Goal: Task Accomplishment & Management: Manage account settings

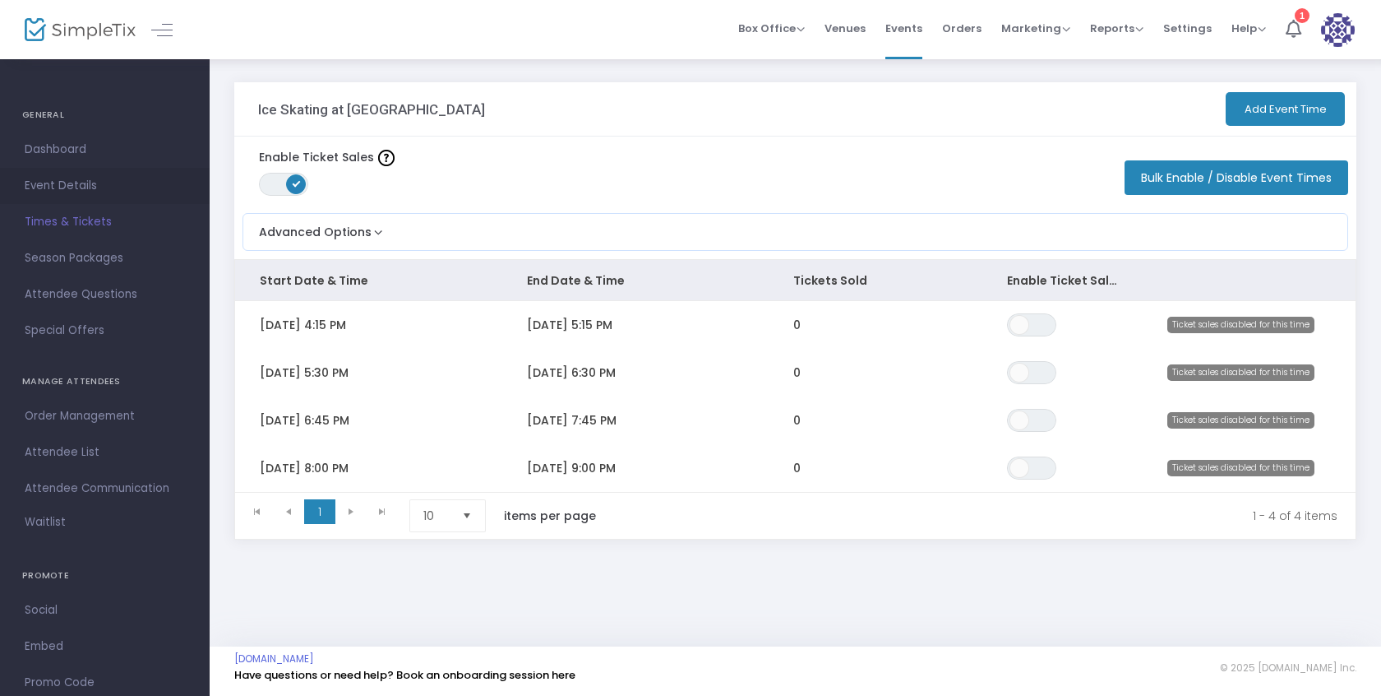
click at [73, 182] on span "Event Details" at bounding box center [105, 185] width 160 height 21
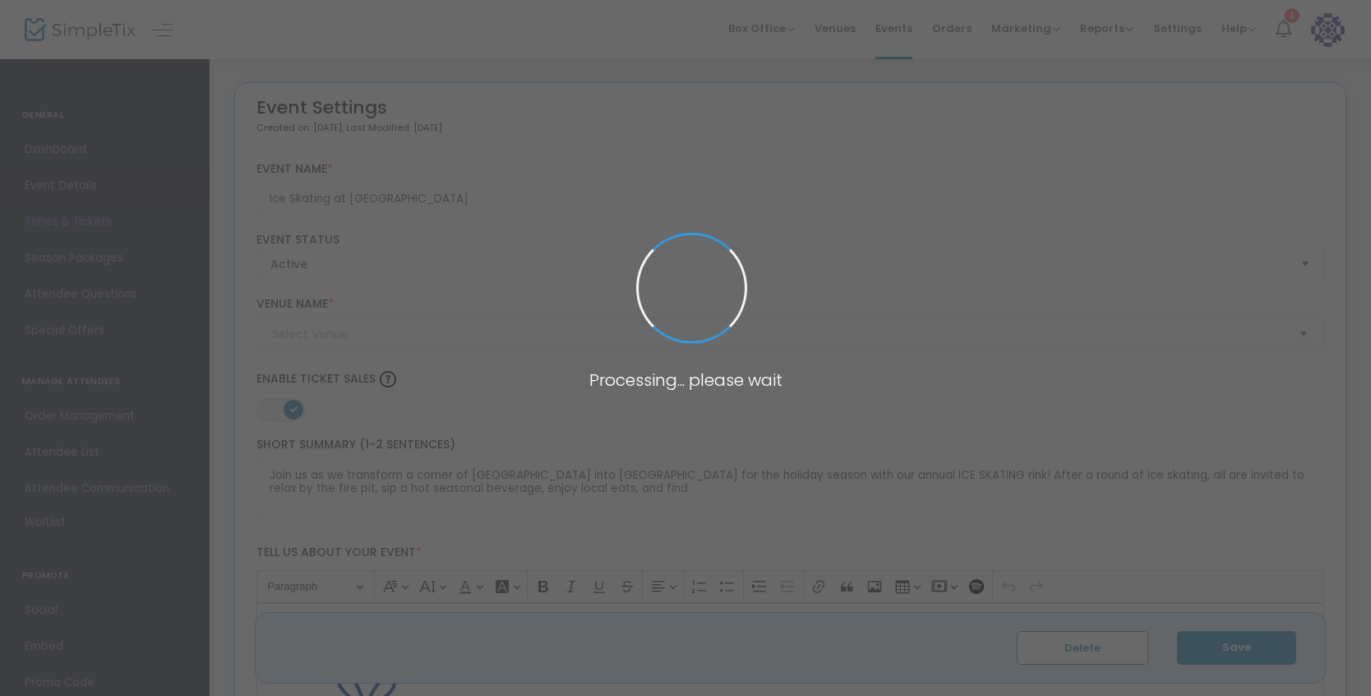
type input "Ford Factory at Camp North End"
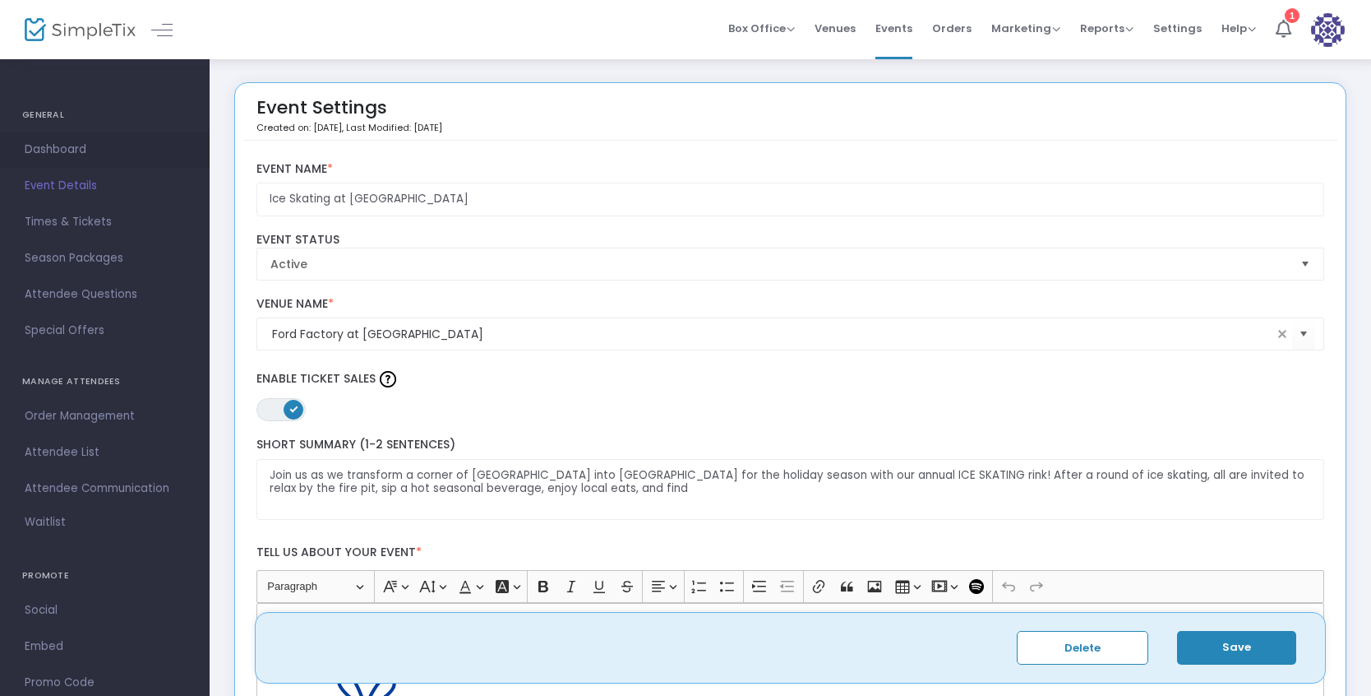
click at [58, 150] on span "Dashboard" at bounding box center [105, 149] width 160 height 21
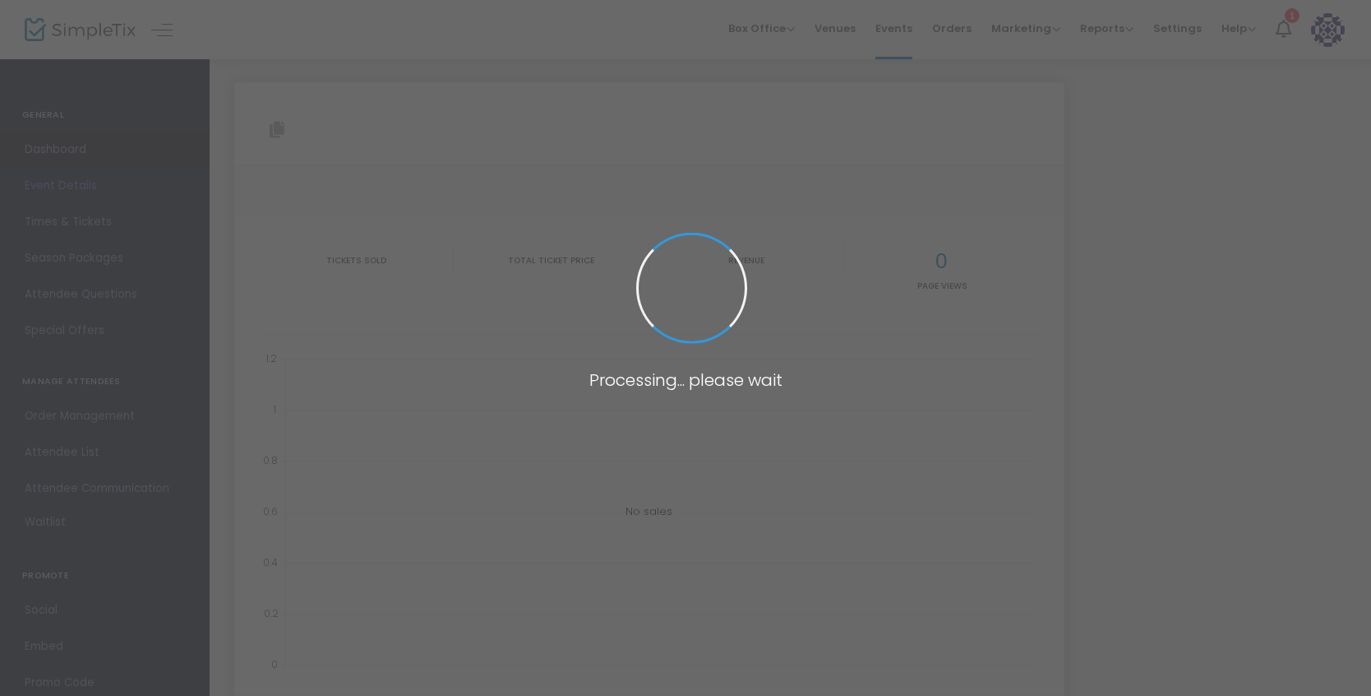
type input "https://www.simpletix.com/e/ice-skating-at-camp-north-pole-tickets-235539"
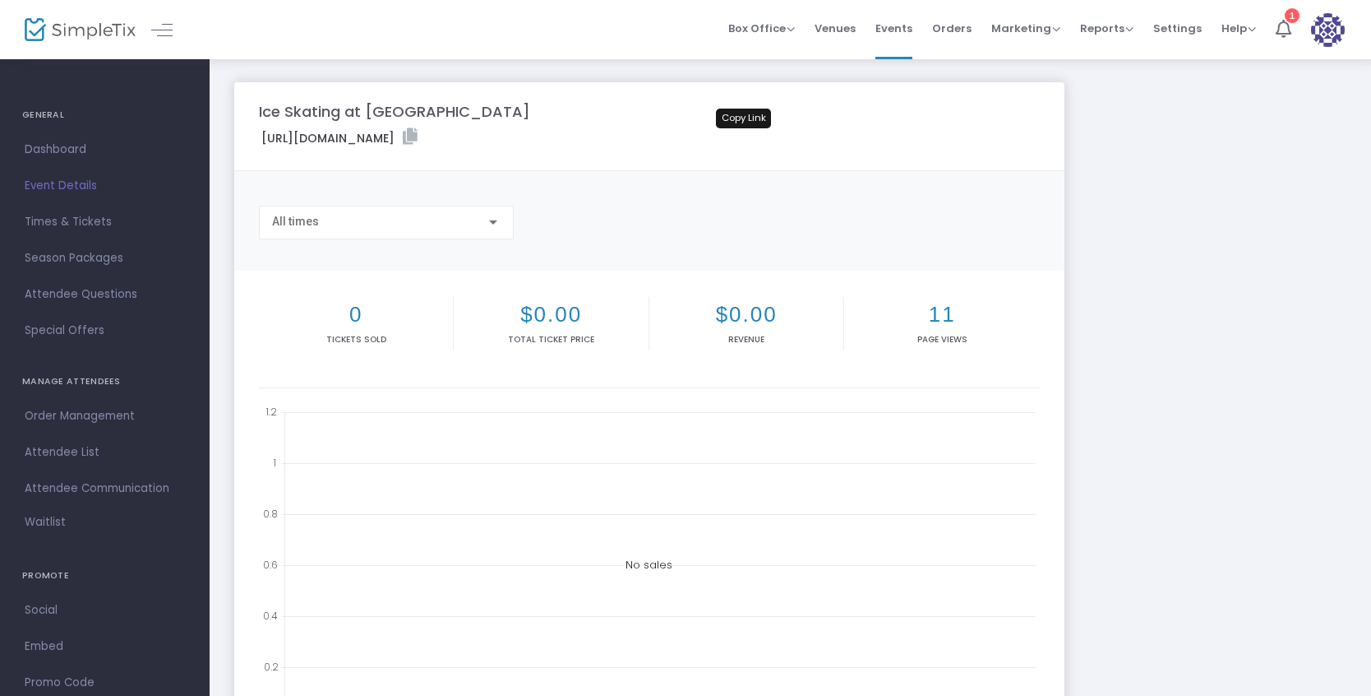
click at [418, 134] on icon at bounding box center [410, 136] width 15 height 16
click at [100, 220] on span "Times & Tickets" at bounding box center [105, 221] width 160 height 21
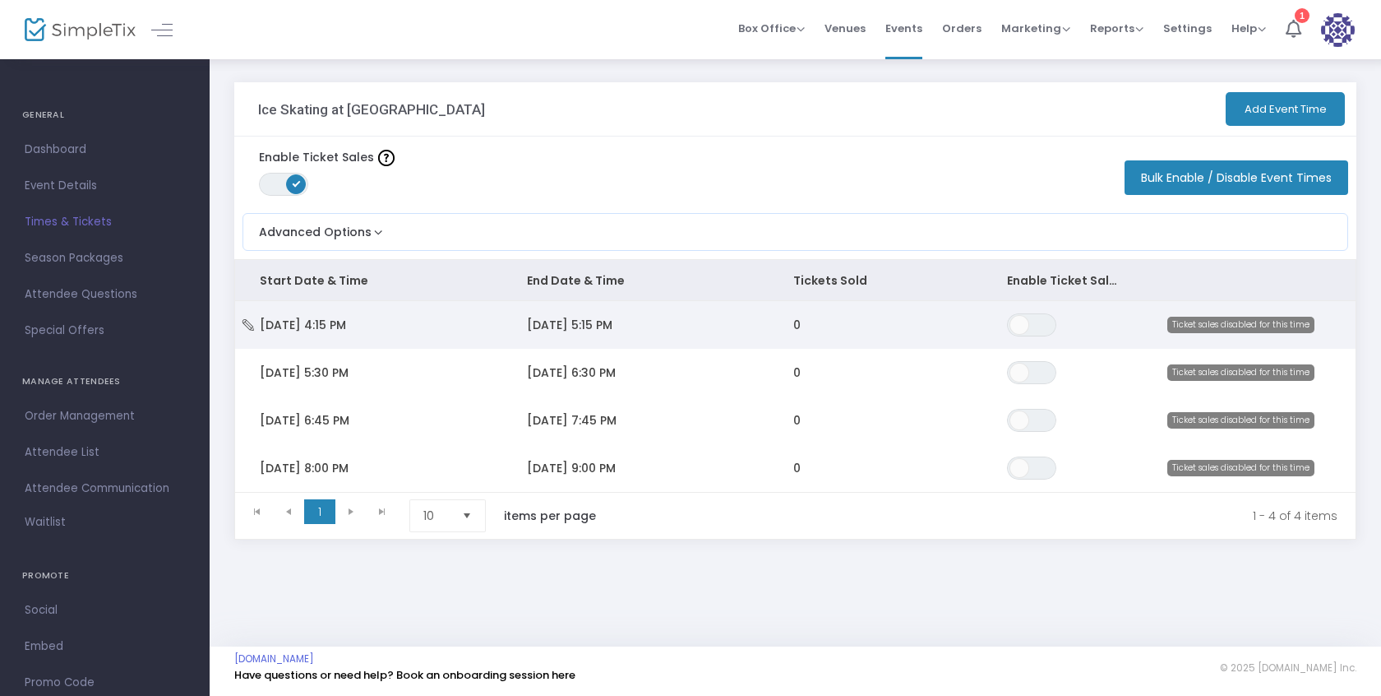
click at [1209, 325] on span "Ticket sales disabled for this time" at bounding box center [1240, 325] width 147 height 16
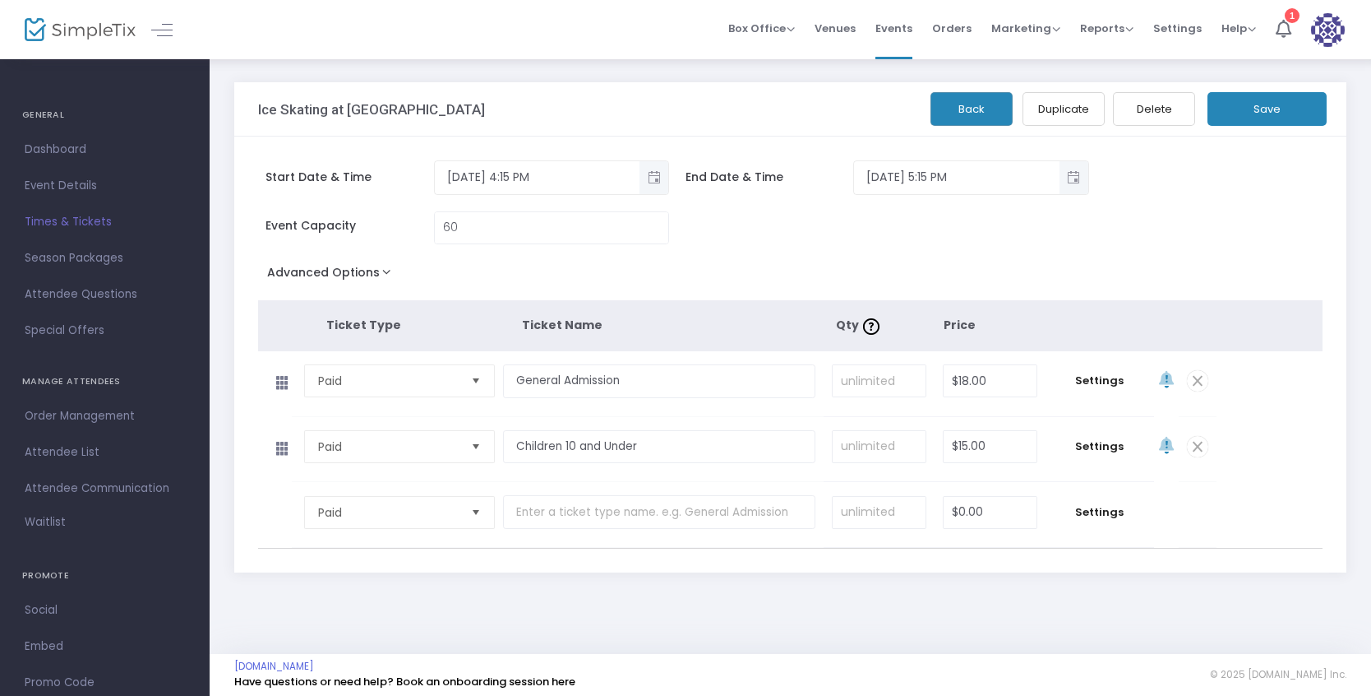
click at [90, 218] on span "Times & Tickets" at bounding box center [105, 221] width 160 height 21
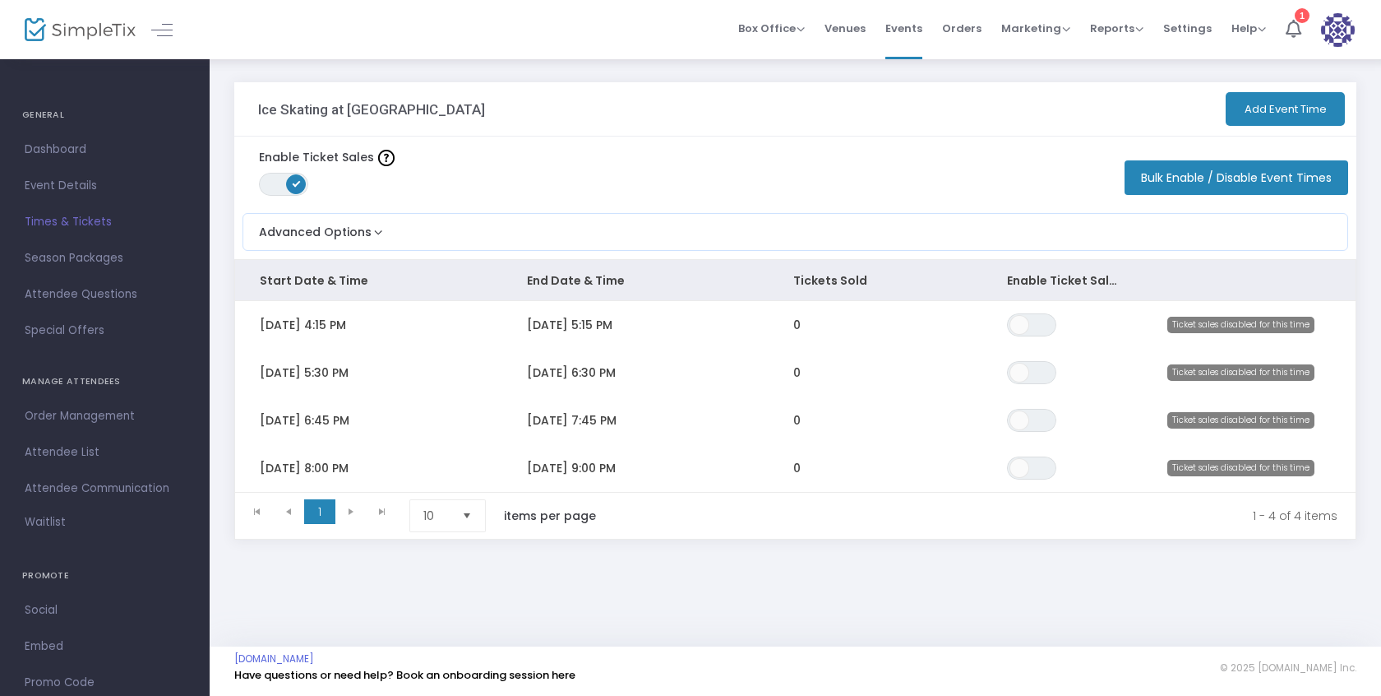
click at [1249, 109] on button "Add Event Time" at bounding box center [1285, 109] width 119 height 34
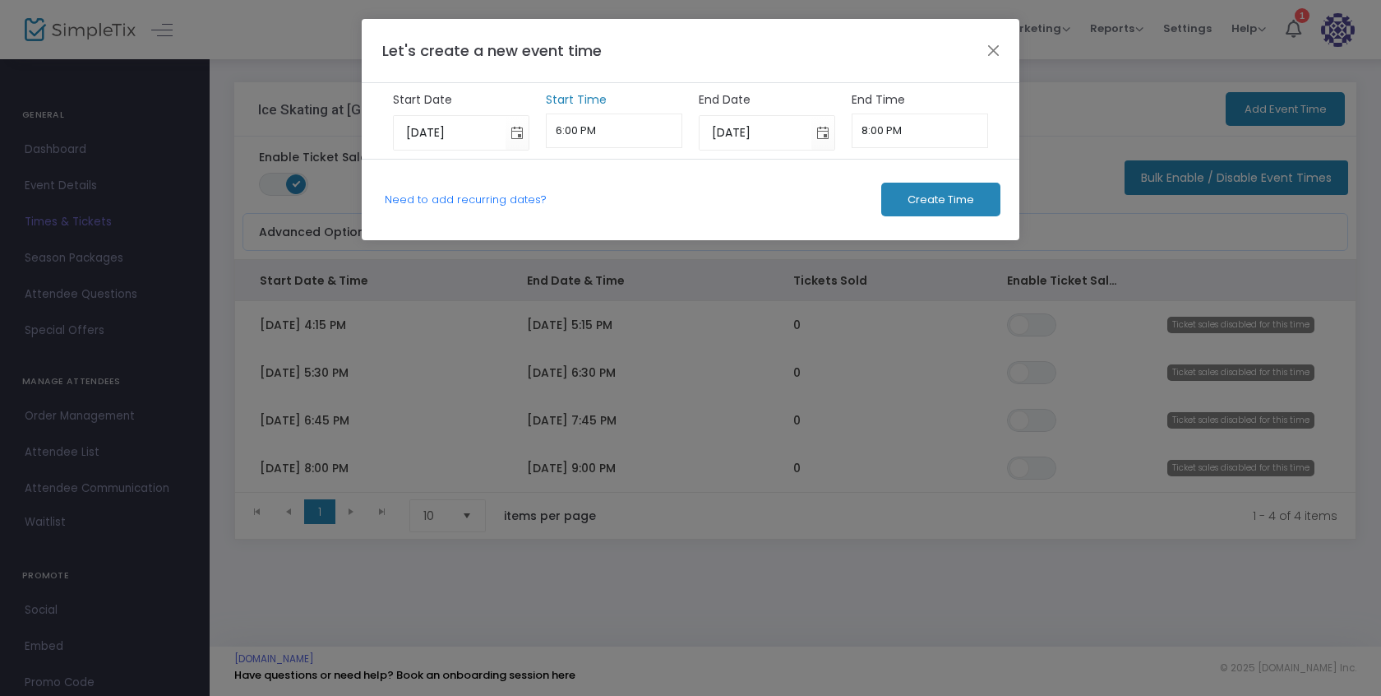
click at [599, 133] on input "6:00 PM" at bounding box center [614, 130] width 137 height 35
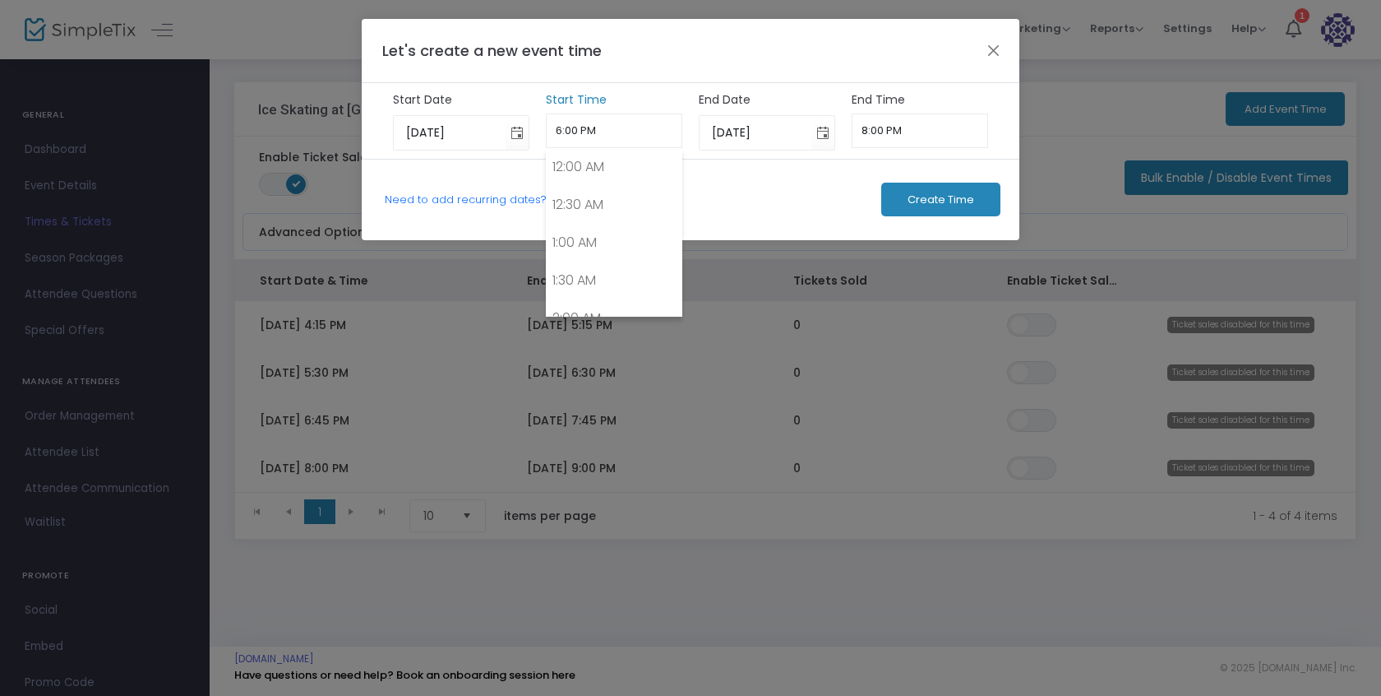
scroll to position [1297, 0]
click at [482, 199] on link "Need to add recurring dates?" at bounding box center [466, 200] width 162 height 16
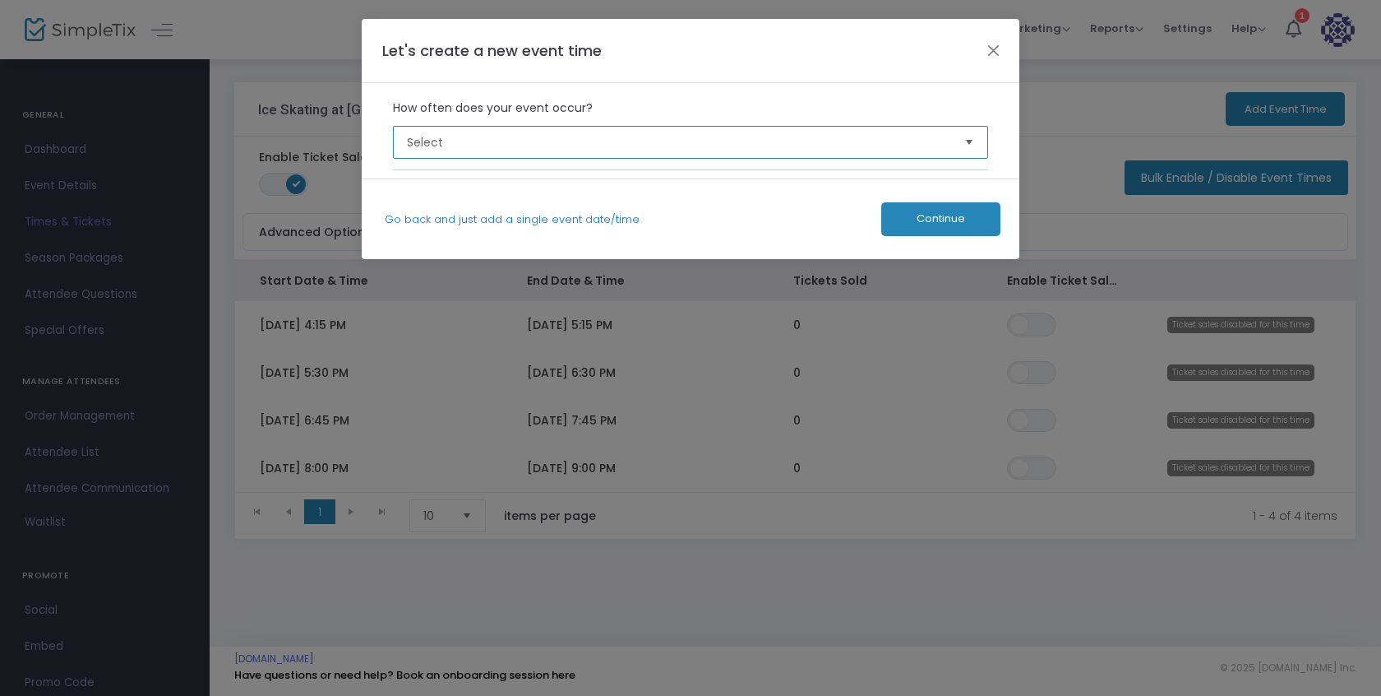
click at [510, 151] on span "Select" at bounding box center [679, 142] width 558 height 31
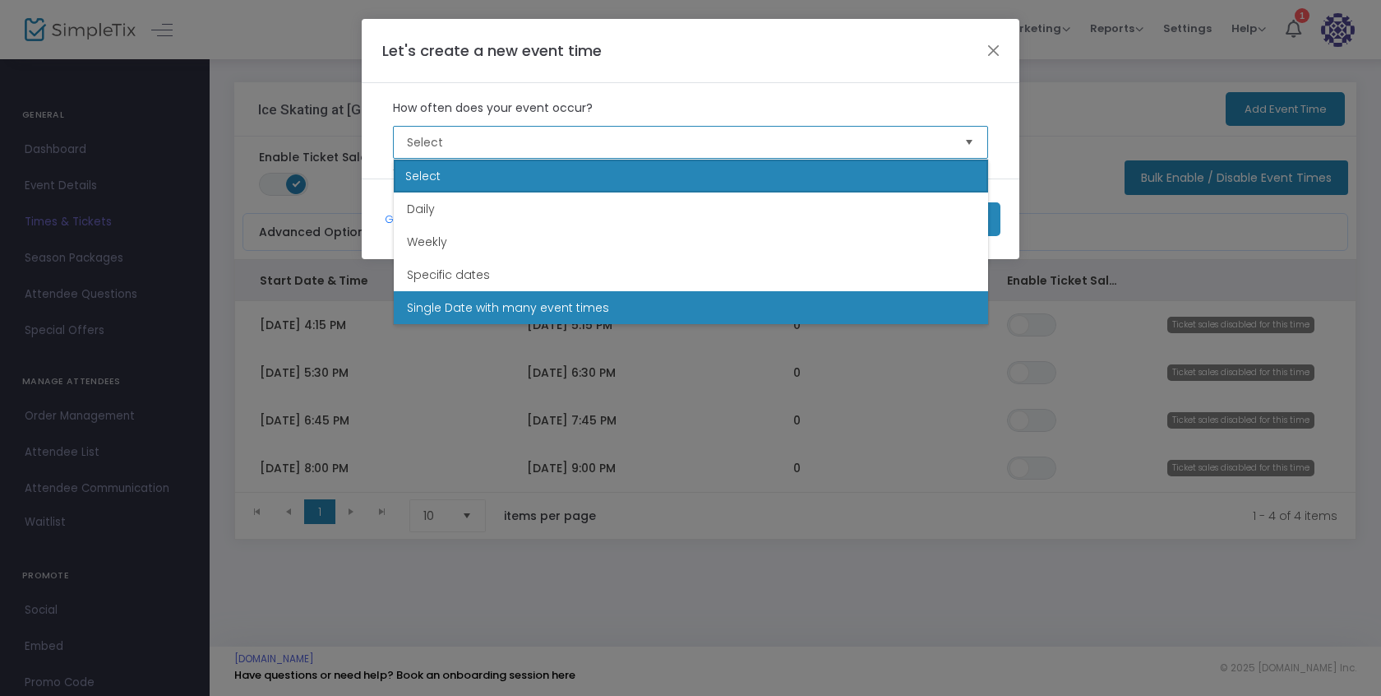
click at [514, 305] on span "Single Date with many event times" at bounding box center [508, 307] width 202 height 16
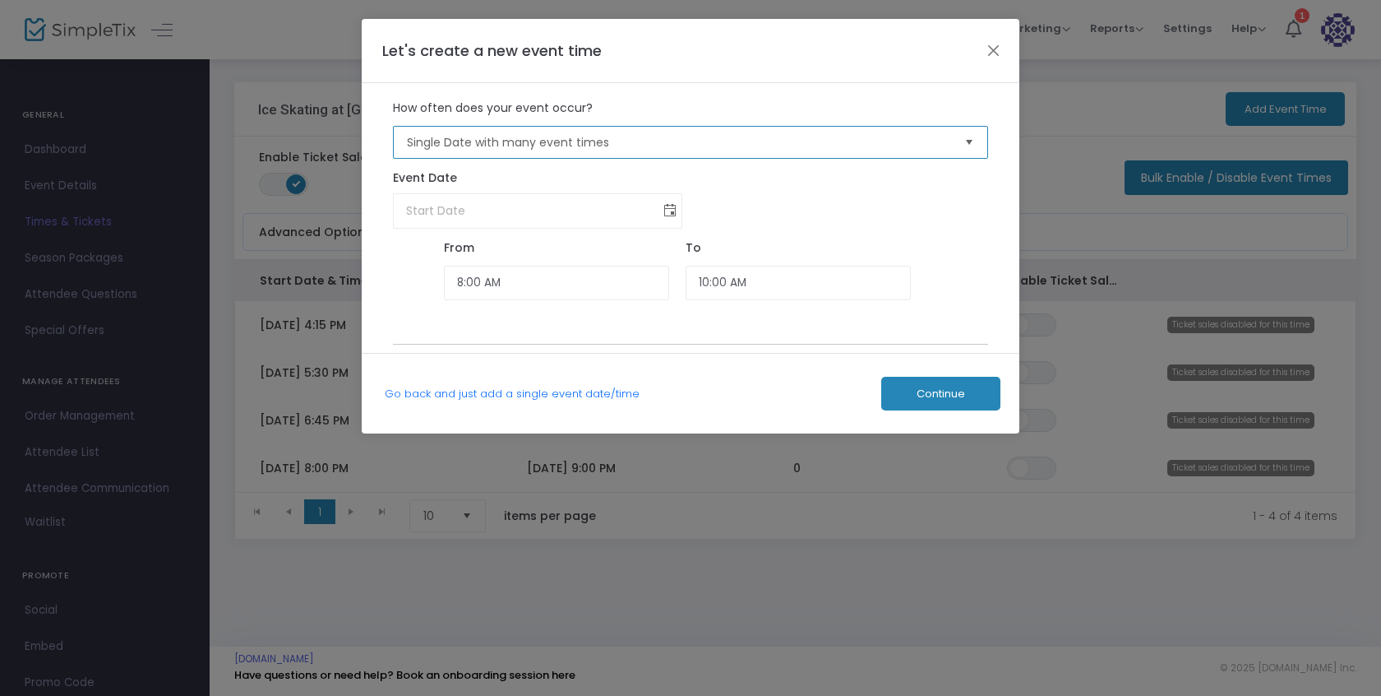
click at [671, 213] on span "Toggle calendar" at bounding box center [670, 210] width 27 height 27
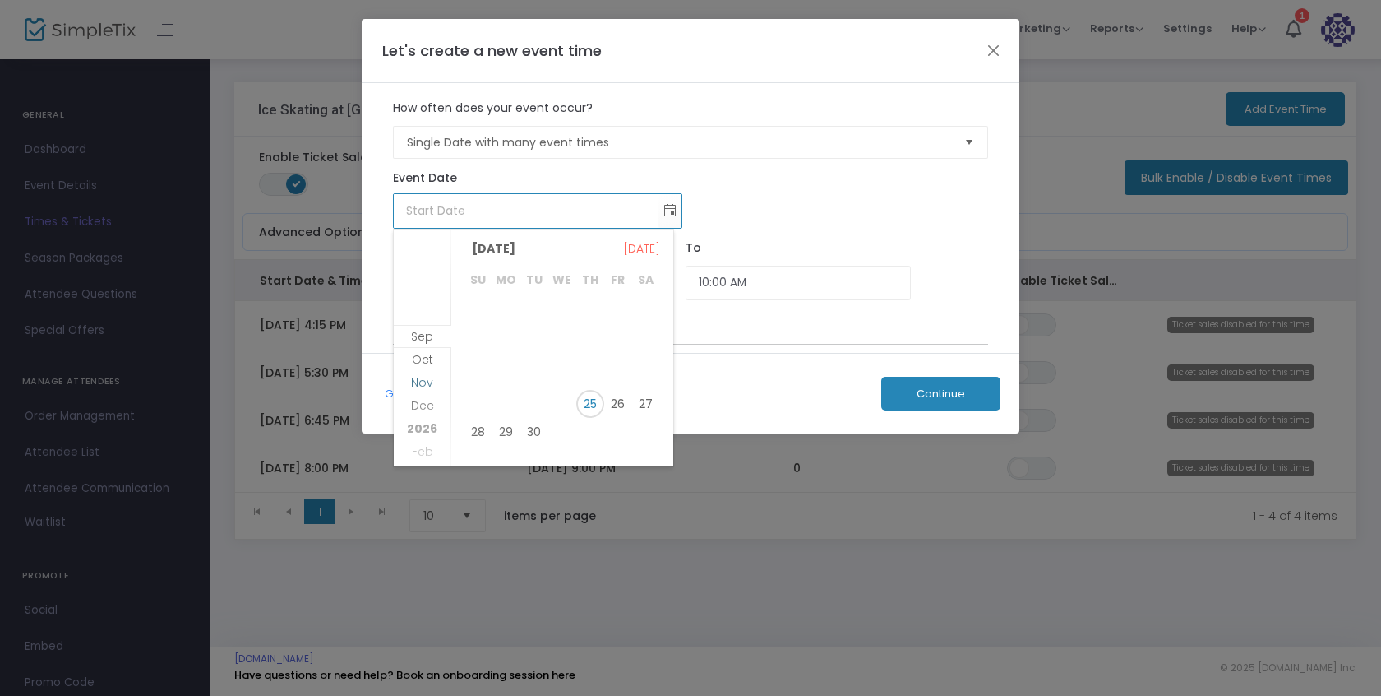
click at [426, 382] on span "Nov" at bounding box center [422, 382] width 22 height 16
click at [618, 393] on span "21" at bounding box center [618, 390] width 28 height 28
type input "11/21/2025"
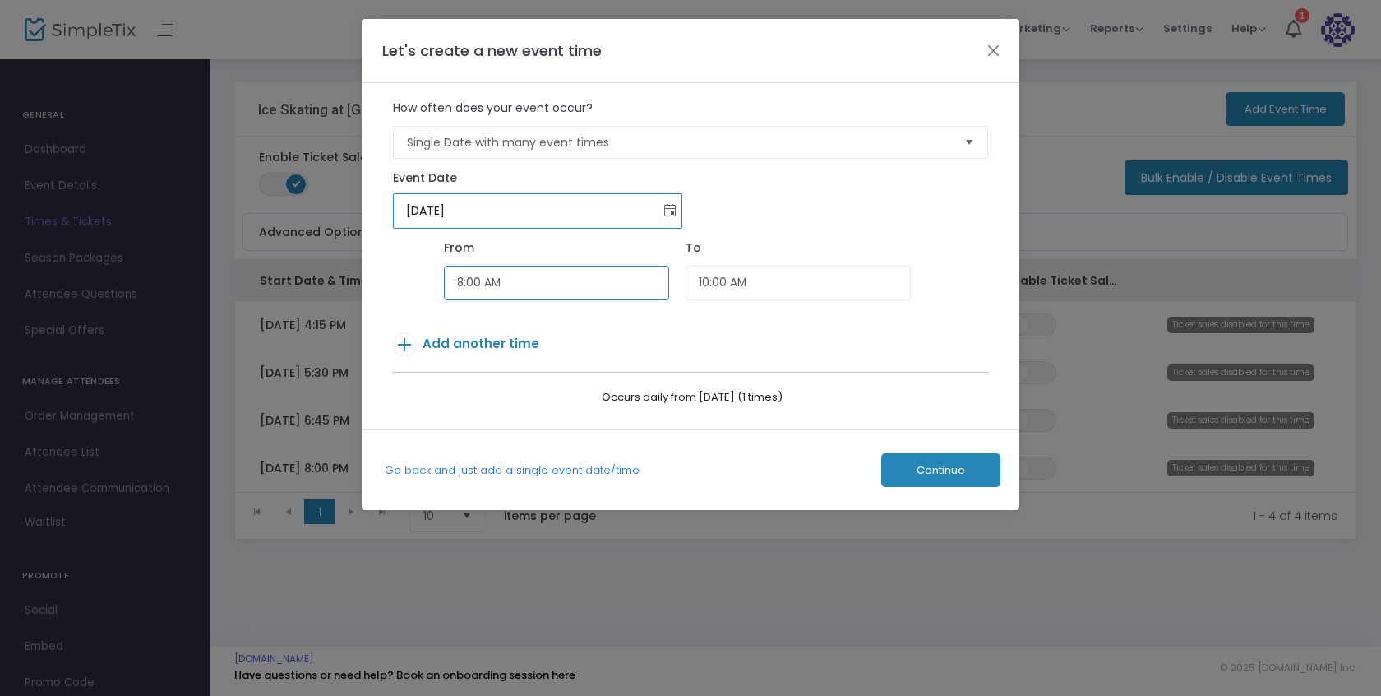
click at [531, 281] on input "8:00 AM" at bounding box center [556, 283] width 225 height 35
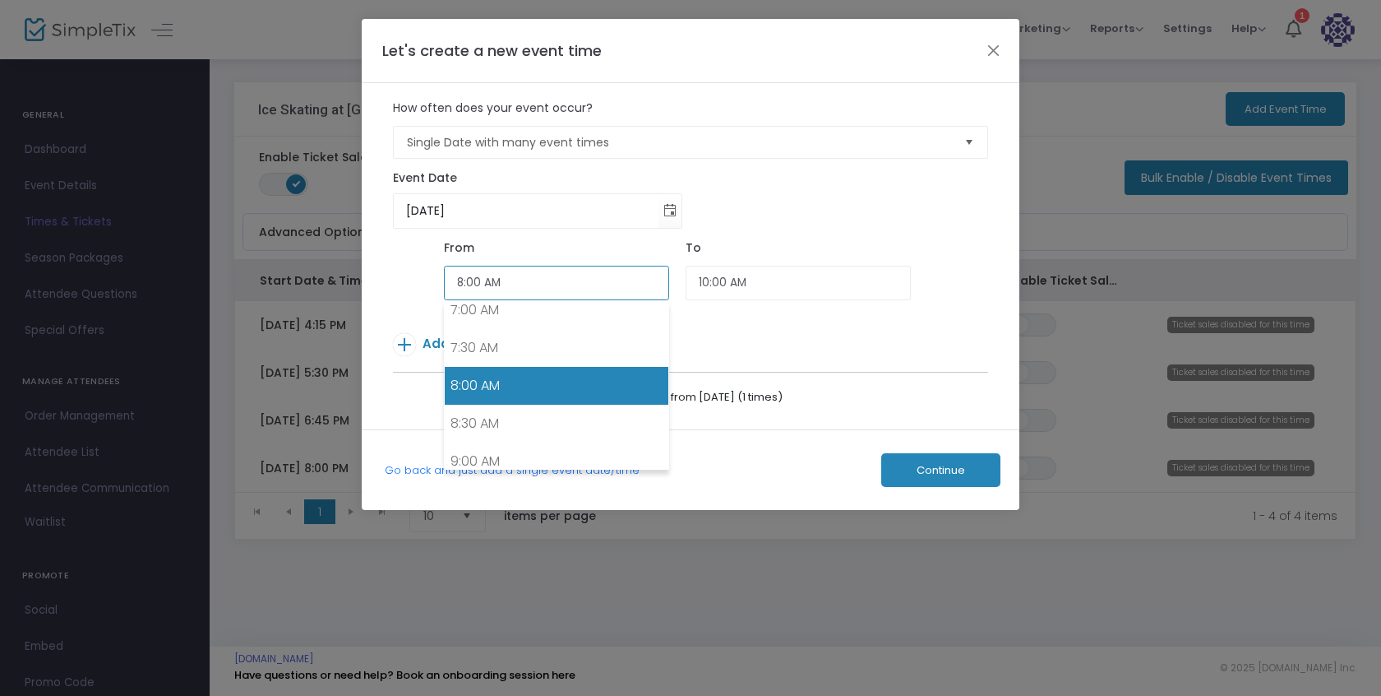
click at [531, 281] on input "8:00 AM" at bounding box center [556, 283] width 225 height 35
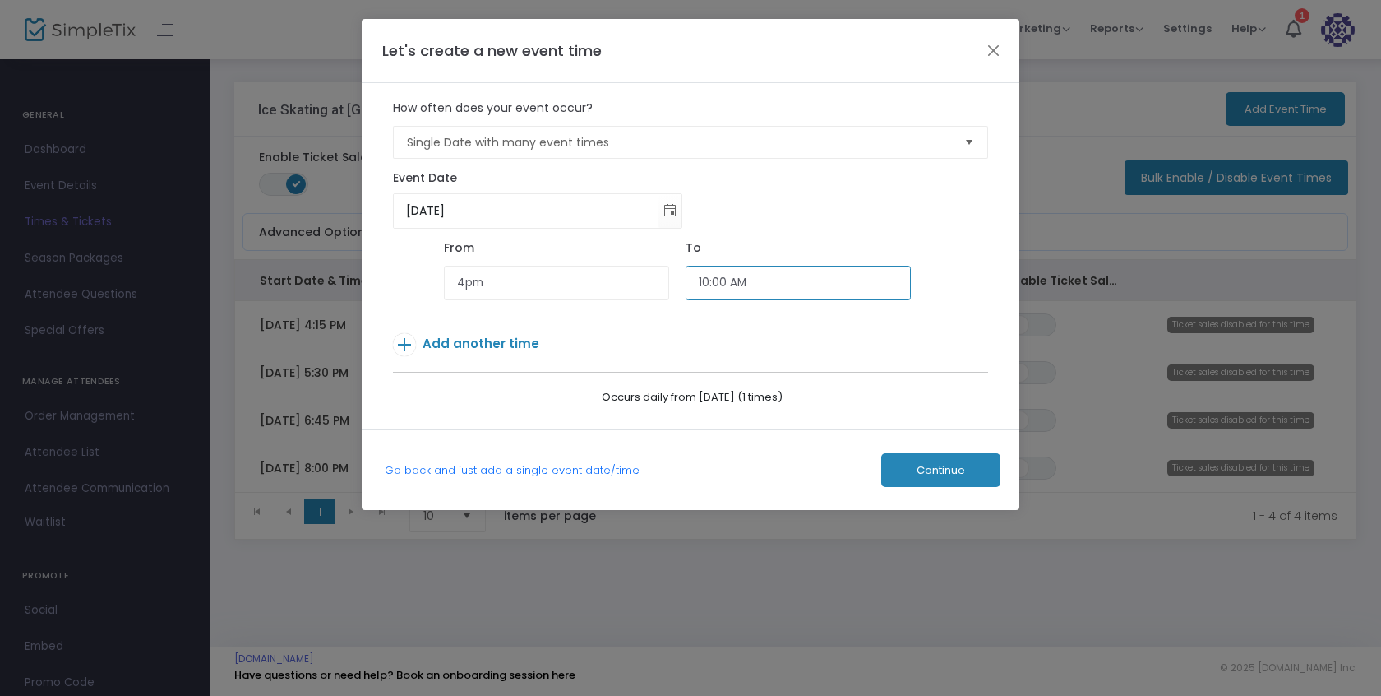
type input "4:00 PM"
type input "5:00 PM"
click at [448, 344] on span "Add another time" at bounding box center [481, 343] width 117 height 17
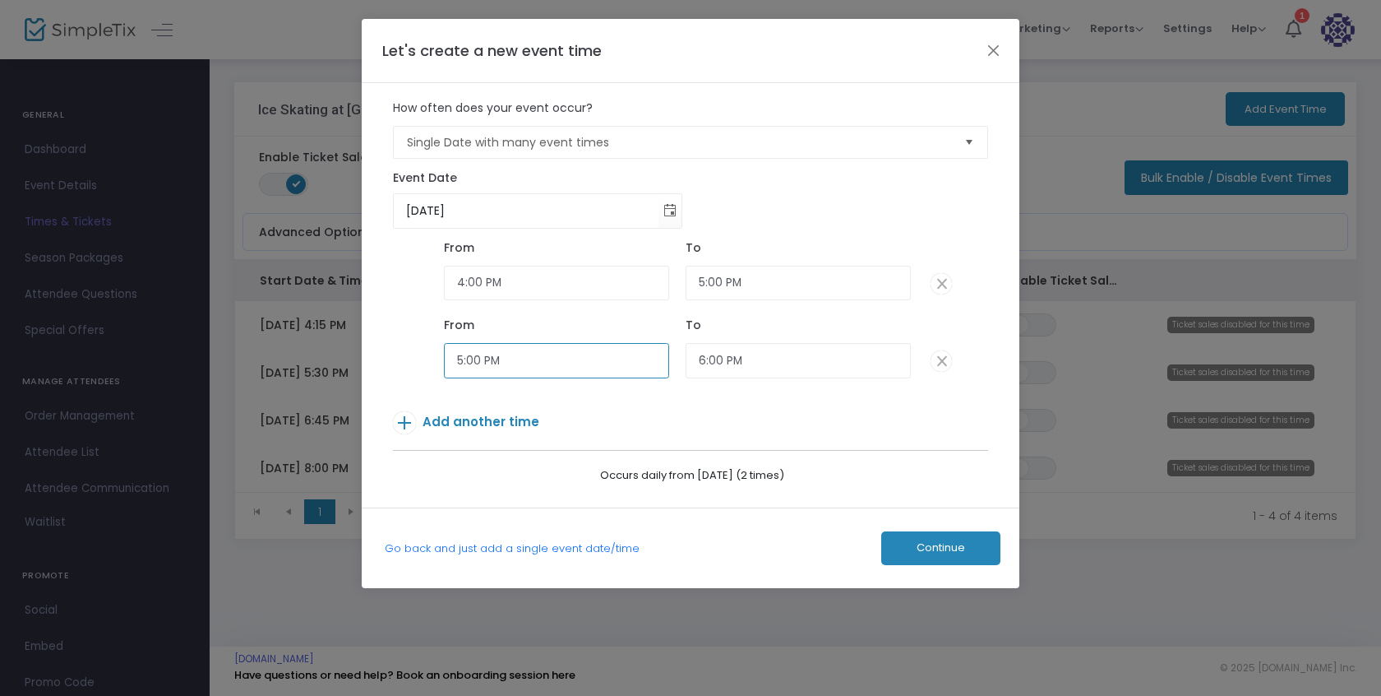
click at [522, 358] on input "5:00 PM" at bounding box center [556, 360] width 225 height 35
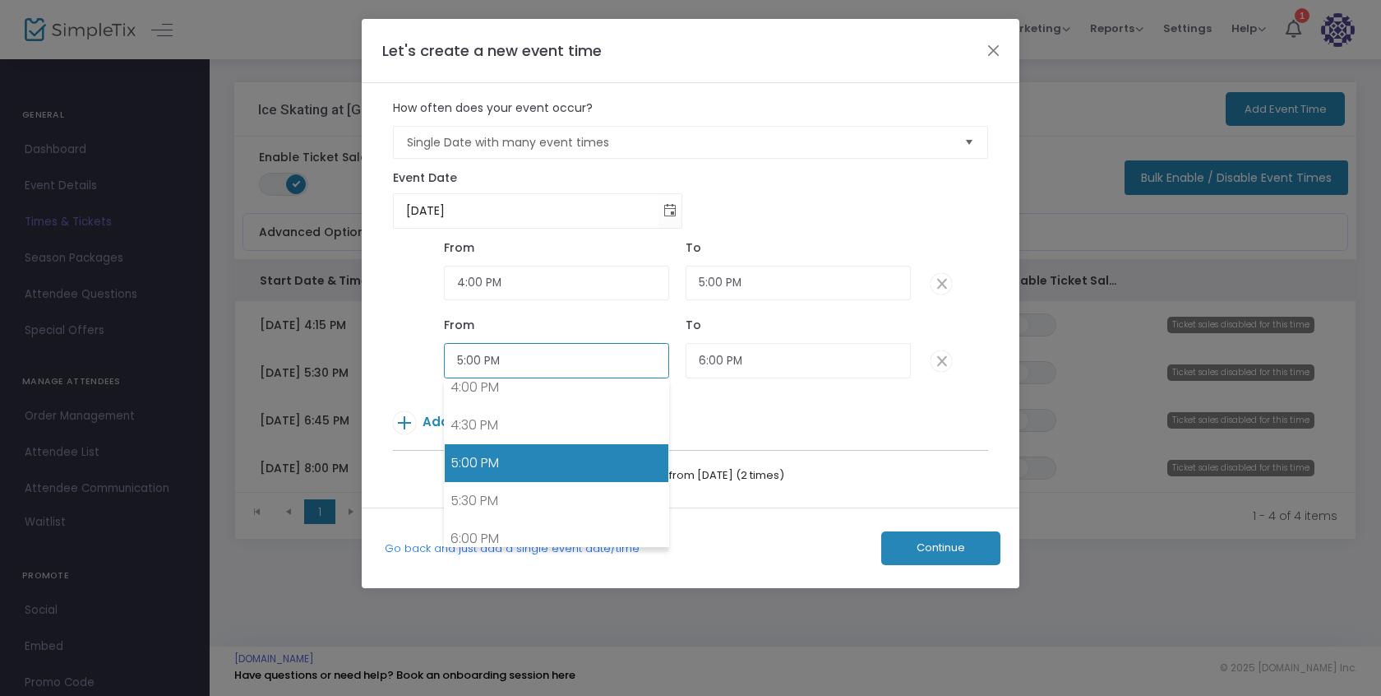
click at [522, 358] on input "5:00 PM" at bounding box center [556, 360] width 225 height 35
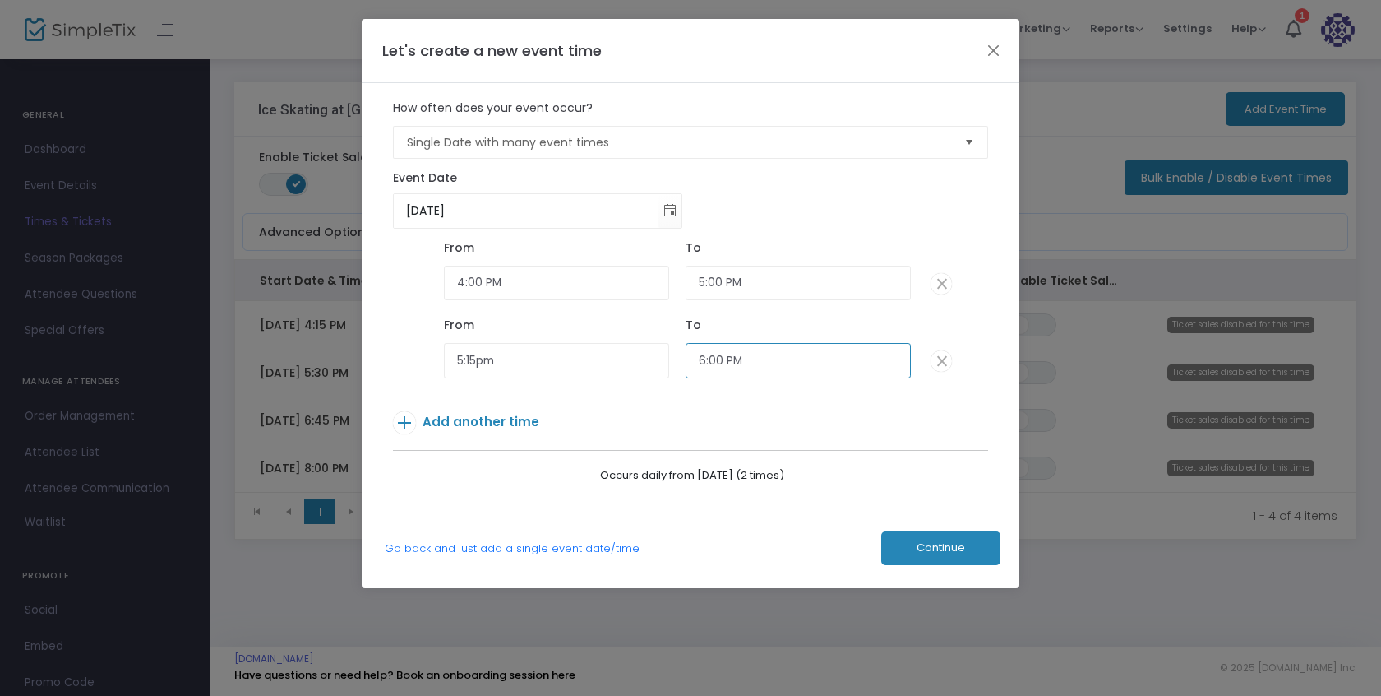
type input "5:15 PM"
type input "6:15 PM"
click at [466, 416] on span "Add another time" at bounding box center [481, 421] width 117 height 17
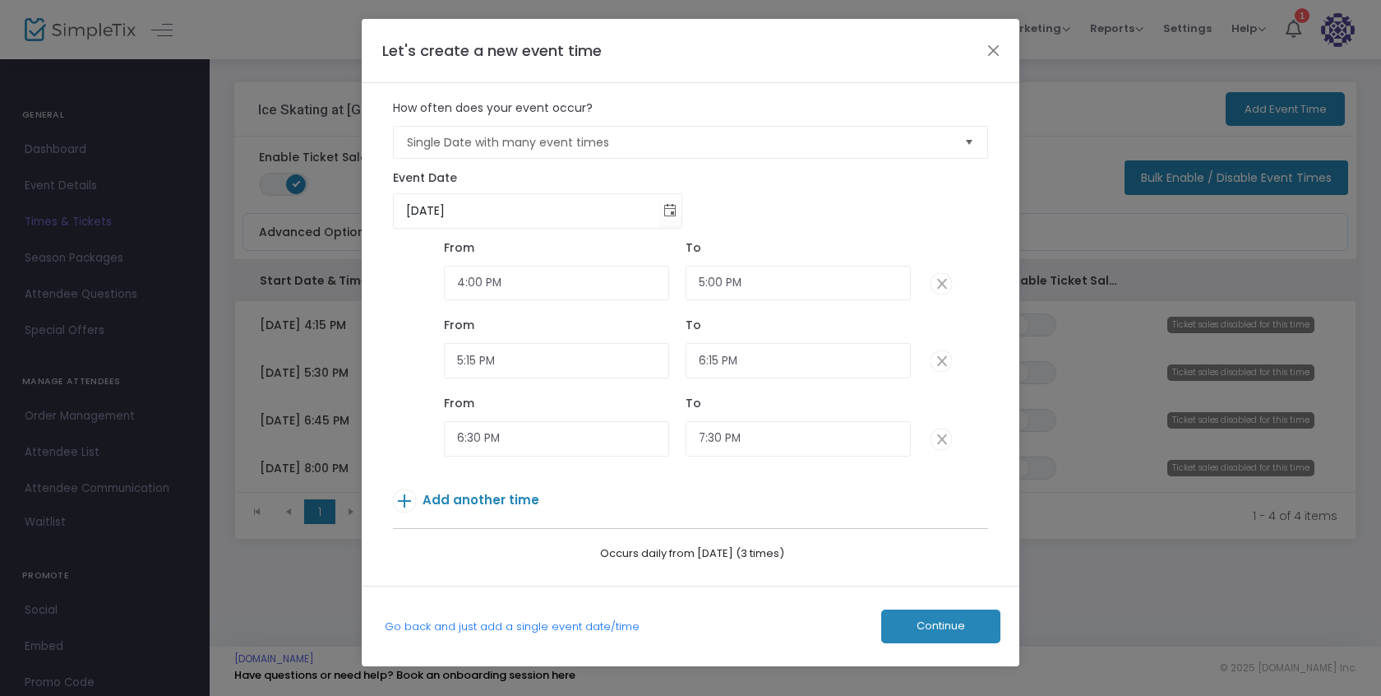
click at [498, 502] on span "Add another time" at bounding box center [481, 499] width 117 height 17
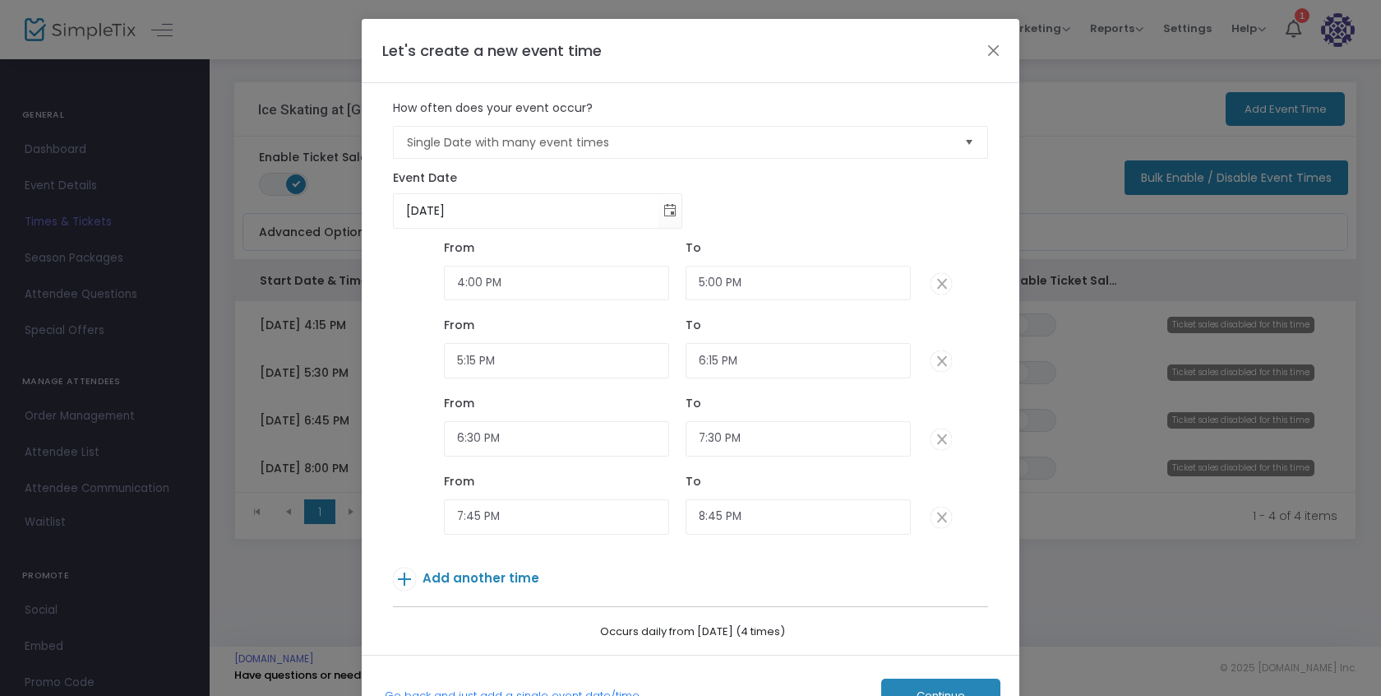
click at [508, 576] on span "Add another time" at bounding box center [481, 577] width 117 height 17
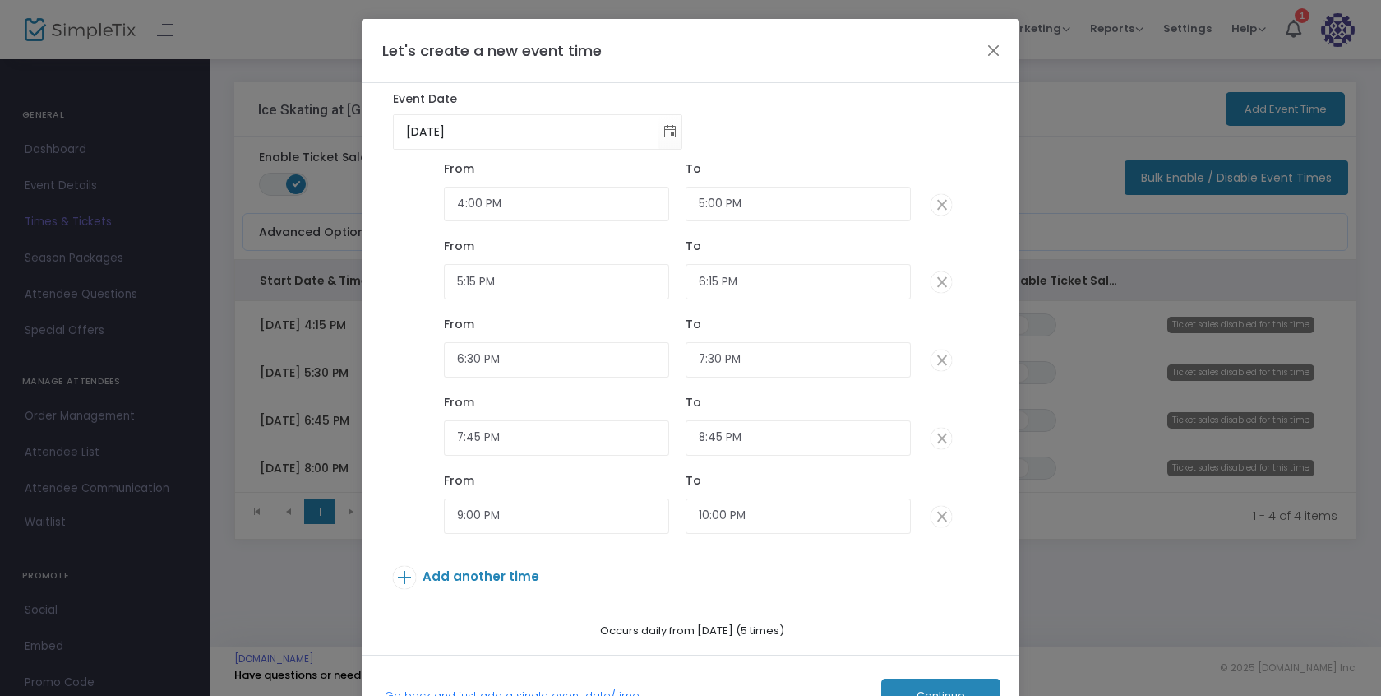
scroll to position [86, 0]
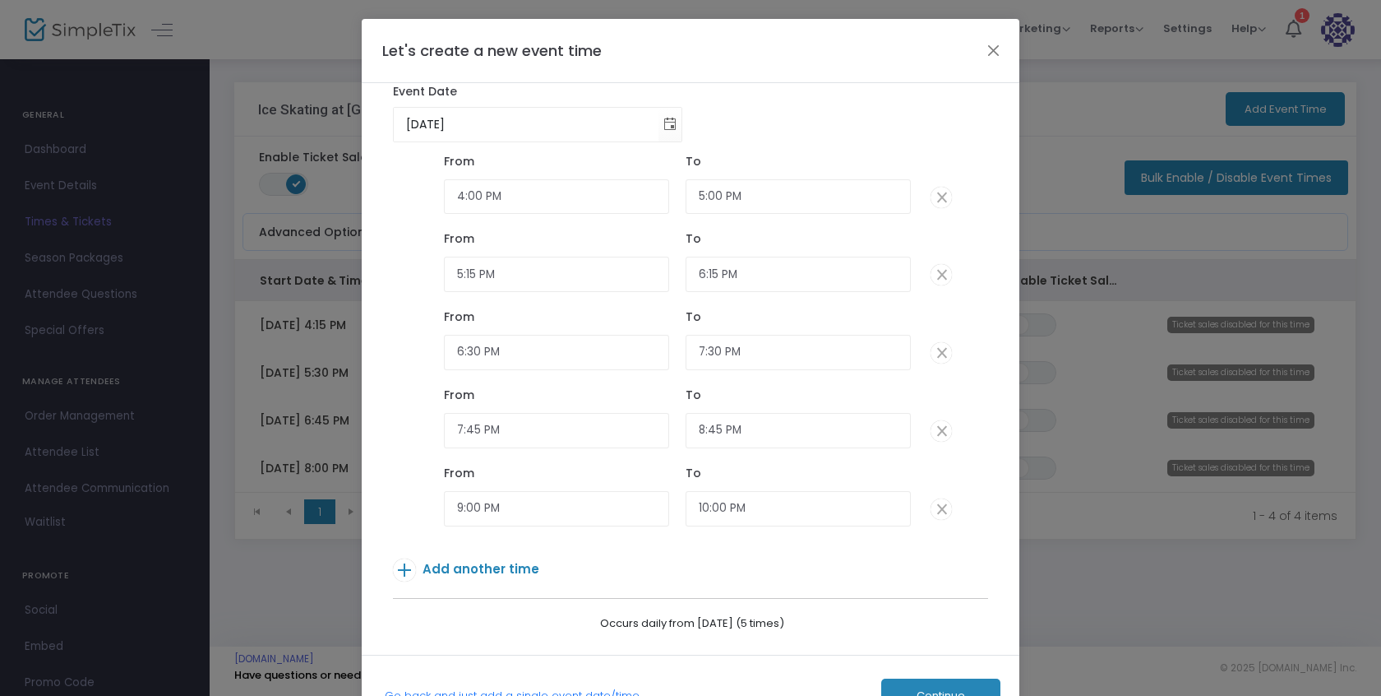
click at [925, 689] on span "Continue" at bounding box center [941, 695] width 49 height 13
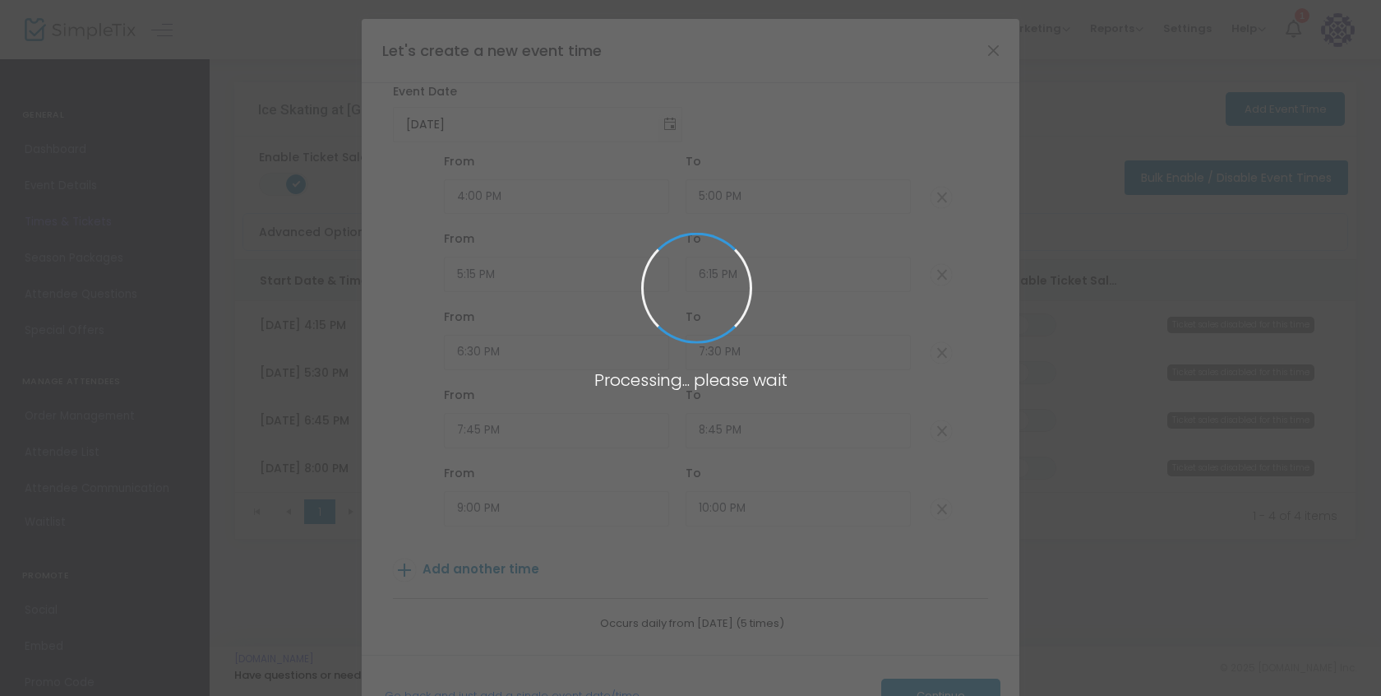
type input "60"
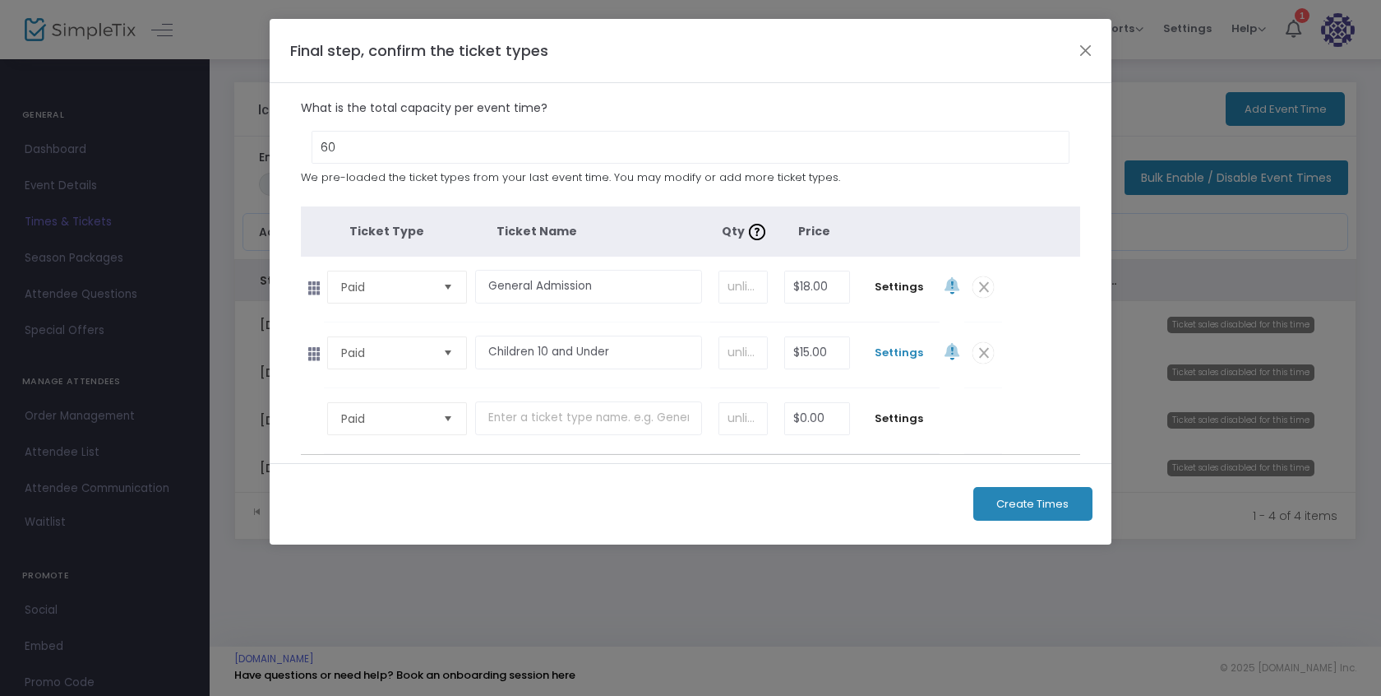
click at [900, 350] on span "Settings" at bounding box center [899, 352] width 65 height 16
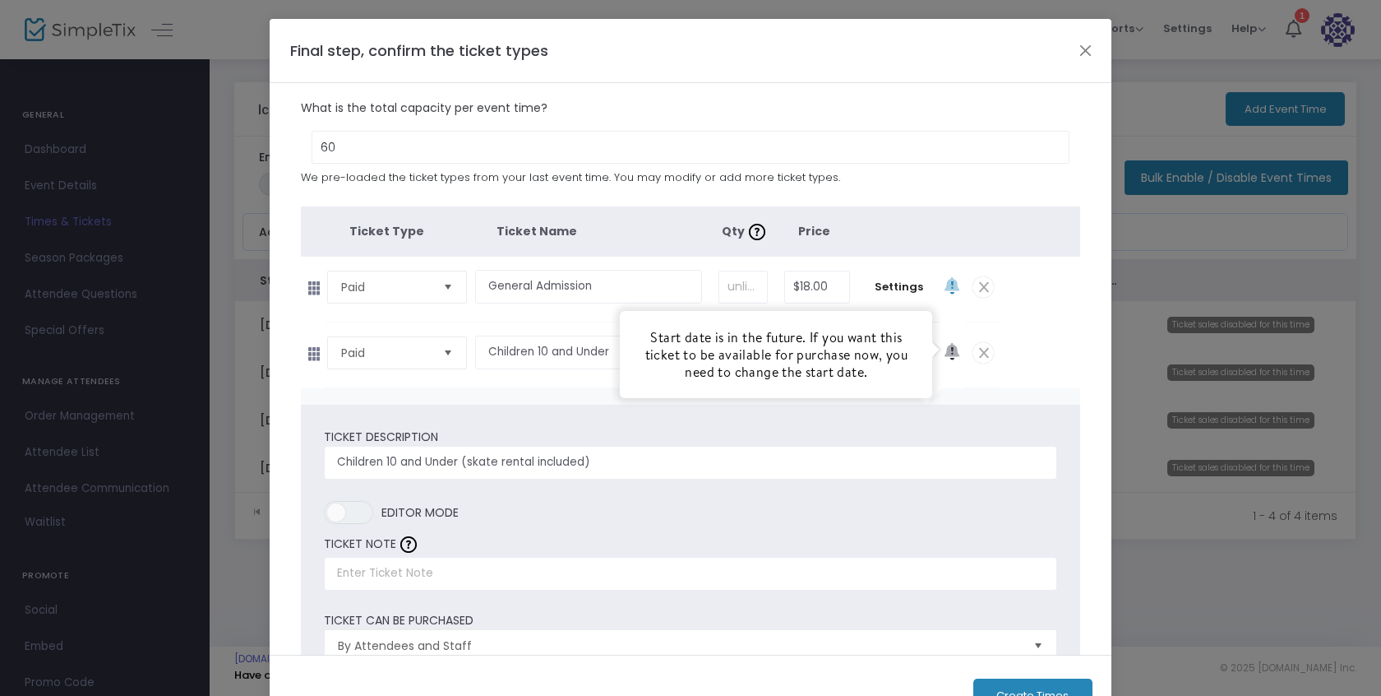
click at [945, 351] on icon at bounding box center [952, 352] width 15 height 17
click at [899, 352] on span "Settings" at bounding box center [899, 352] width 65 height 16
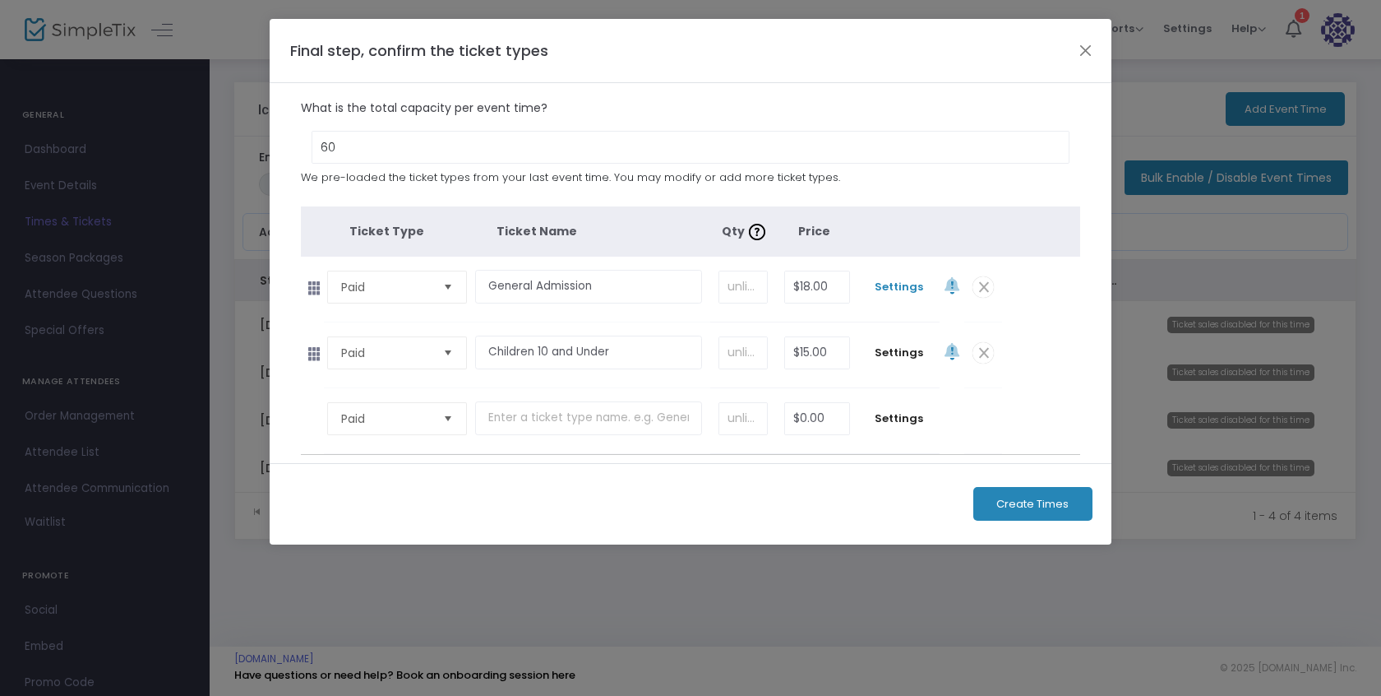
click at [894, 287] on span "Settings" at bounding box center [899, 287] width 65 height 16
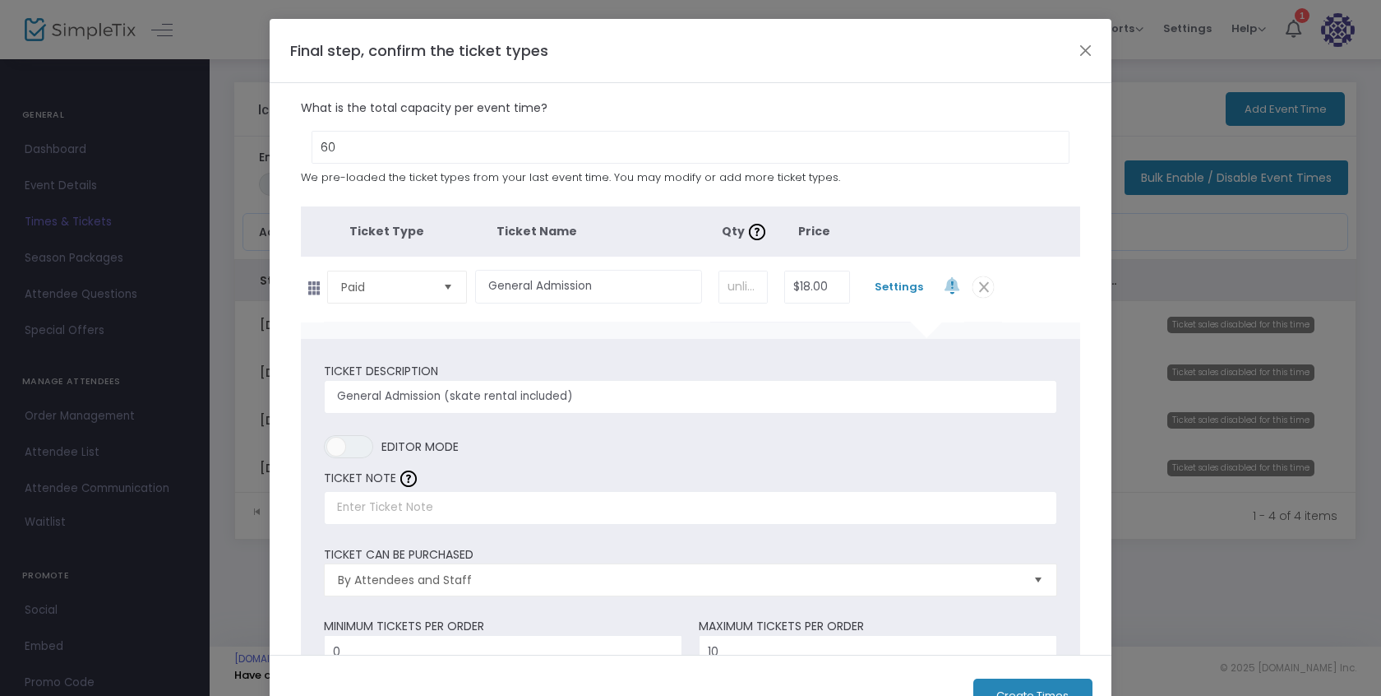
click at [904, 288] on span "Settings" at bounding box center [899, 287] width 65 height 16
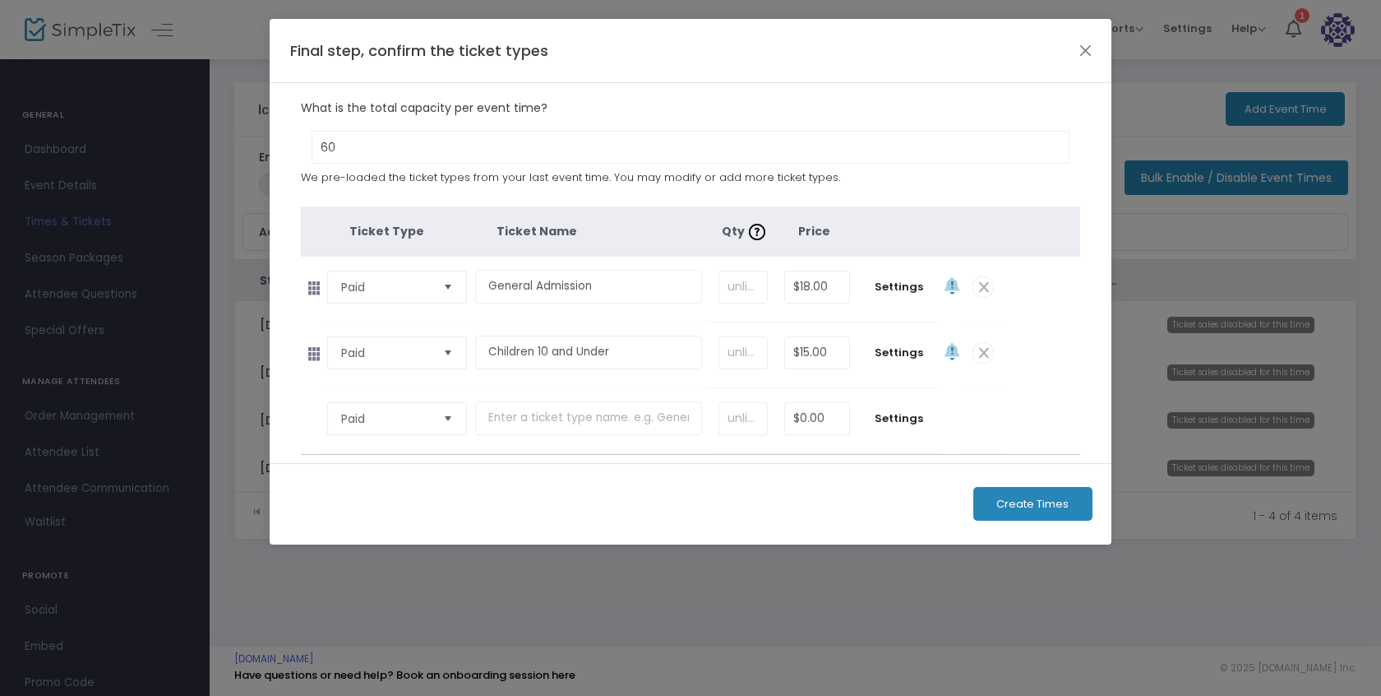
click at [1029, 505] on span "Create Times" at bounding box center [1032, 503] width 72 height 13
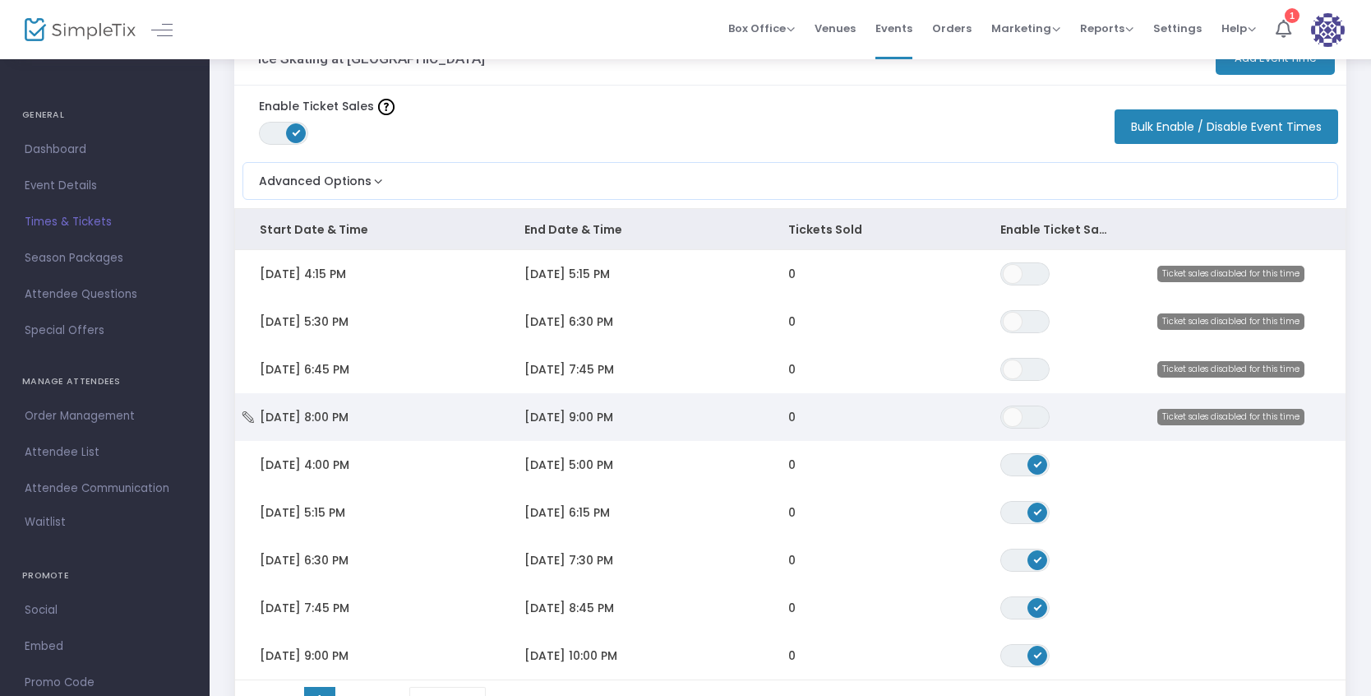
scroll to position [49, 0]
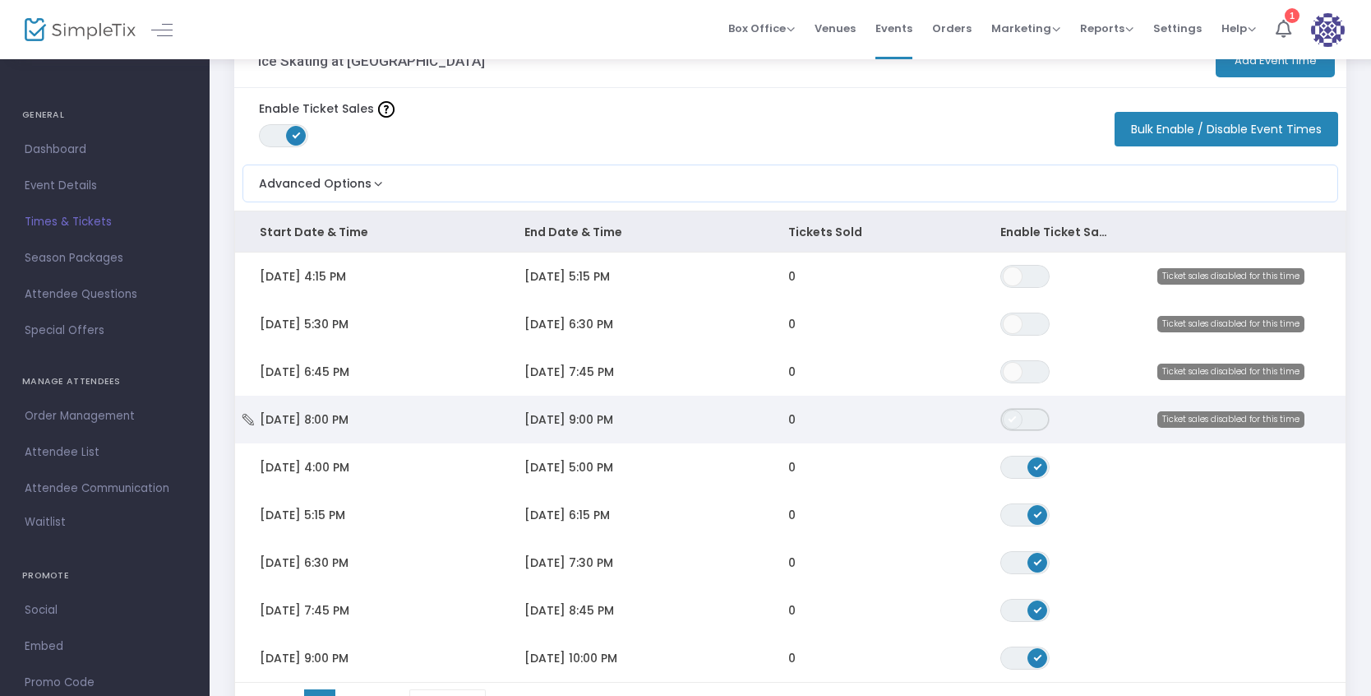
click at [1027, 416] on span "ON OFF" at bounding box center [1025, 419] width 49 height 23
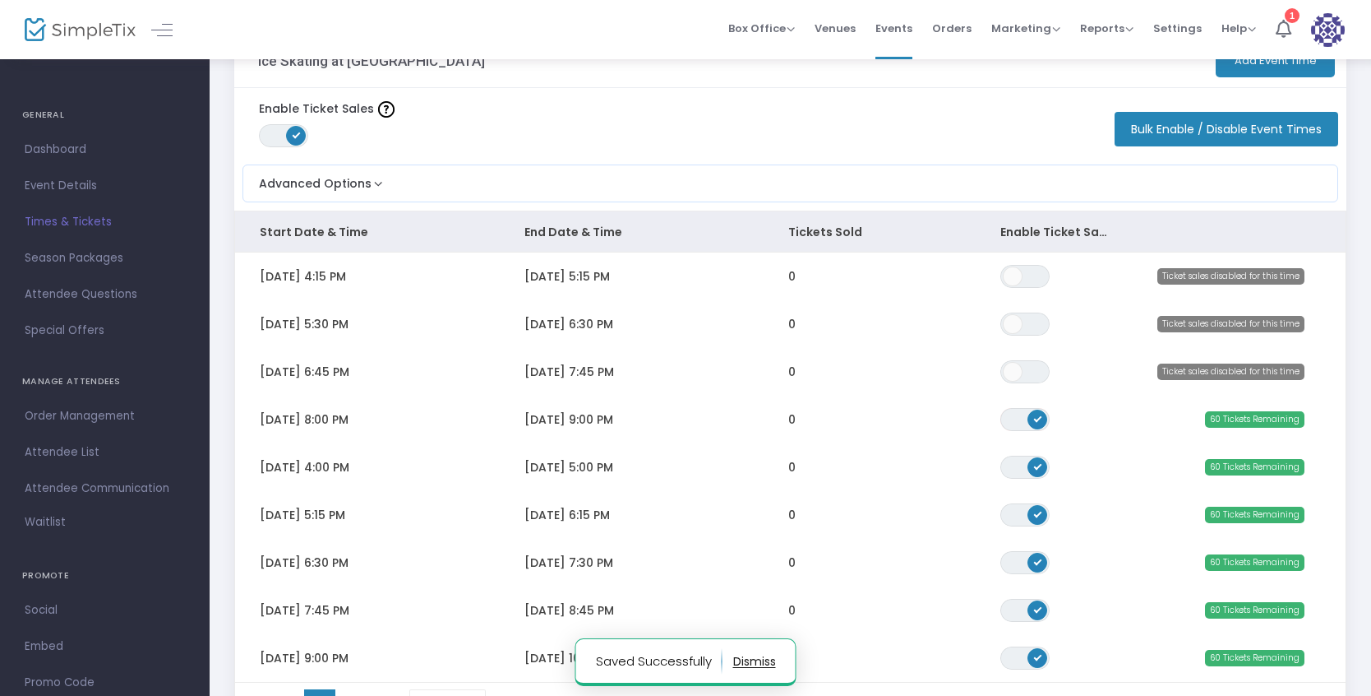
click at [1024, 365] on span "ON OFF" at bounding box center [1025, 371] width 49 height 23
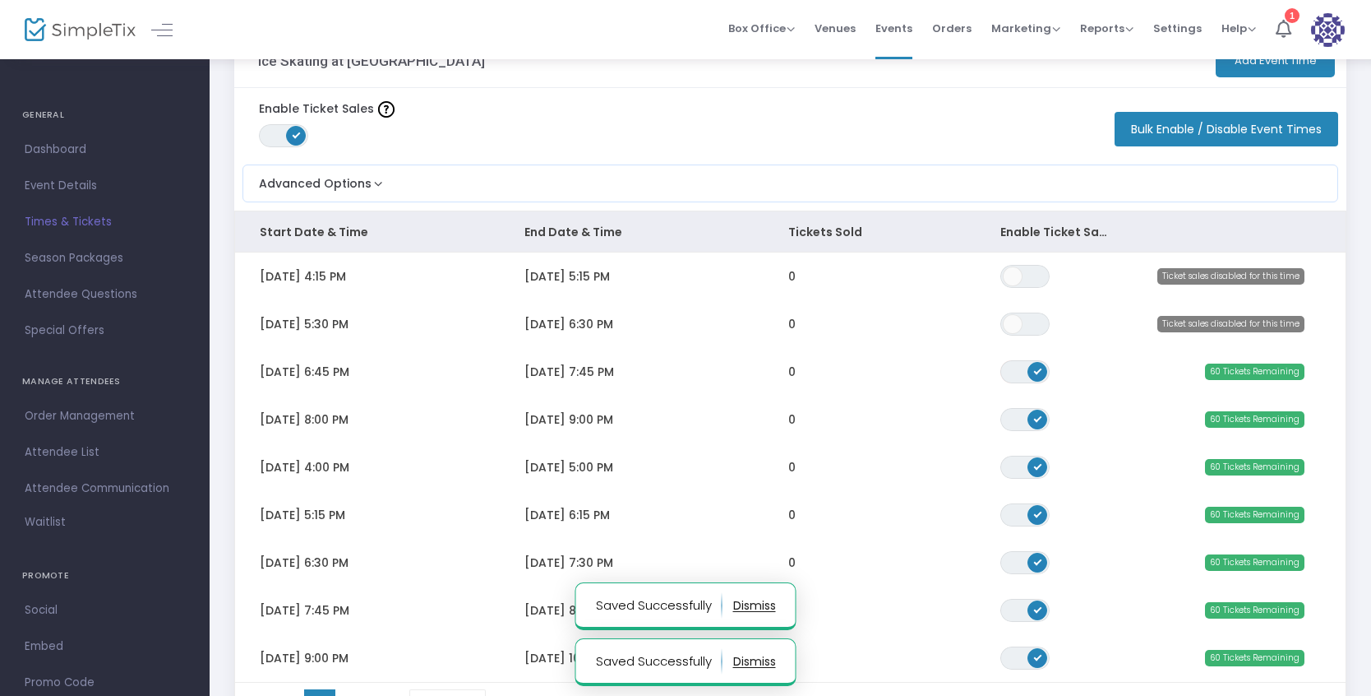
click at [1019, 317] on span "Data table" at bounding box center [1013, 324] width 20 height 20
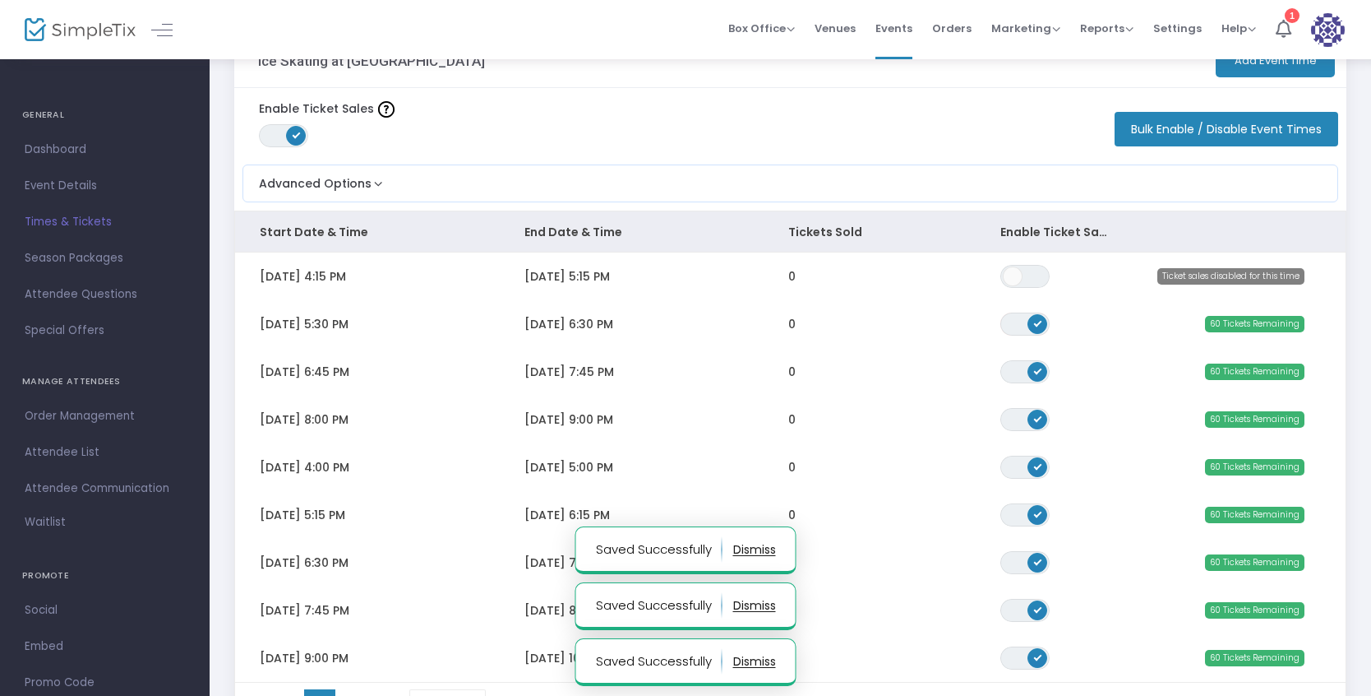
click at [1025, 280] on span "ON OFF" at bounding box center [1025, 276] width 49 height 23
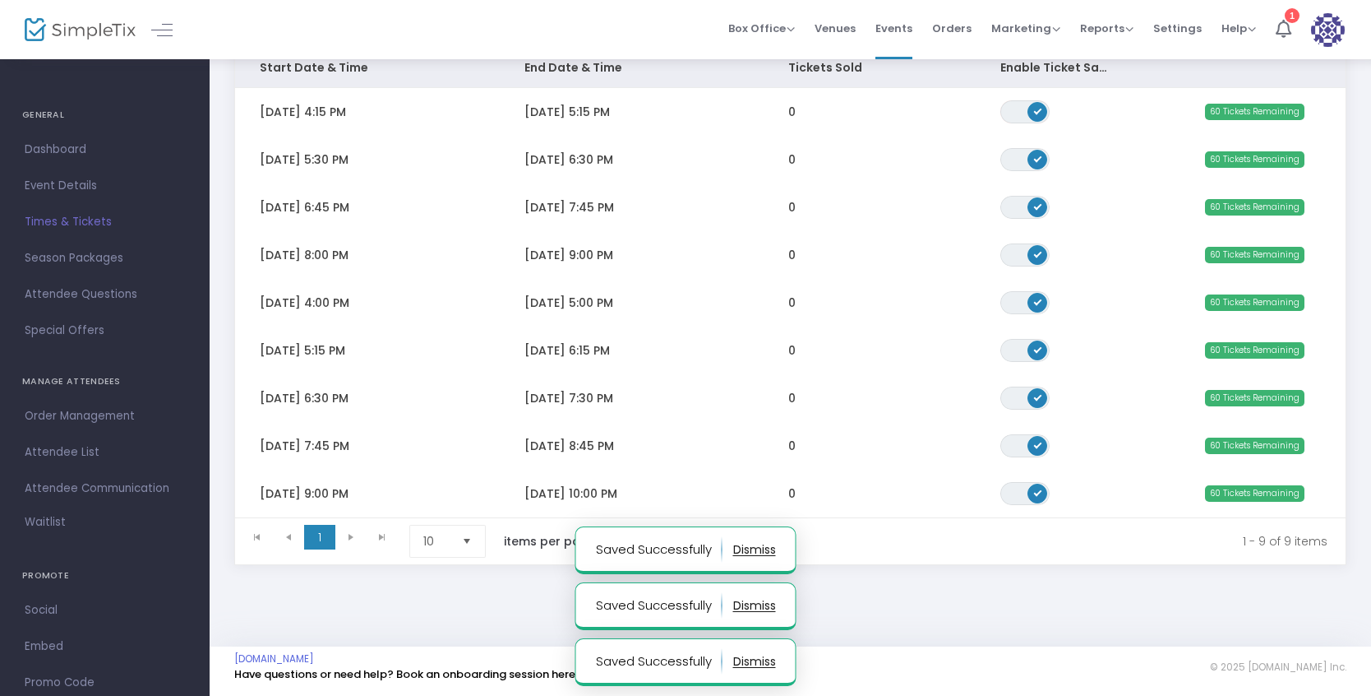
scroll to position [0, 0]
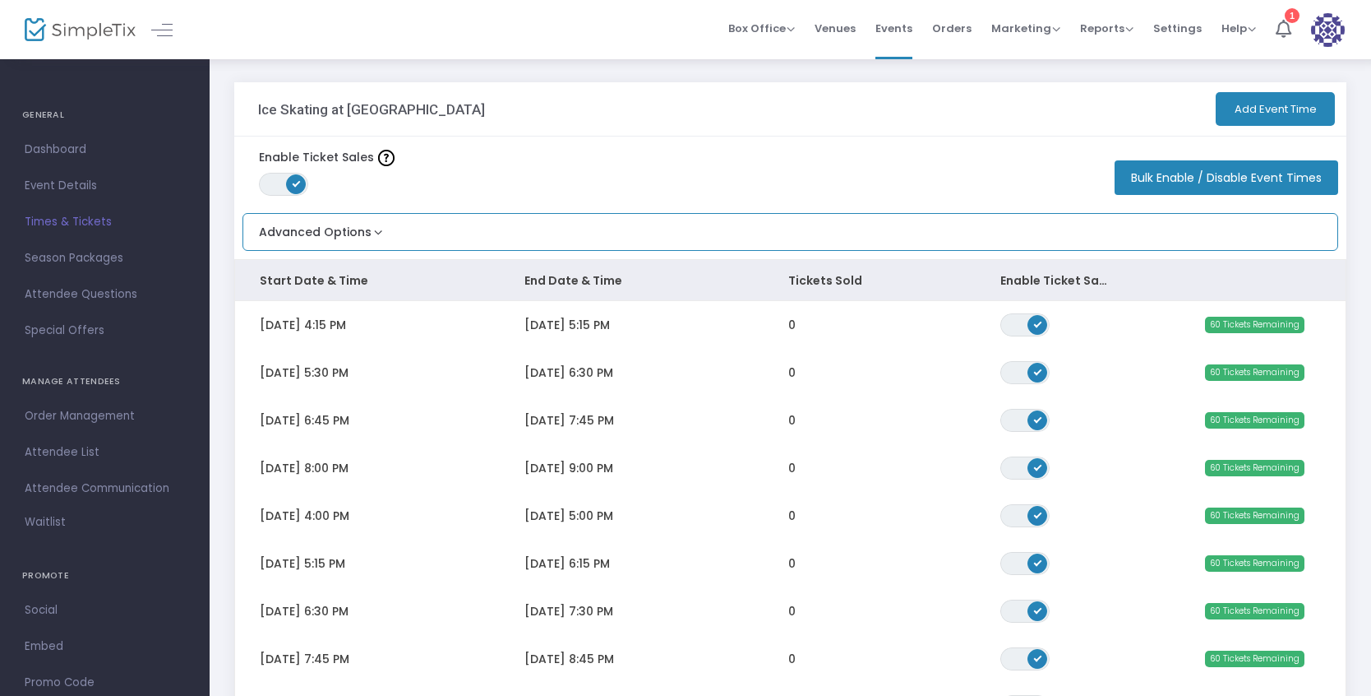
click at [364, 223] on button "Advanced Options" at bounding box center [314, 227] width 143 height 27
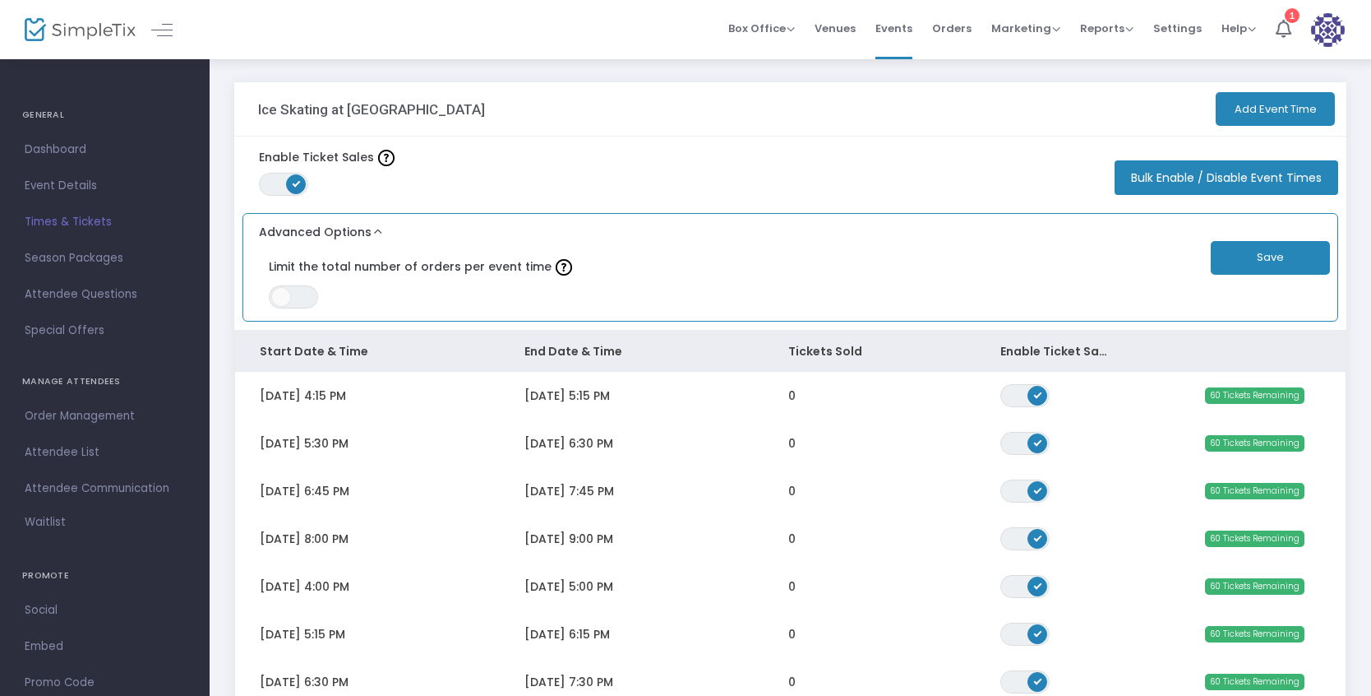
click at [368, 231] on button "Advanced Options" at bounding box center [314, 227] width 143 height 27
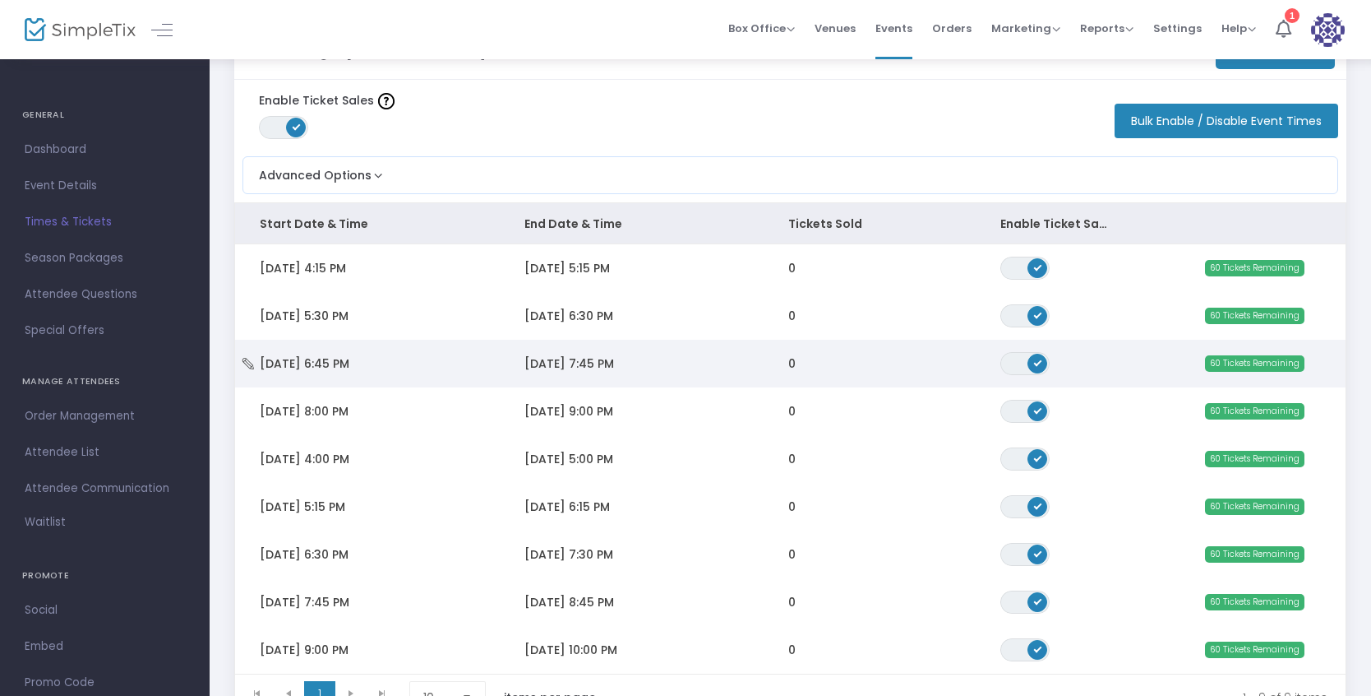
scroll to position [28, 0]
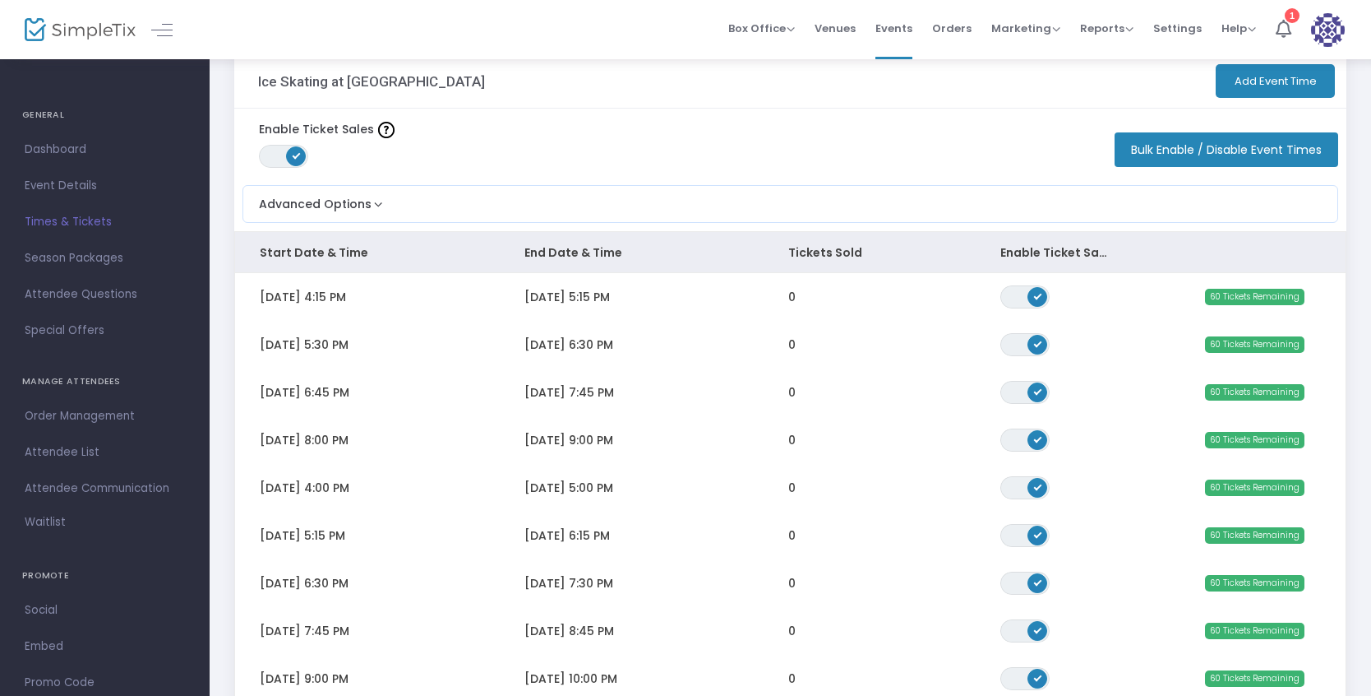
click at [1279, 83] on button "Add Event Time" at bounding box center [1275, 81] width 119 height 34
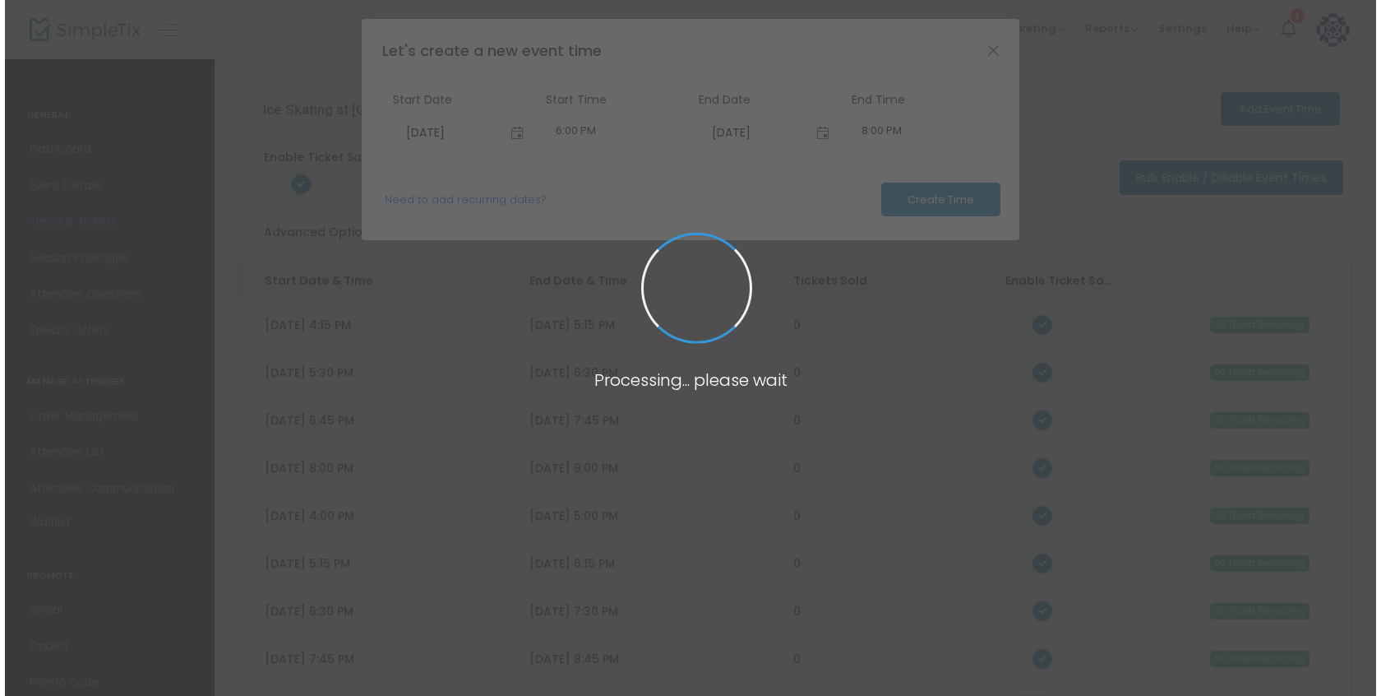
scroll to position [0, 0]
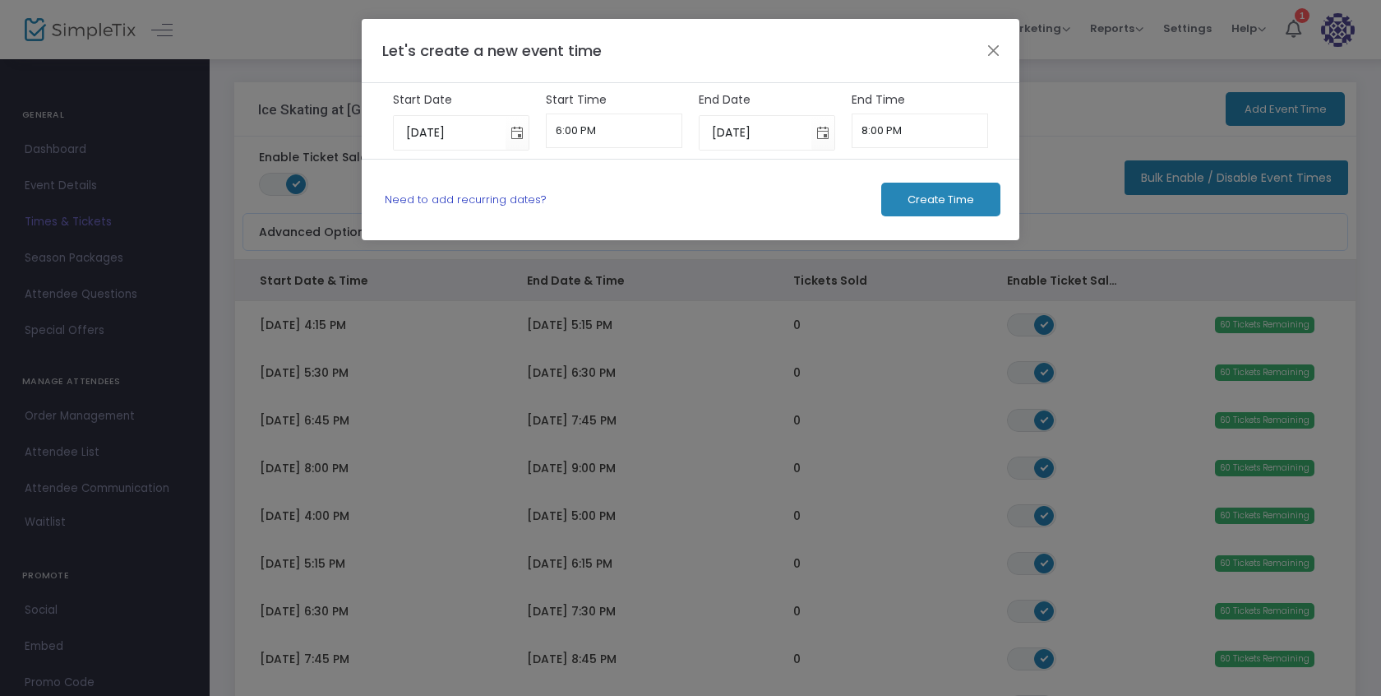
click at [488, 196] on link "Need to add recurring dates?" at bounding box center [466, 200] width 162 height 16
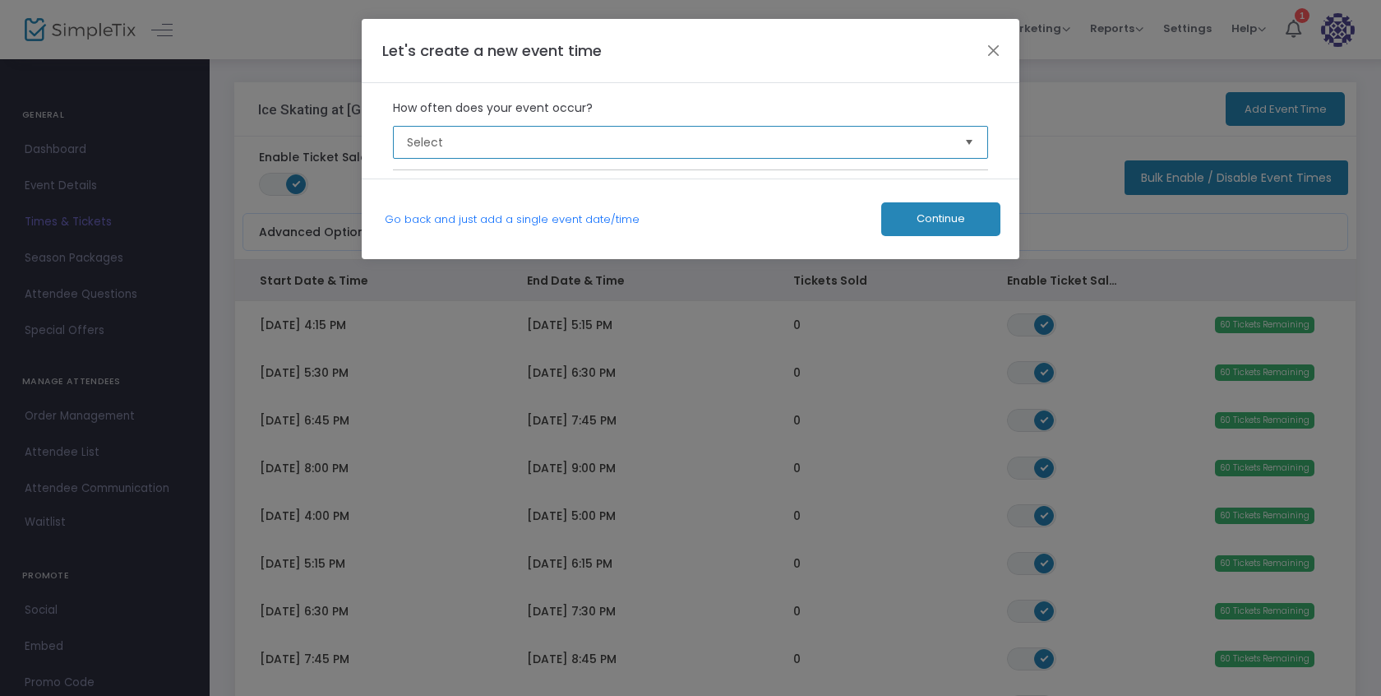
click at [571, 139] on span "Select" at bounding box center [679, 142] width 545 height 16
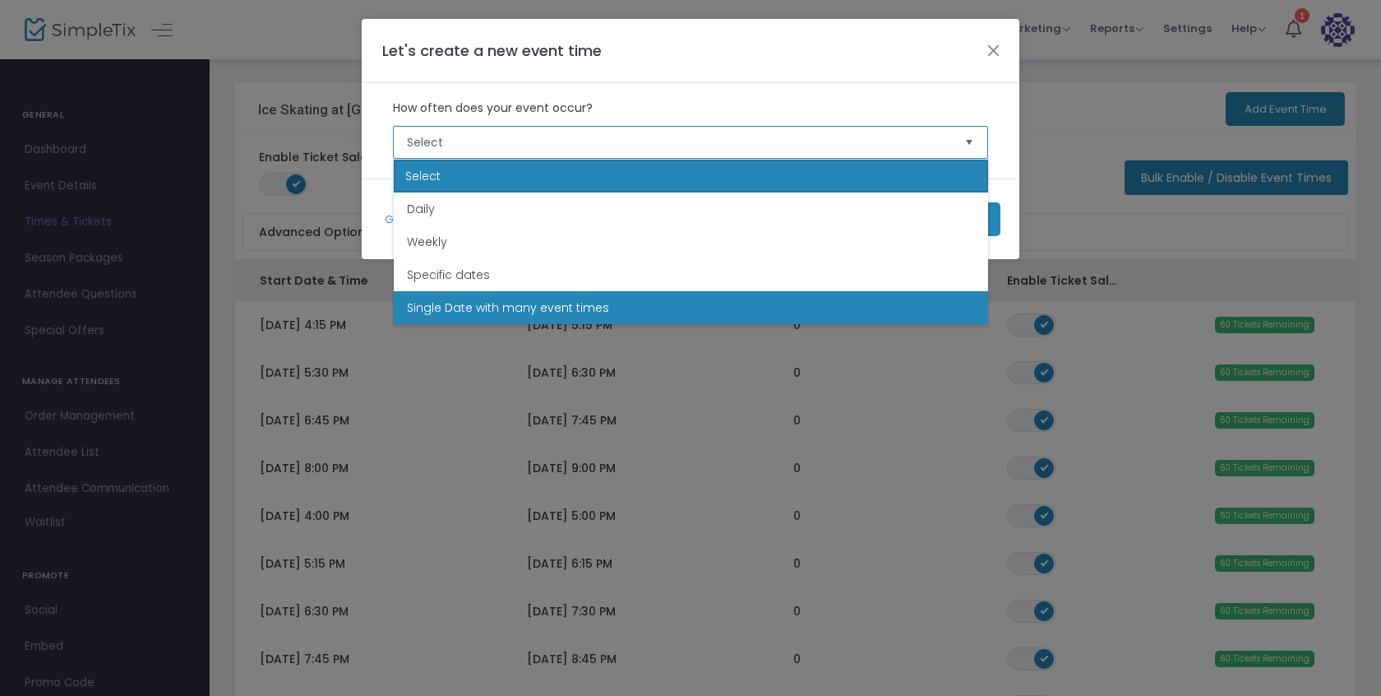
click at [554, 305] on span "Single Date with many event times" at bounding box center [508, 307] width 202 height 16
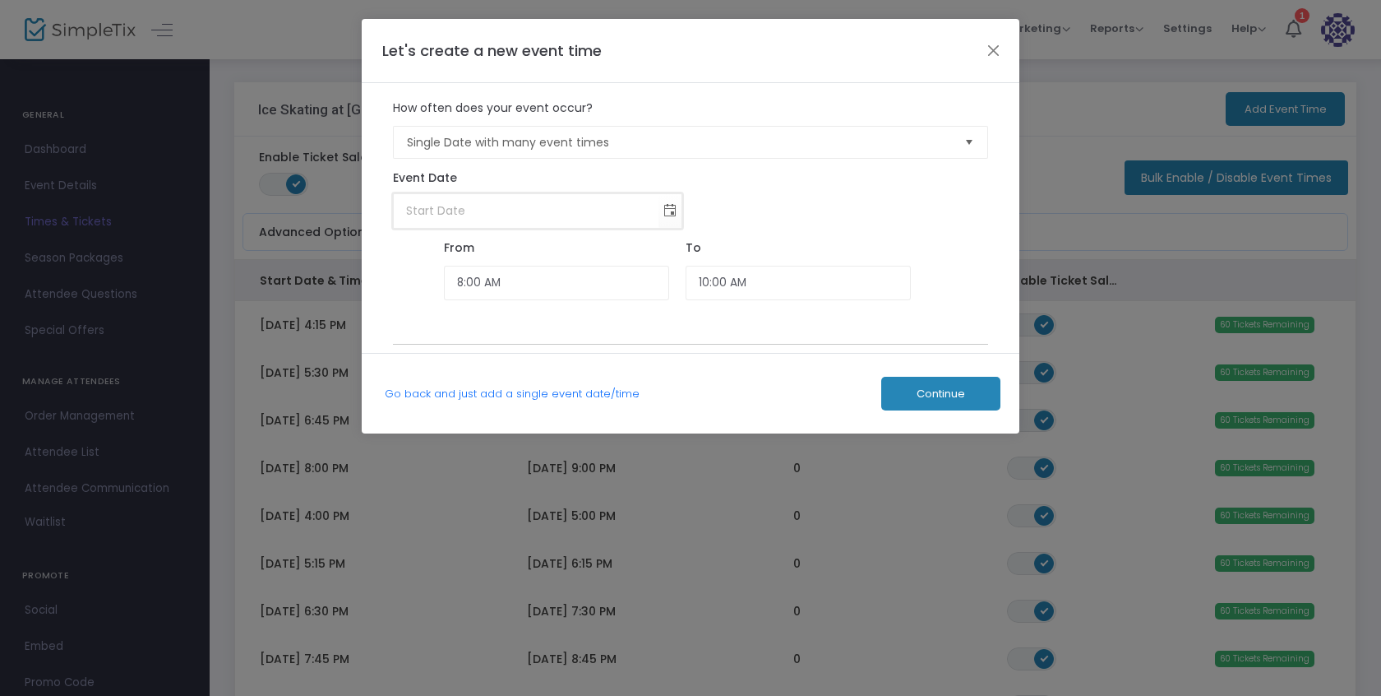
type input "month/day/year"
click at [658, 209] on input "month/day/year" at bounding box center [527, 211] width 266 height 34
click at [674, 210] on span "Toggle calendar" at bounding box center [670, 210] width 27 height 27
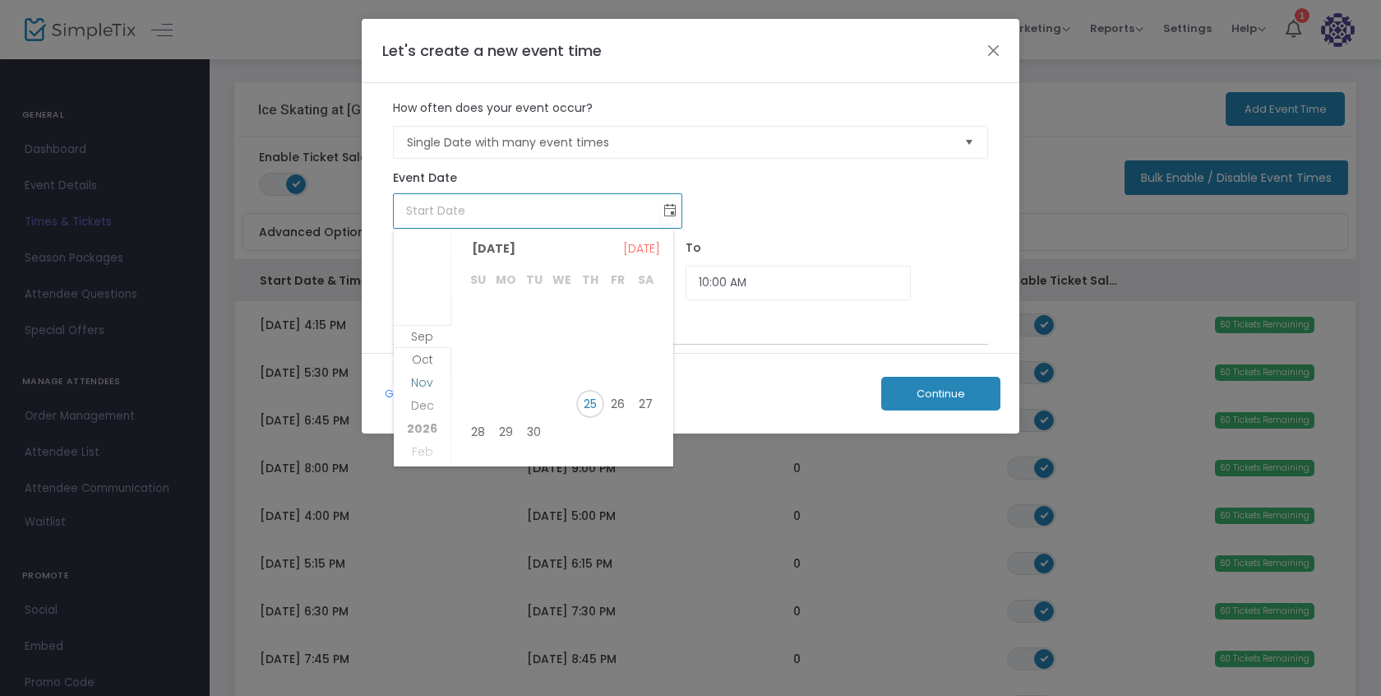
click at [425, 381] on span "Nov" at bounding box center [422, 382] width 22 height 16
click at [646, 393] on span "22" at bounding box center [646, 390] width 28 height 28
type input "[DATE]"
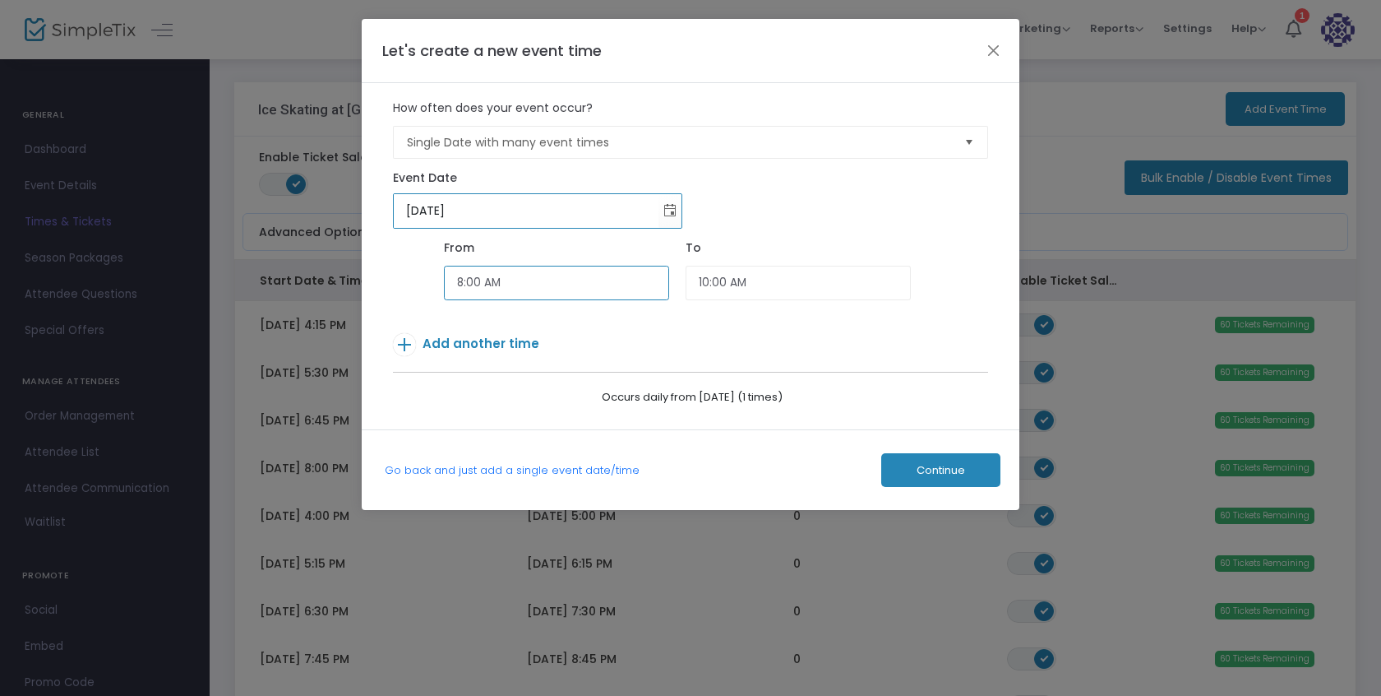
click at [611, 275] on input "8:00 AM" at bounding box center [556, 283] width 225 height 35
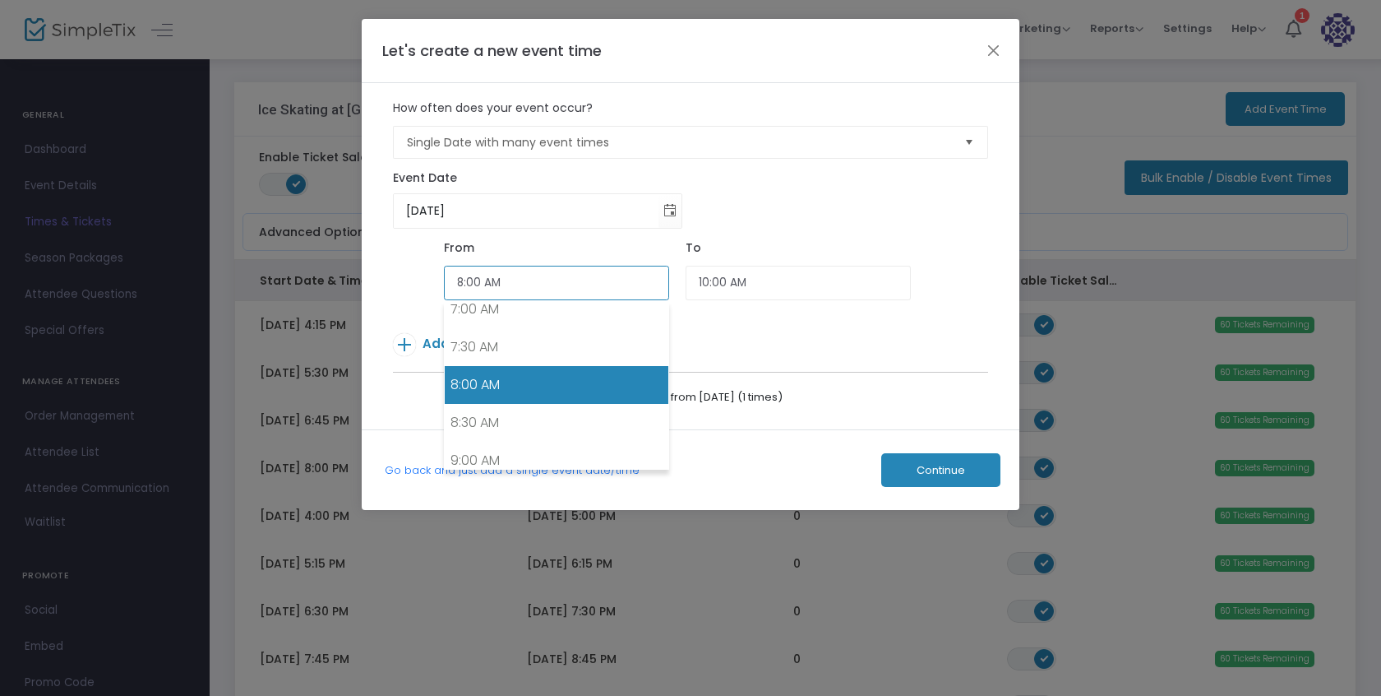
click at [611, 275] on input "8:00 AM" at bounding box center [556, 283] width 225 height 35
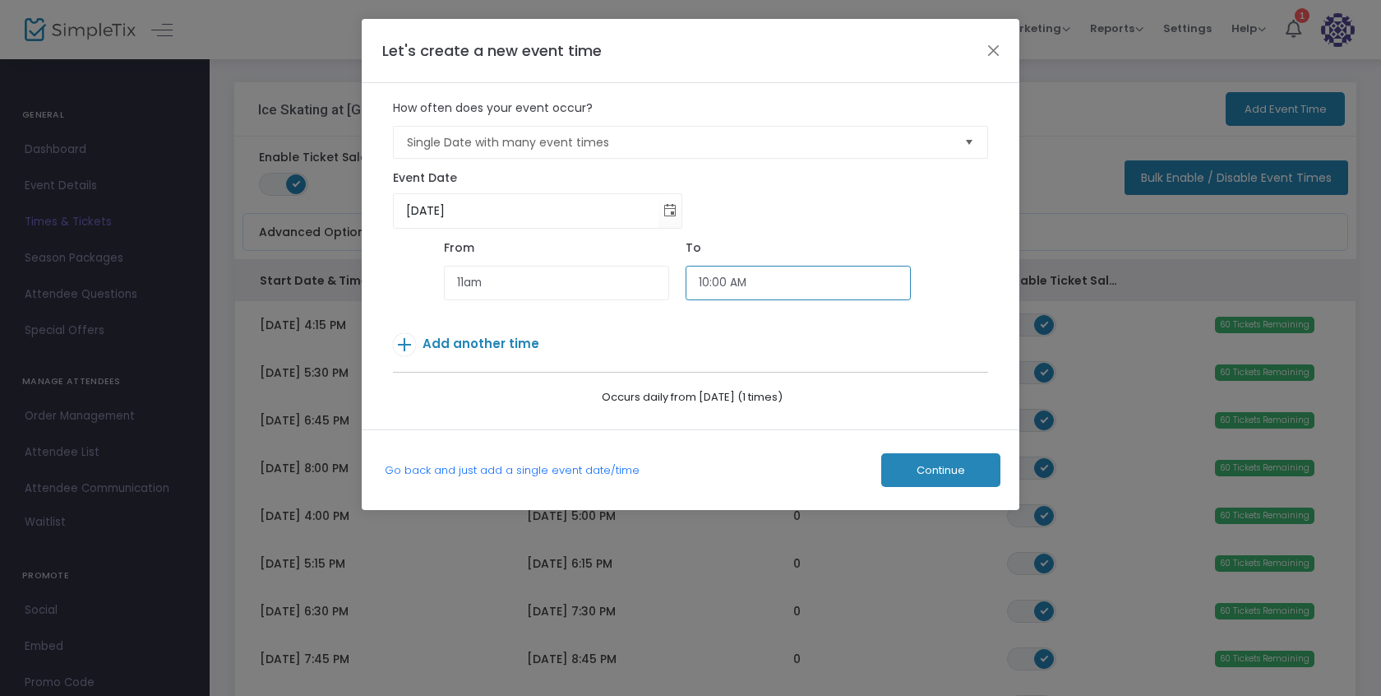
type input "11:00 AM"
type input "12:00 PM"
click at [497, 347] on span "Add another time" at bounding box center [481, 343] width 117 height 17
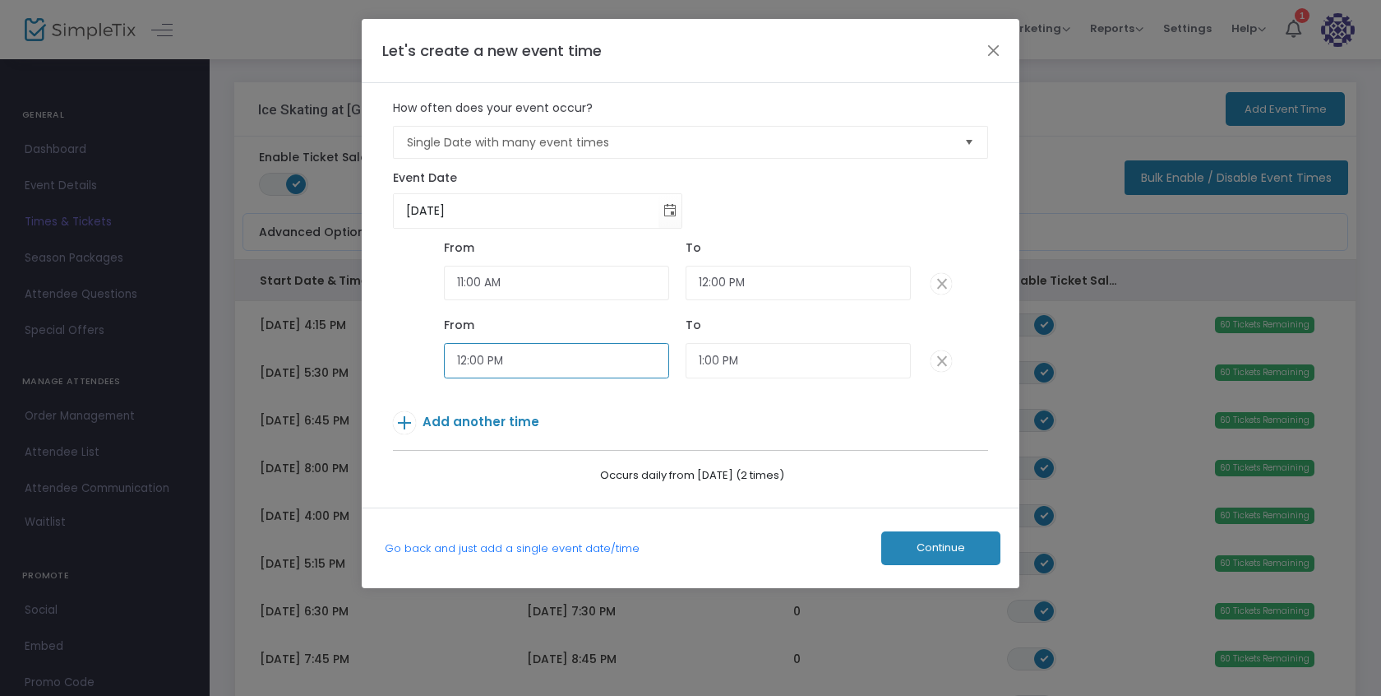
click at [498, 361] on input "12:00 PM" at bounding box center [556, 360] width 225 height 35
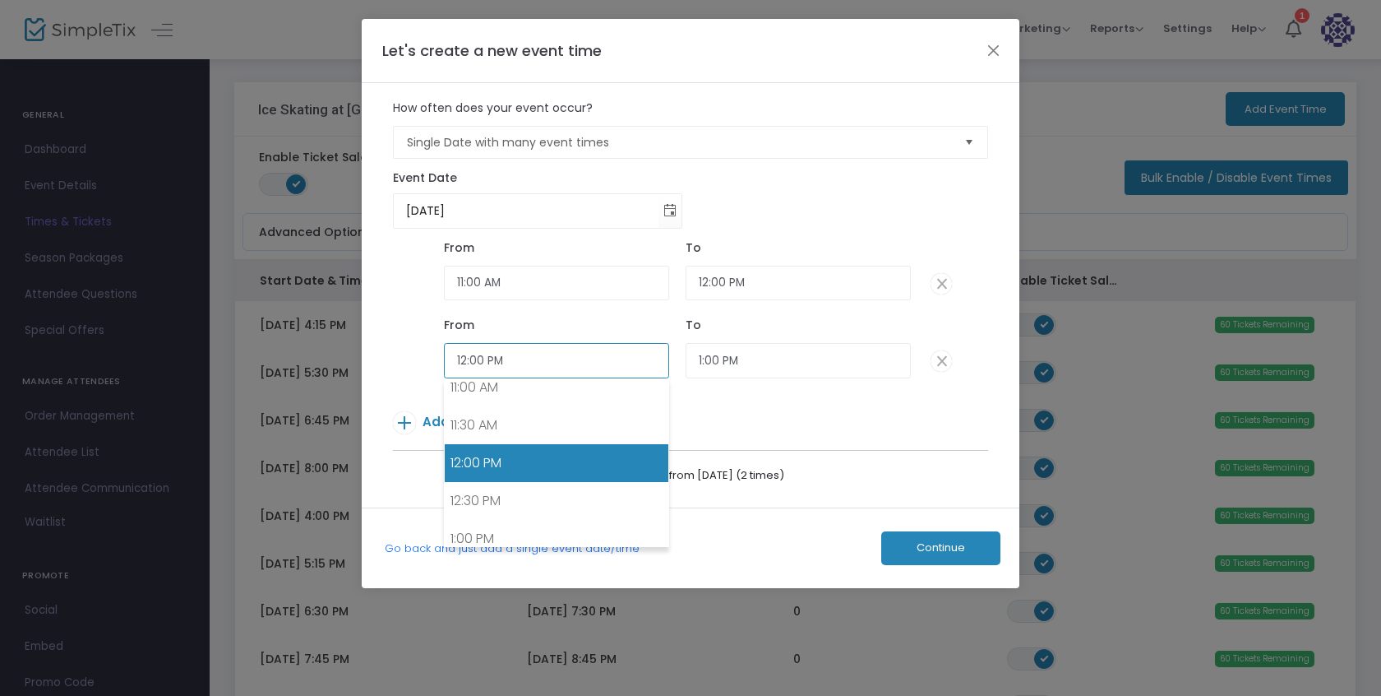
click at [498, 361] on input "12:00 PM" at bounding box center [556, 360] width 225 height 35
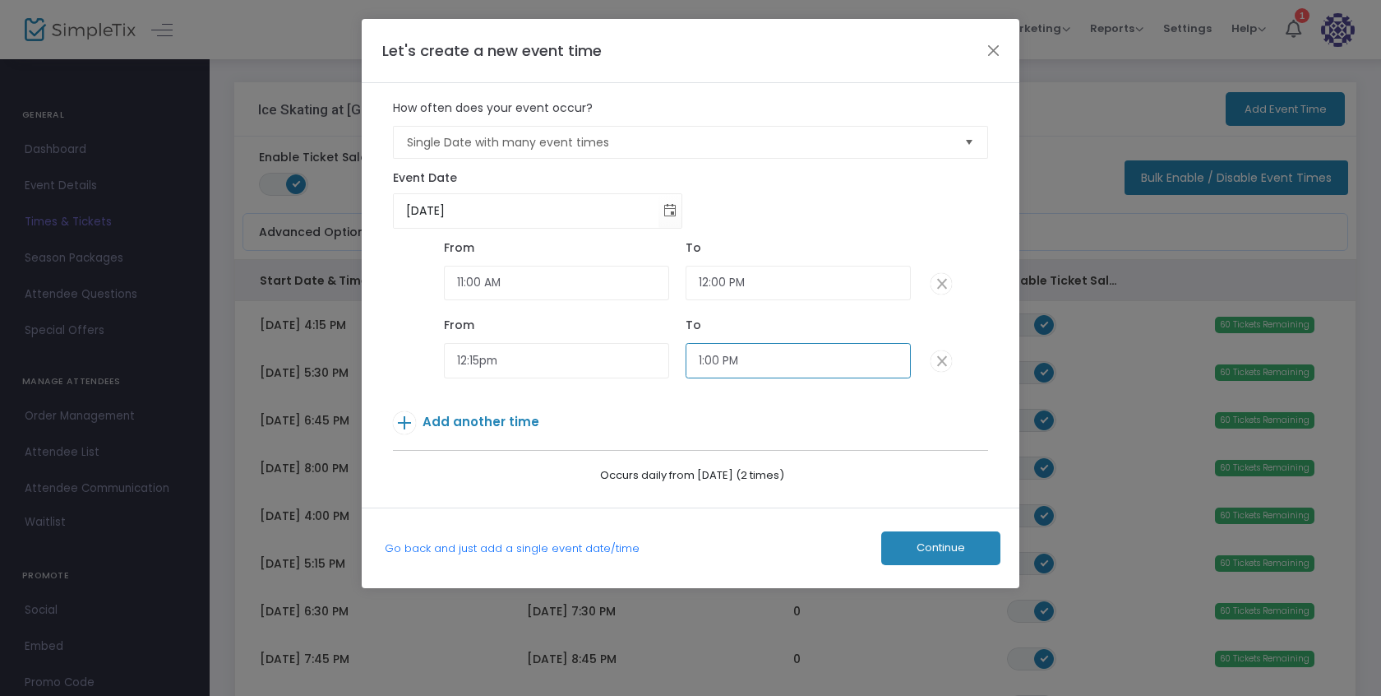
type input "12:15 PM"
type input "1:15 PM"
click at [583, 422] on p "Add another time" at bounding box center [666, 425] width 546 height 29
click at [508, 421] on span "Add another time" at bounding box center [481, 421] width 117 height 17
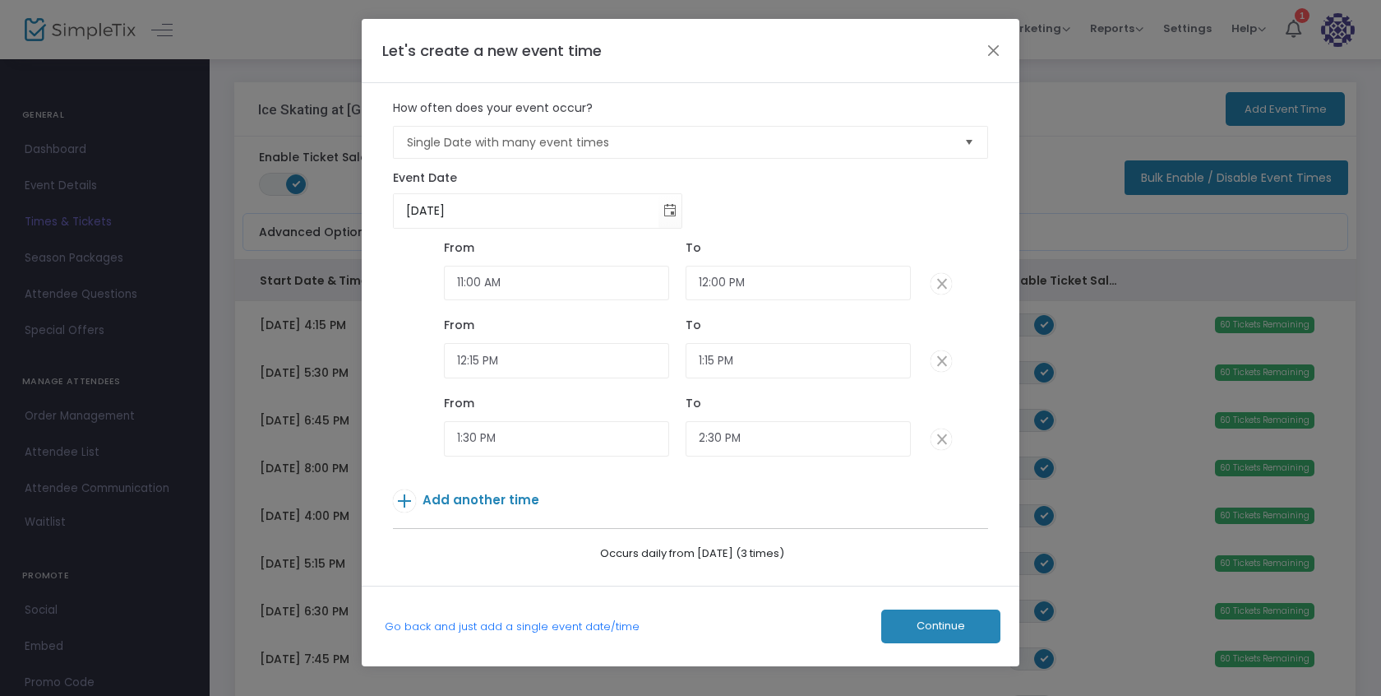
click at [506, 494] on span "Add another time" at bounding box center [481, 499] width 117 height 17
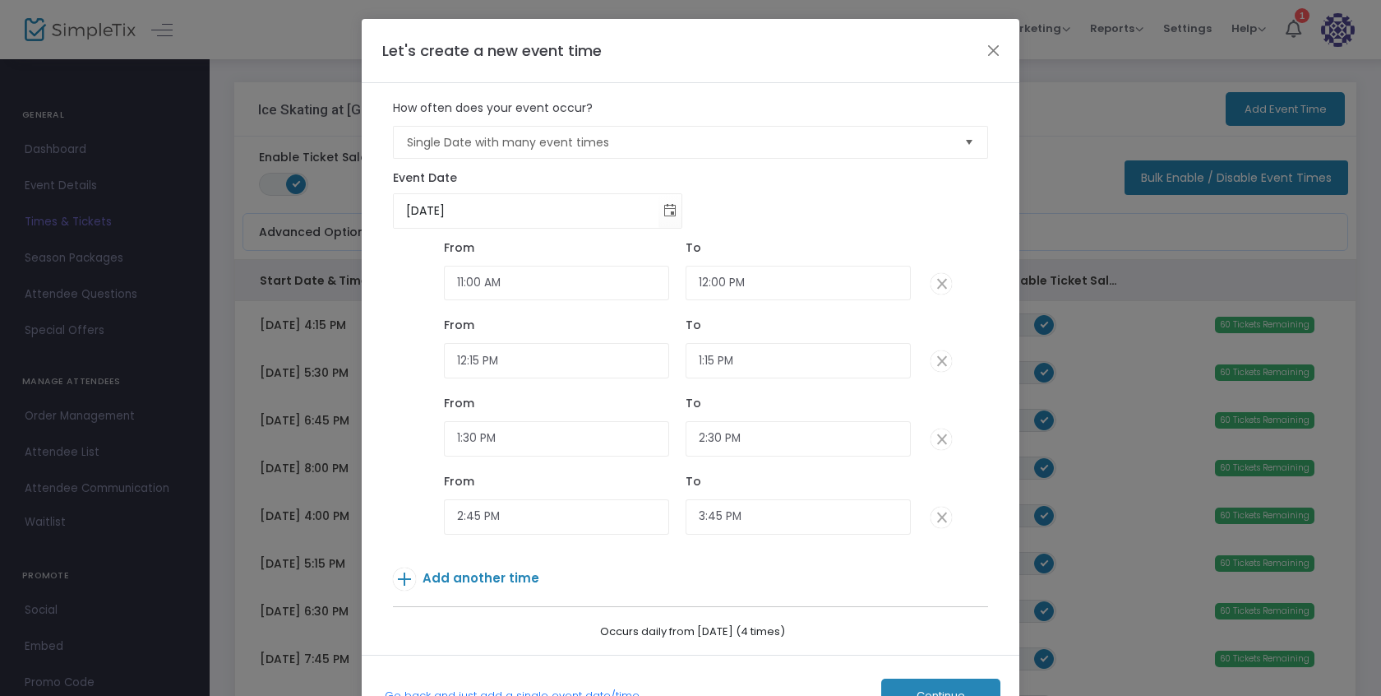
scroll to position [8, 0]
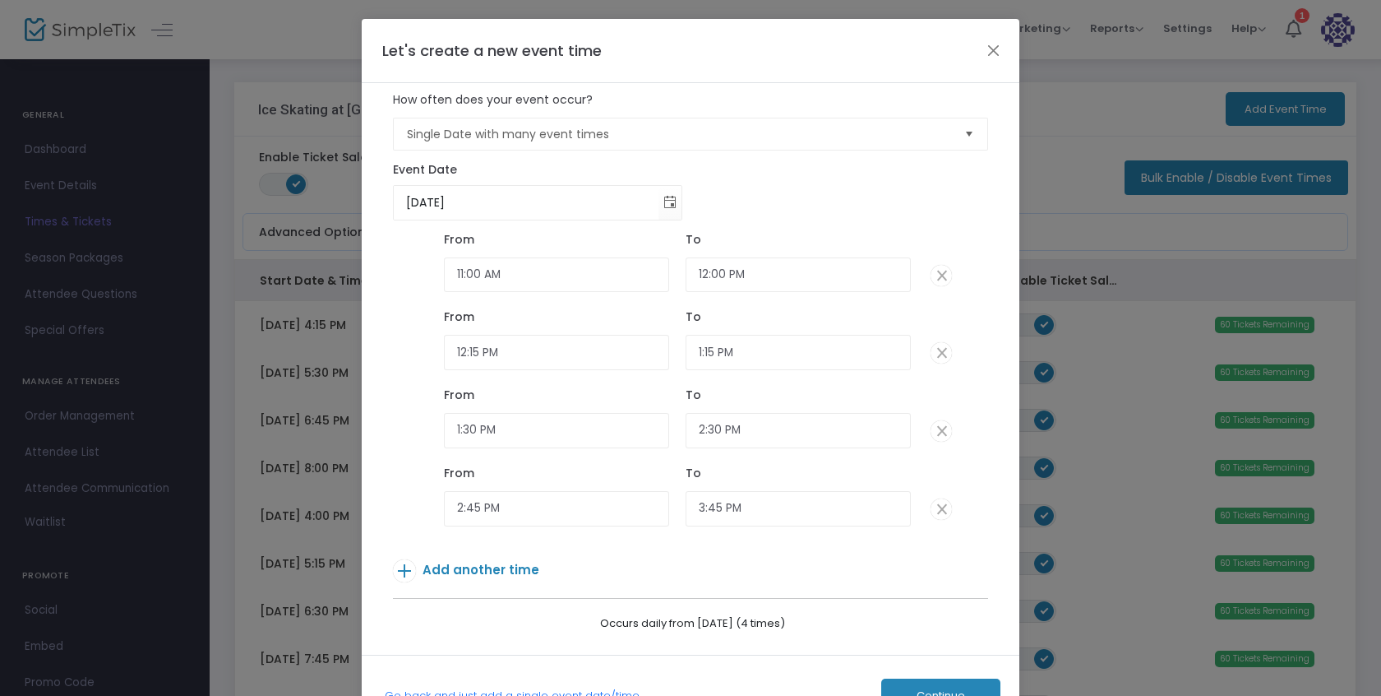
click at [508, 570] on span "Add another time" at bounding box center [481, 569] width 117 height 17
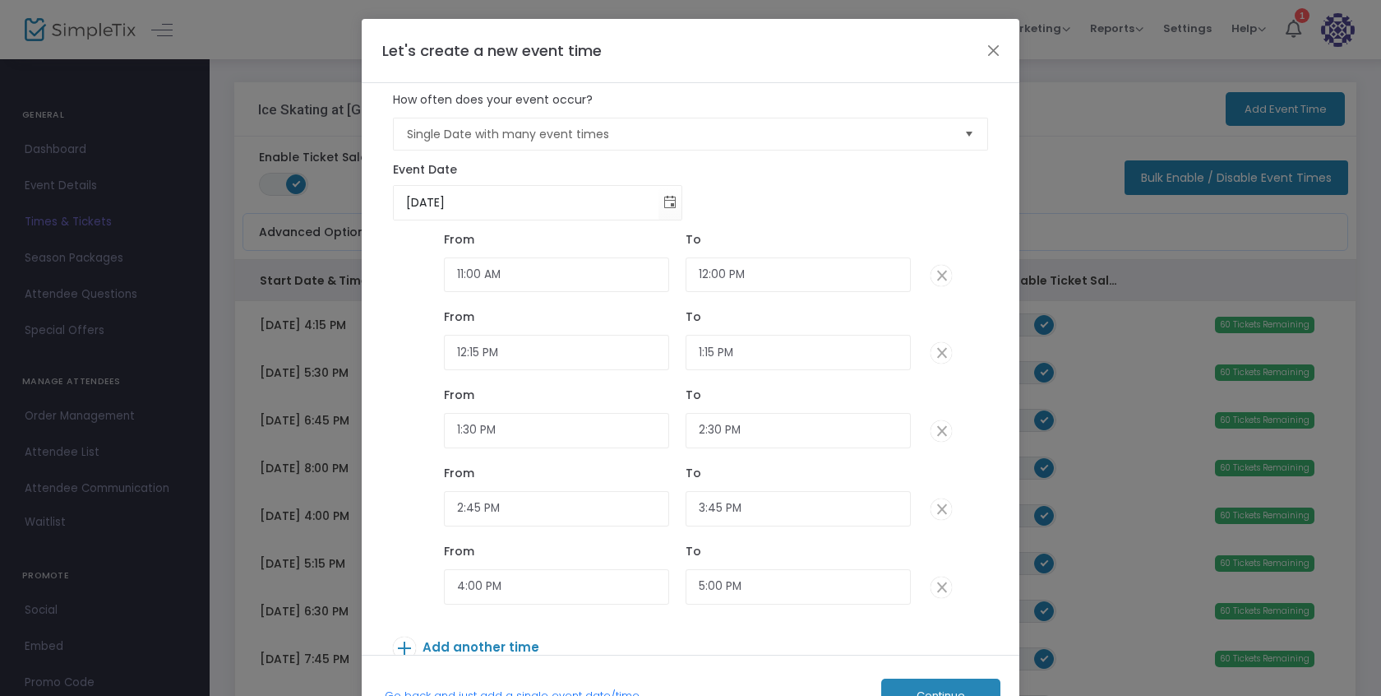
scroll to position [86, 0]
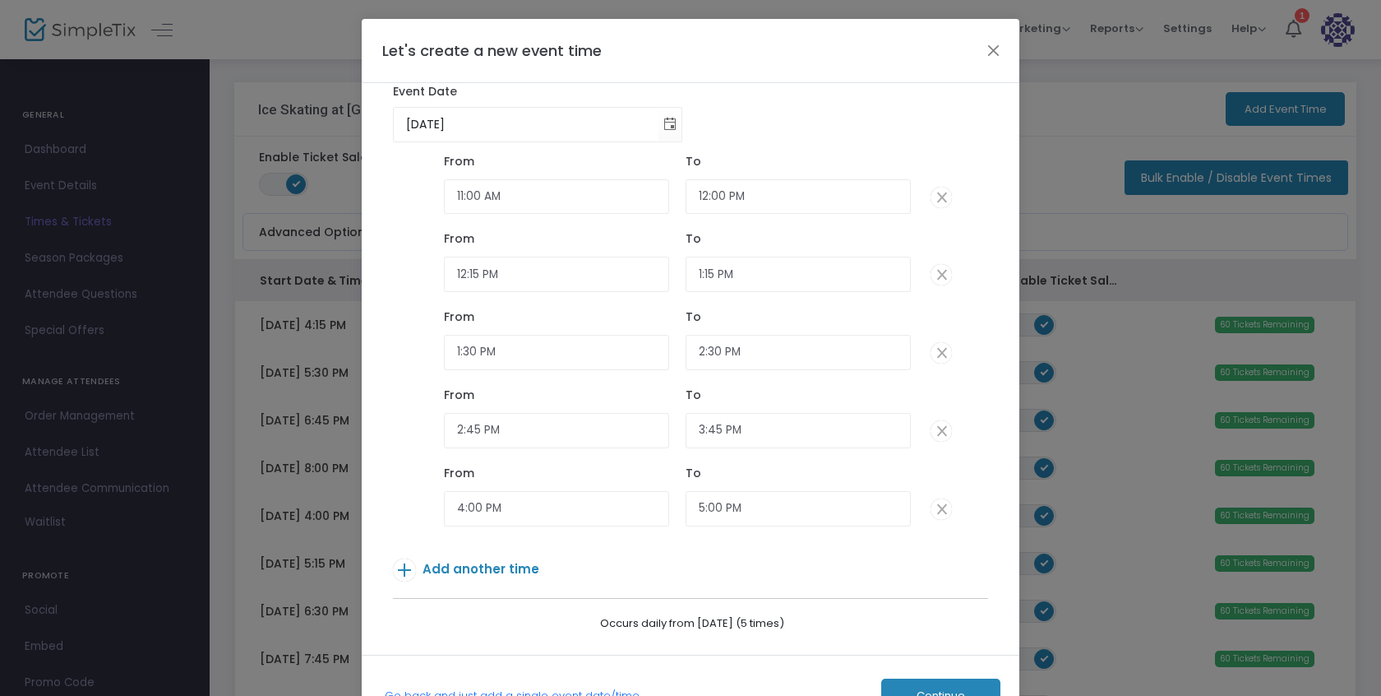
click at [504, 569] on span "Add another time" at bounding box center [481, 568] width 117 height 17
click at [499, 576] on span "Add another time" at bounding box center [481, 569] width 117 height 17
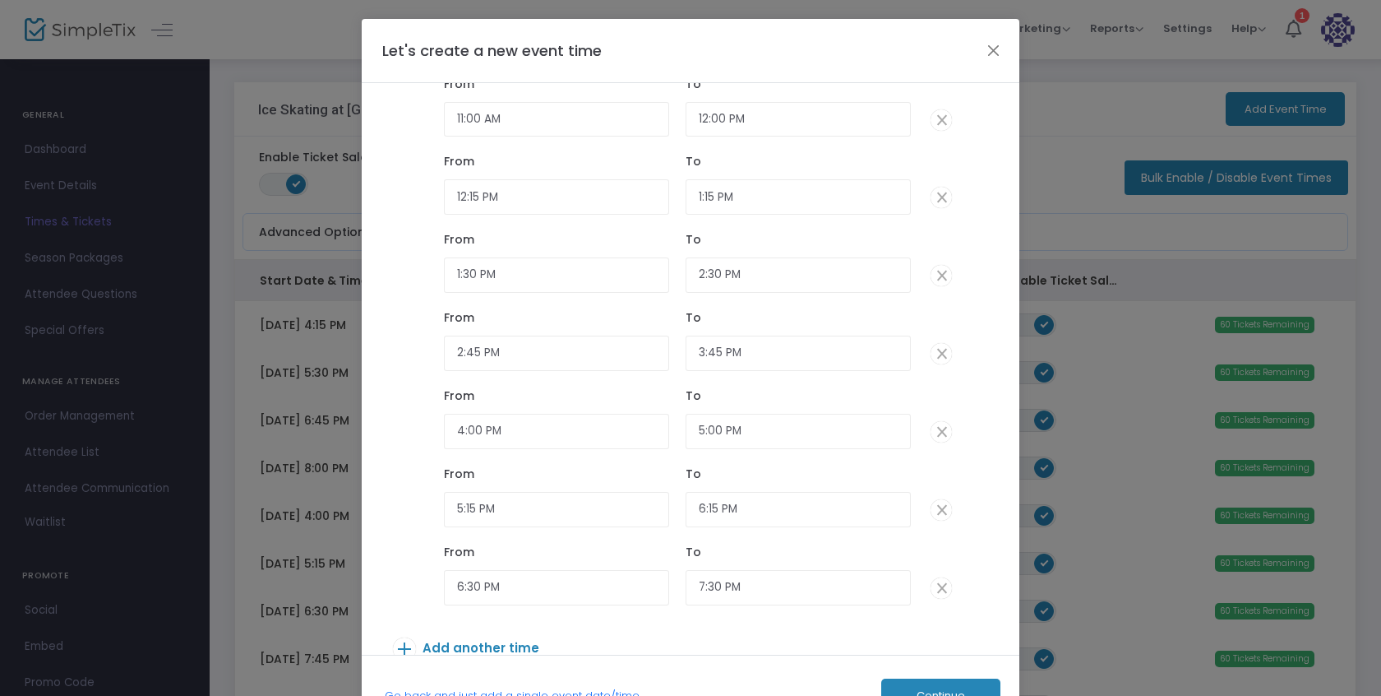
scroll to position [242, 0]
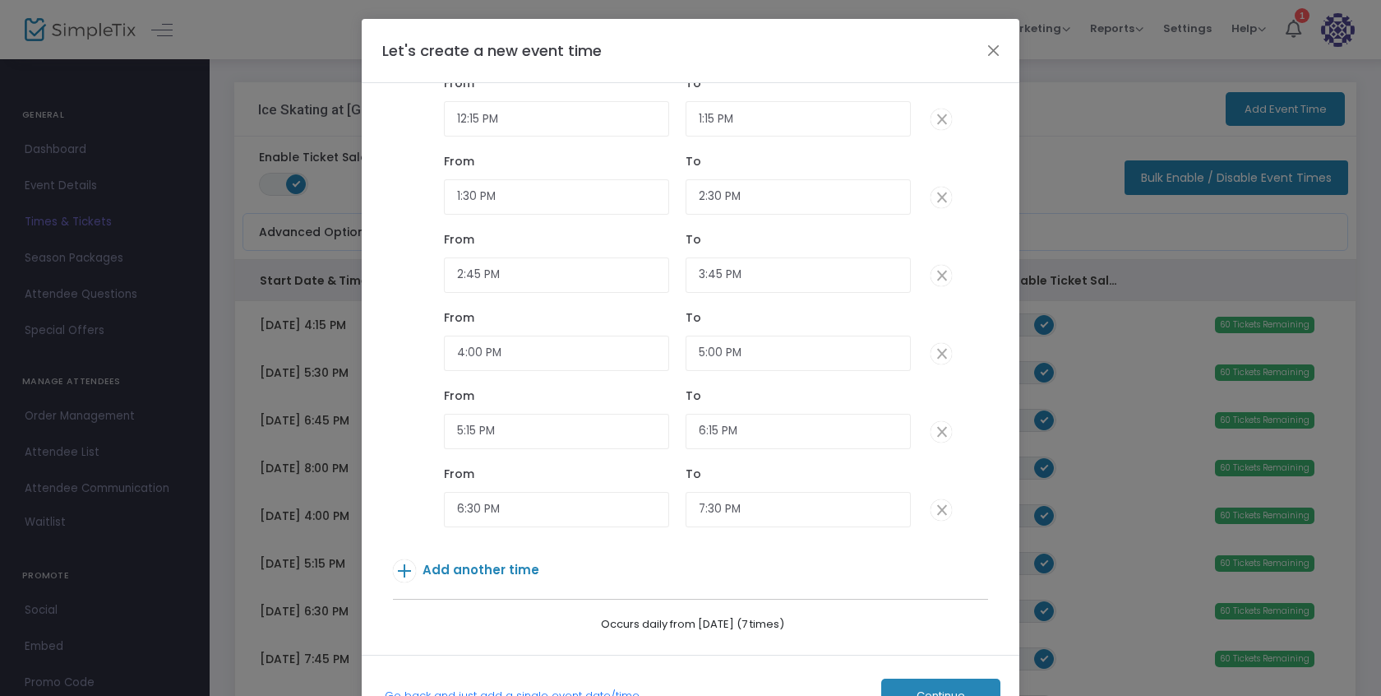
click at [497, 562] on span "Add another time" at bounding box center [481, 569] width 117 height 17
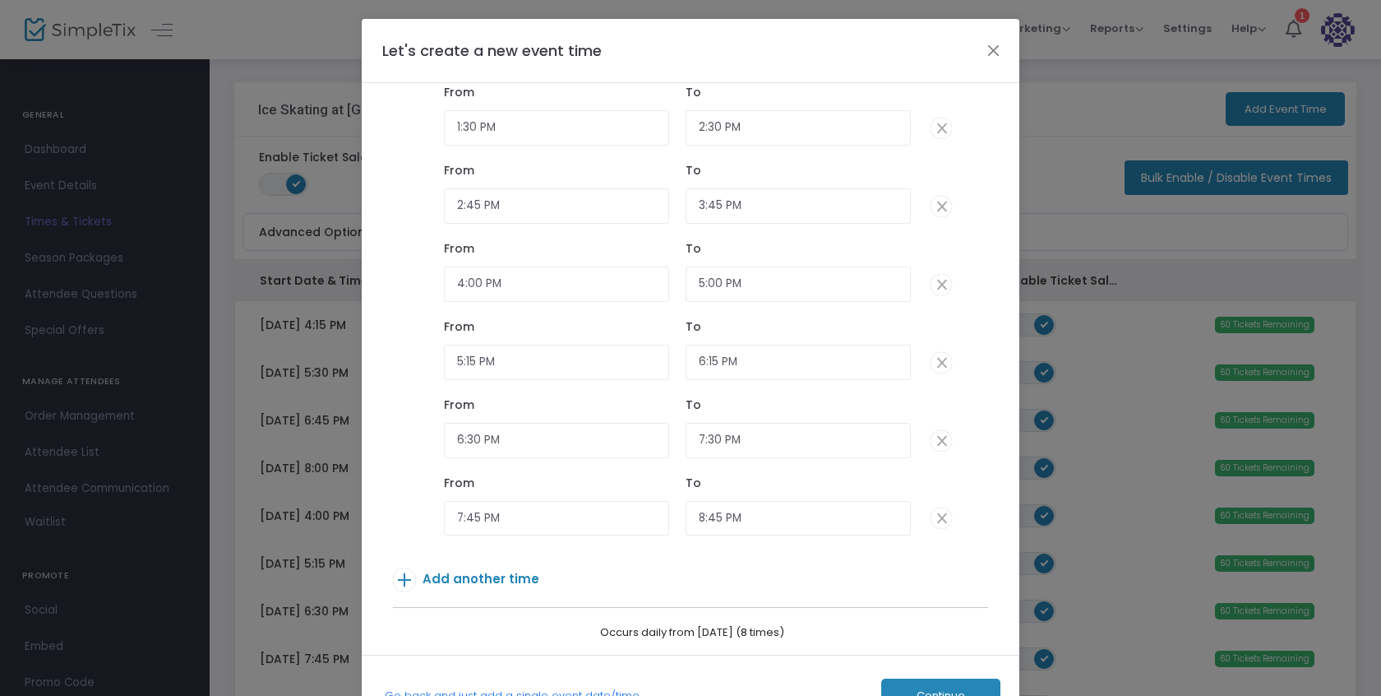
scroll to position [320, 0]
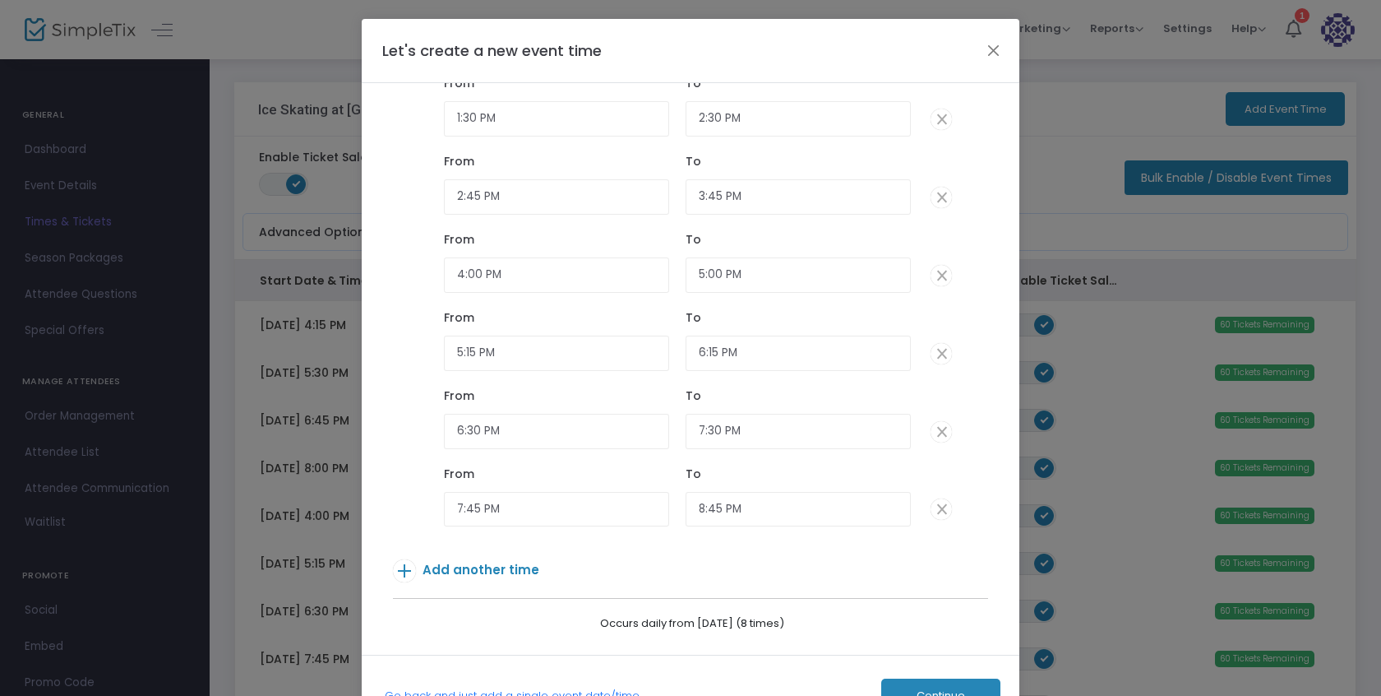
click at [495, 565] on span "Add another time" at bounding box center [481, 569] width 117 height 17
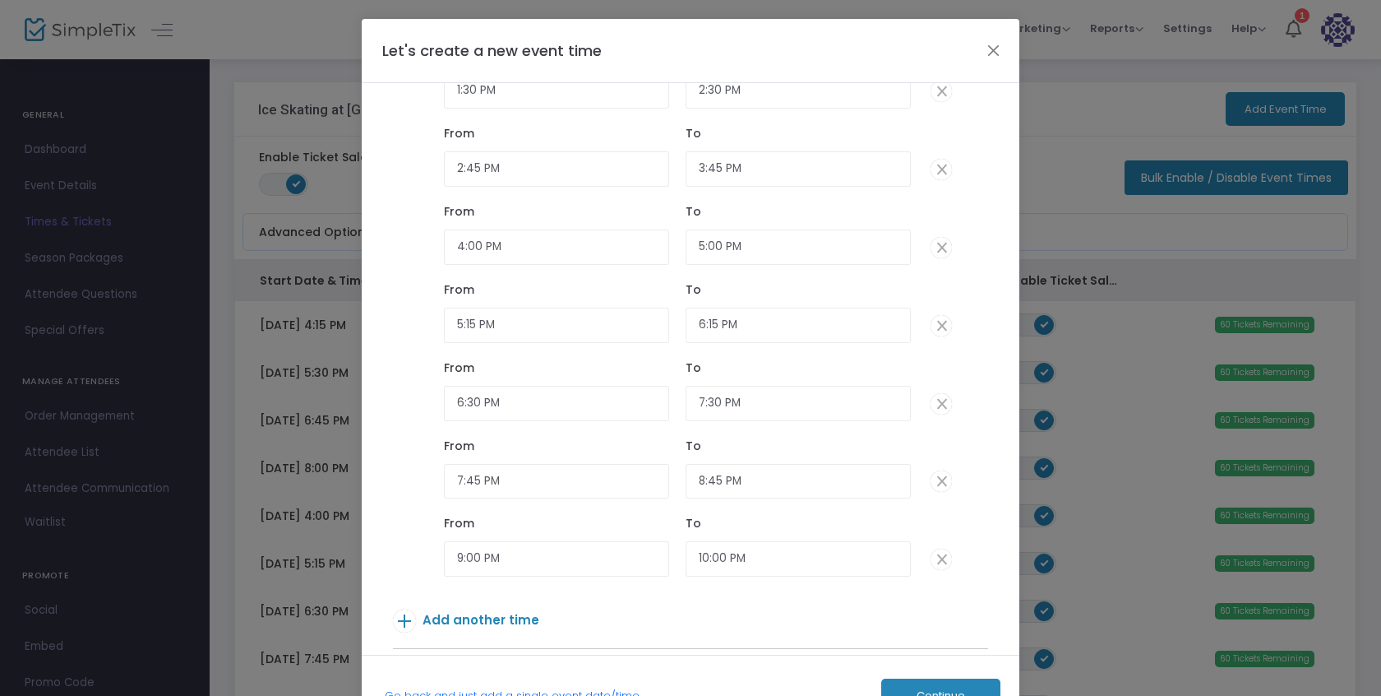
scroll to position [398, 0]
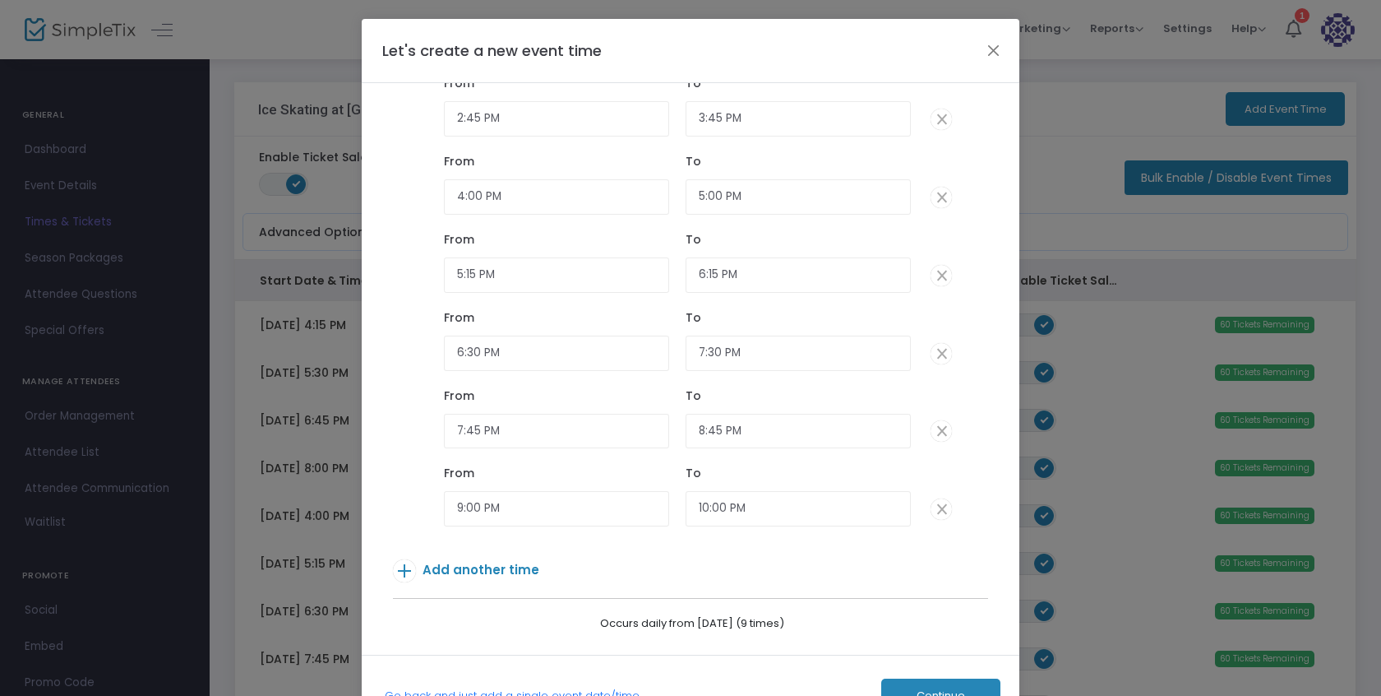
click at [908, 687] on button "Continue" at bounding box center [940, 695] width 119 height 34
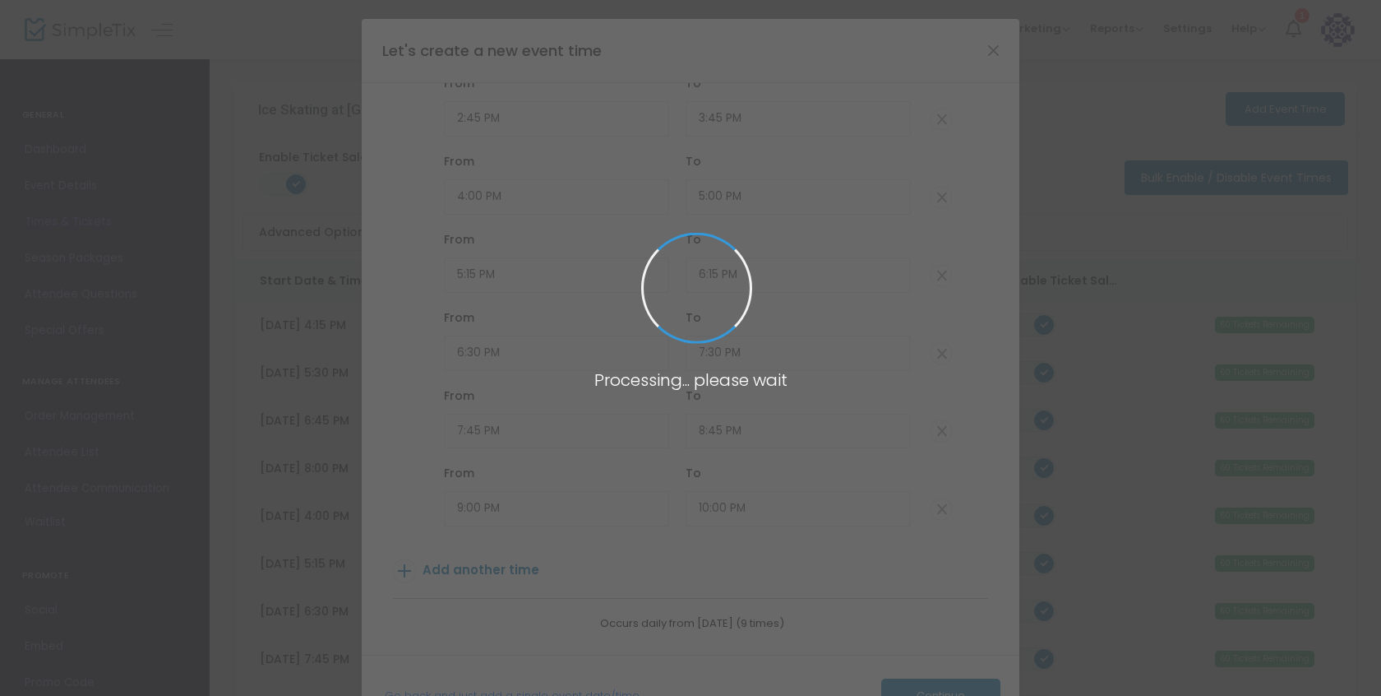
type input "60"
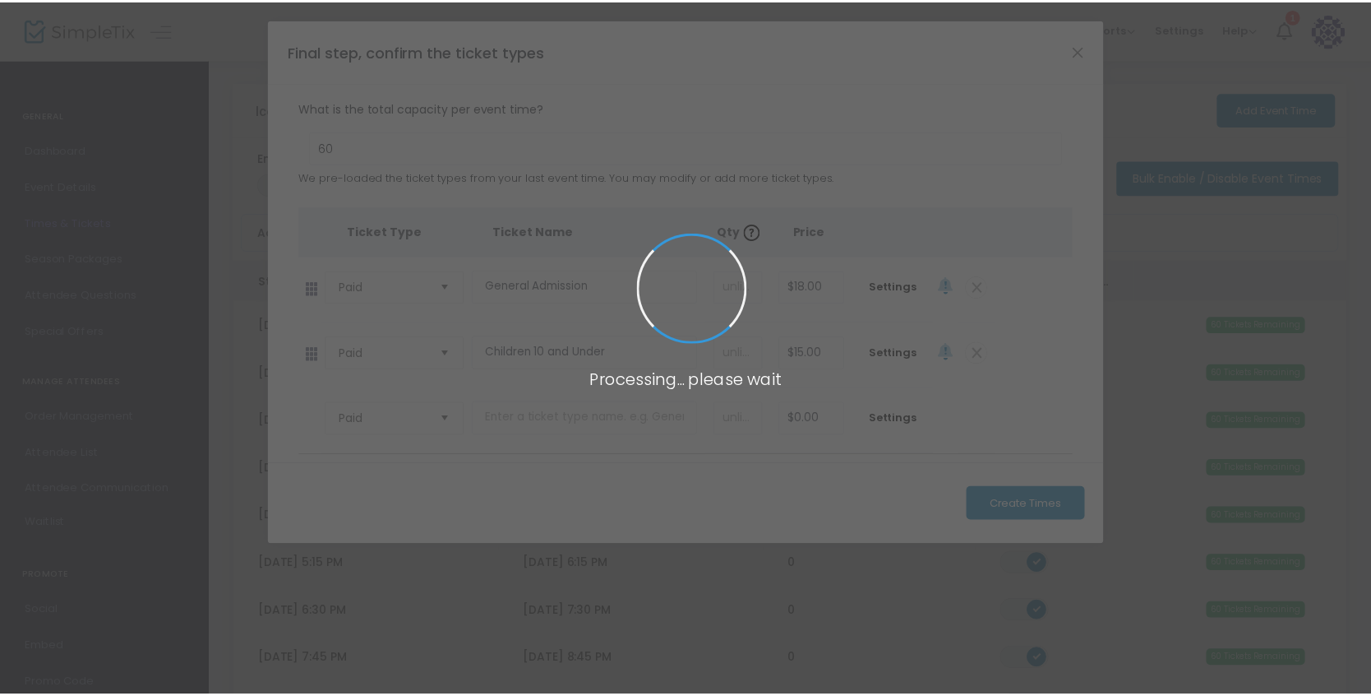
scroll to position [0, 0]
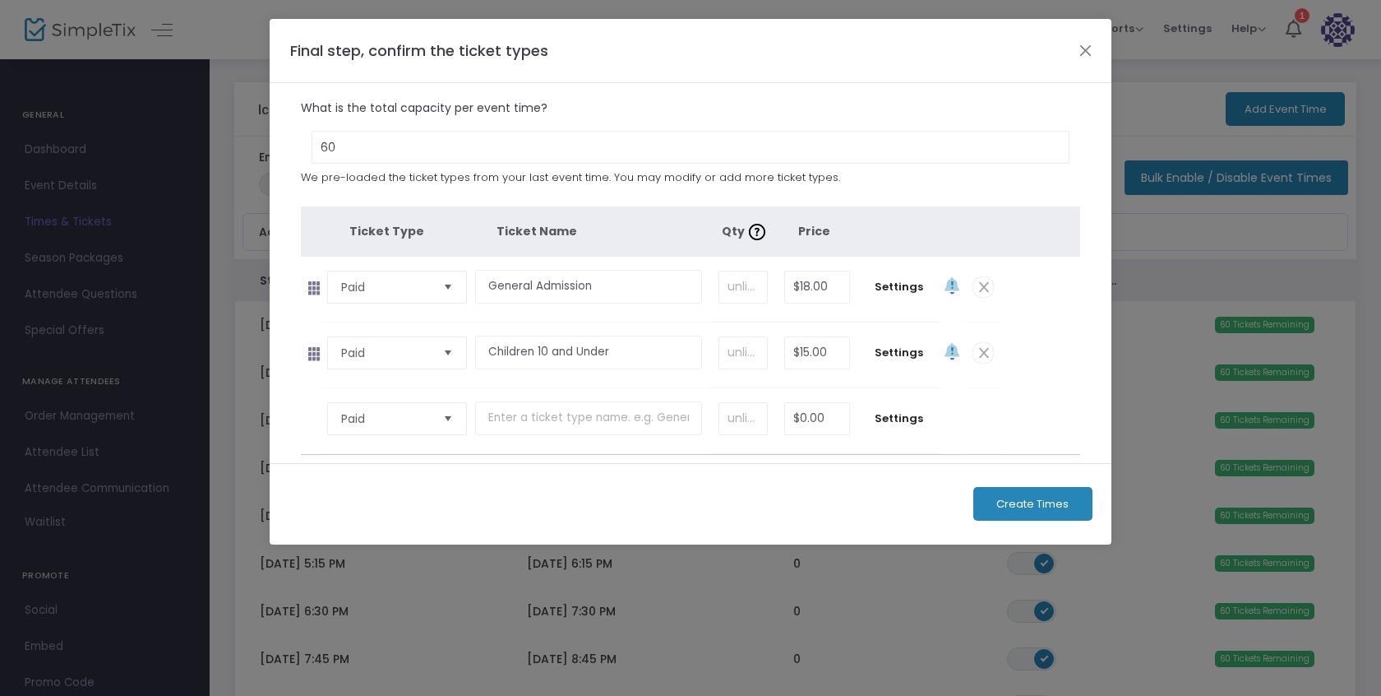
click at [1015, 508] on span "Create Times" at bounding box center [1032, 503] width 72 height 13
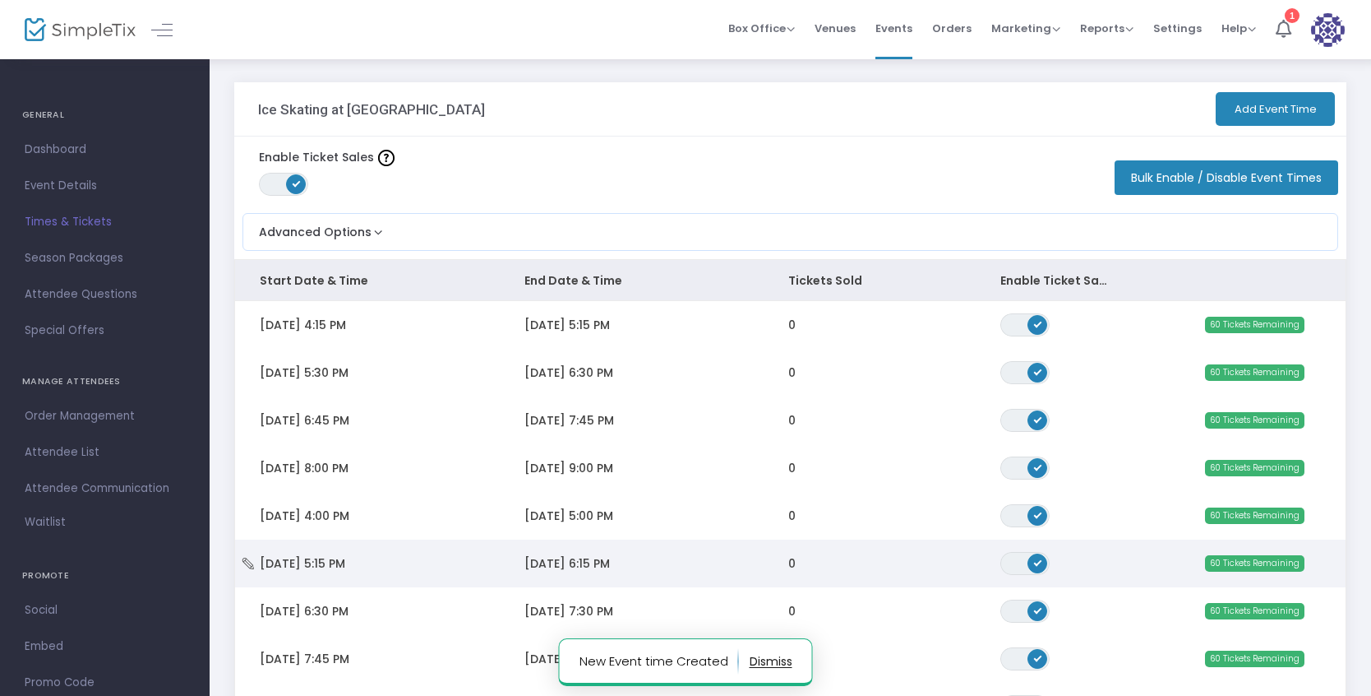
scroll to position [266, 0]
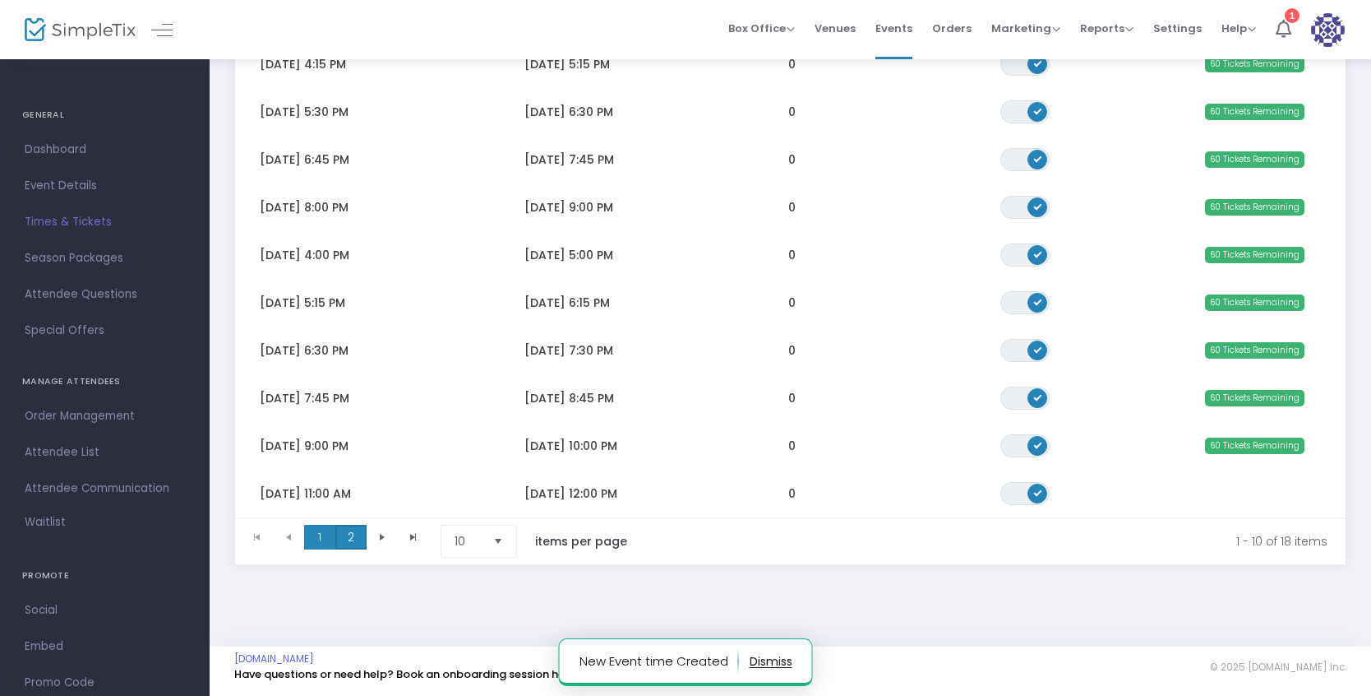
click at [351, 530] on span "2" at bounding box center [350, 537] width 31 height 25
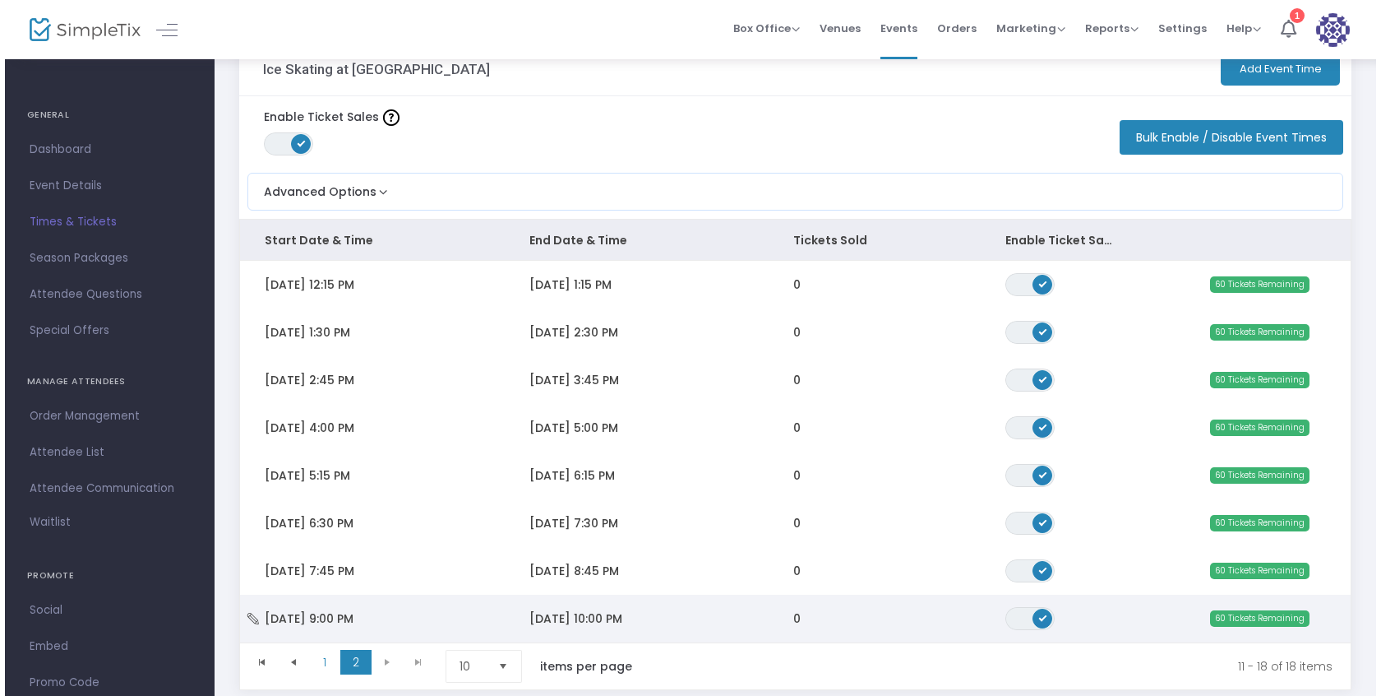
scroll to position [0, 0]
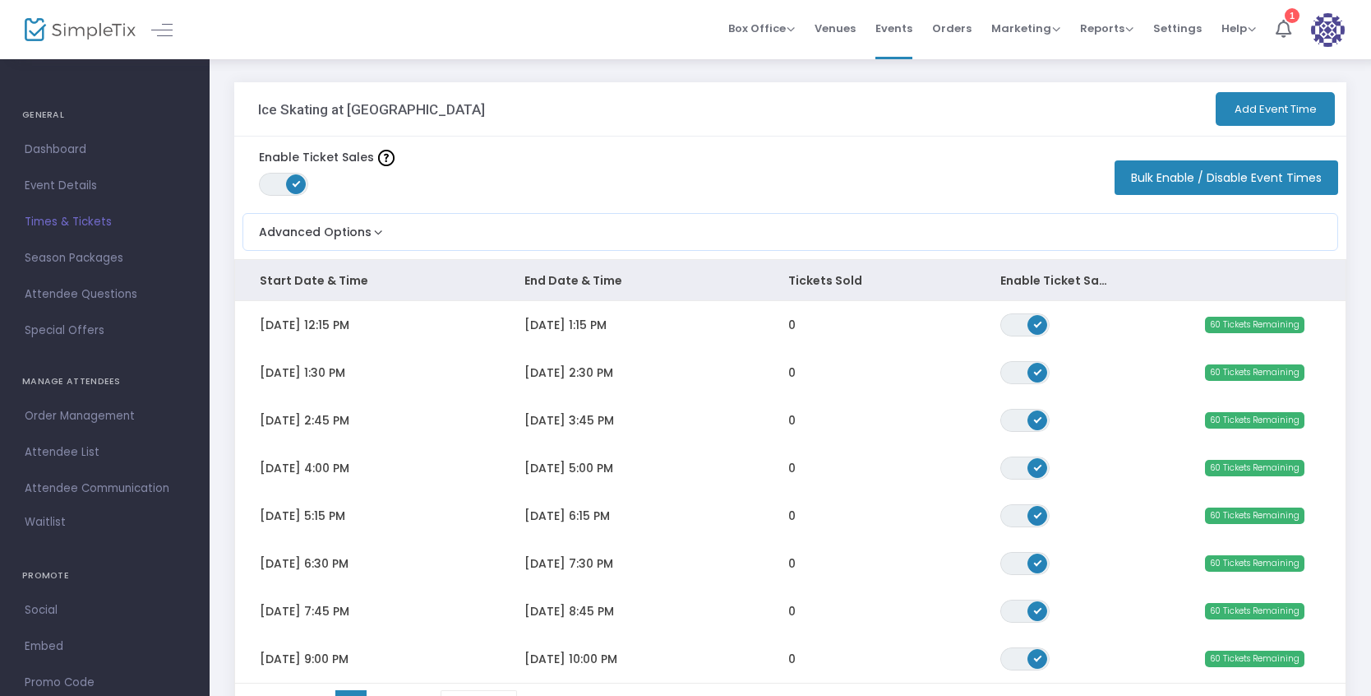
click at [1277, 111] on button "Add Event Time" at bounding box center [1275, 109] width 119 height 34
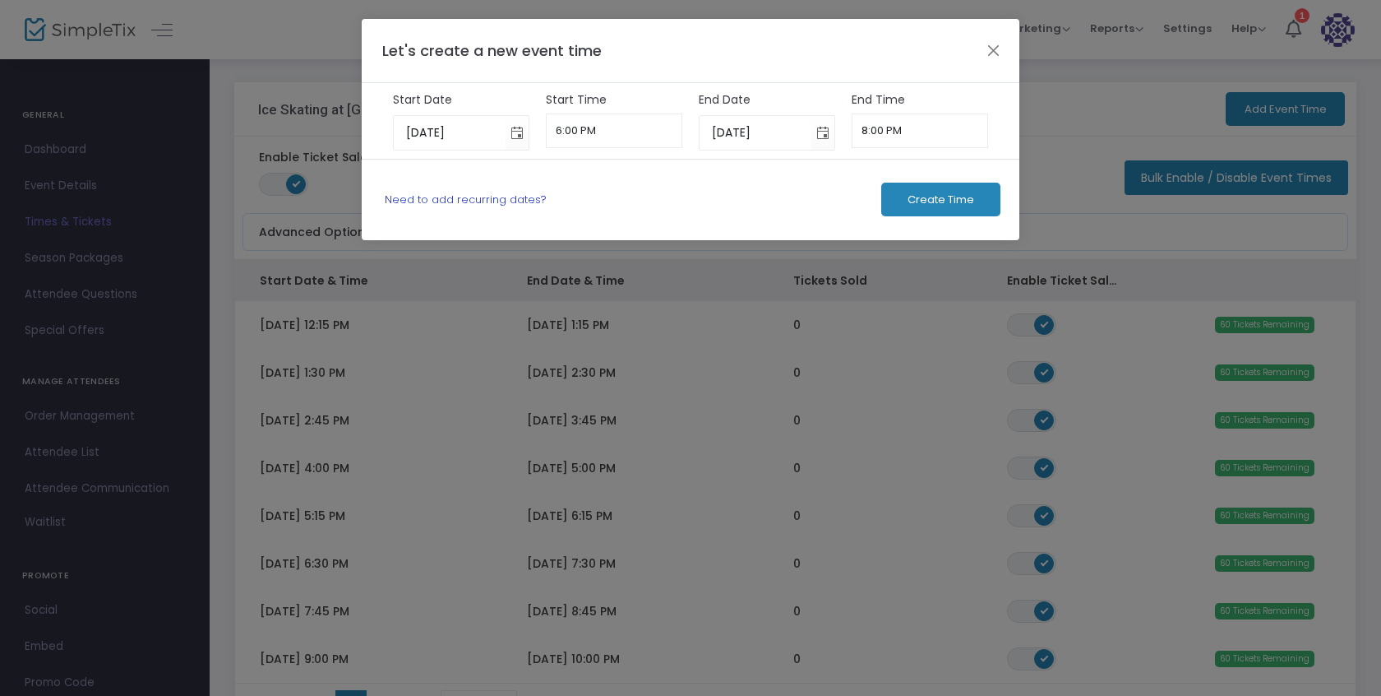
click at [503, 198] on link "Need to add recurring dates?" at bounding box center [466, 200] width 162 height 16
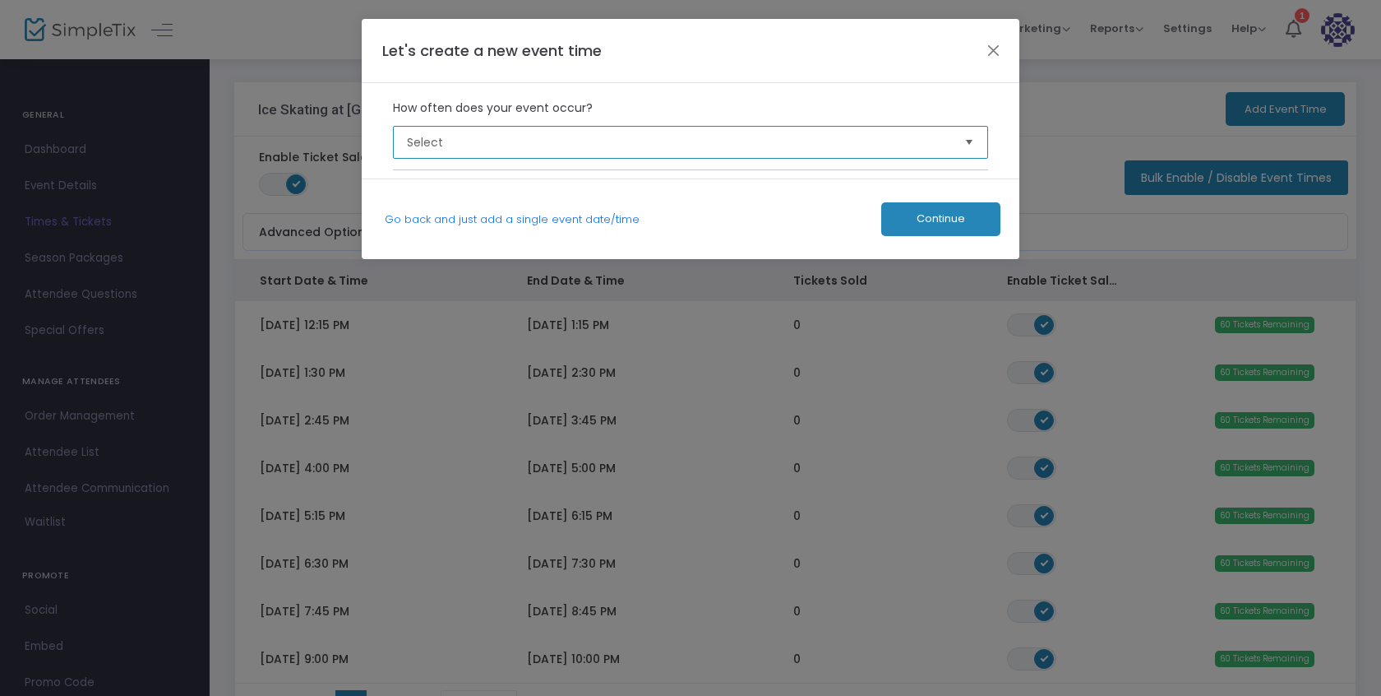
click at [557, 147] on span "Select" at bounding box center [679, 142] width 545 height 16
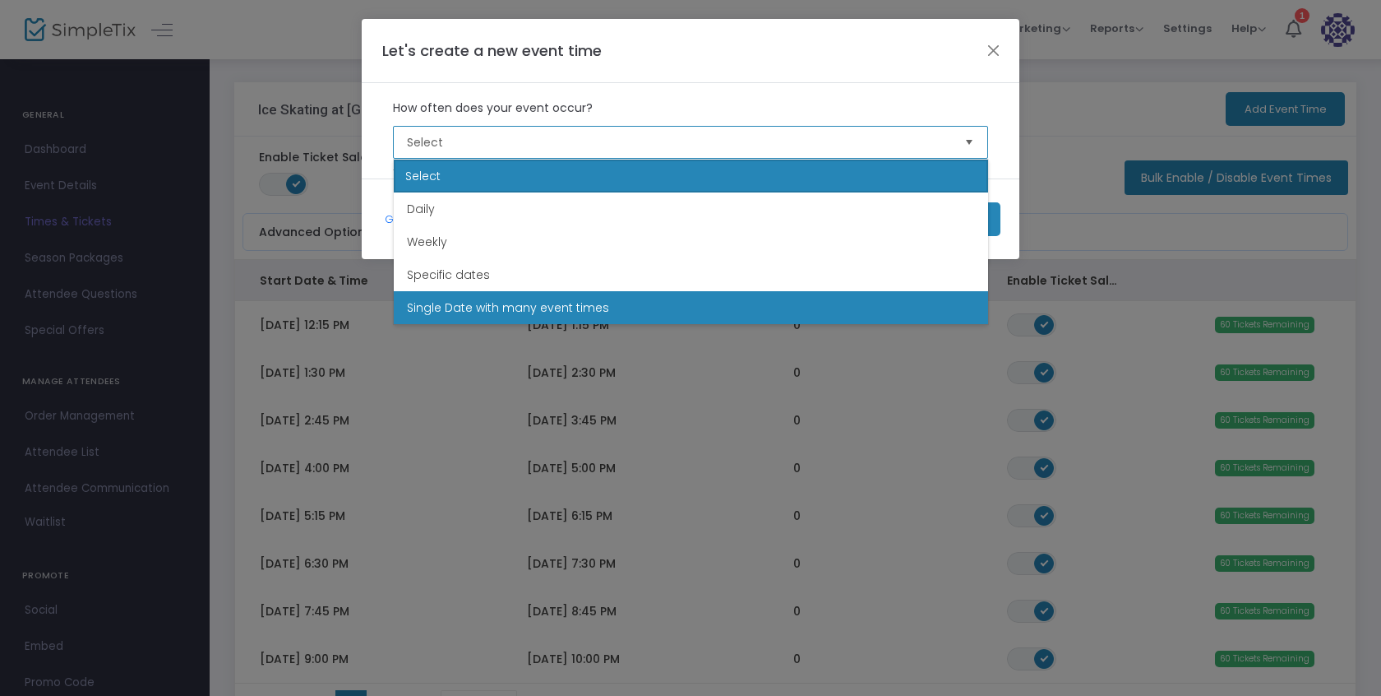
click at [557, 311] on span "Single Date with many event times" at bounding box center [508, 307] width 202 height 16
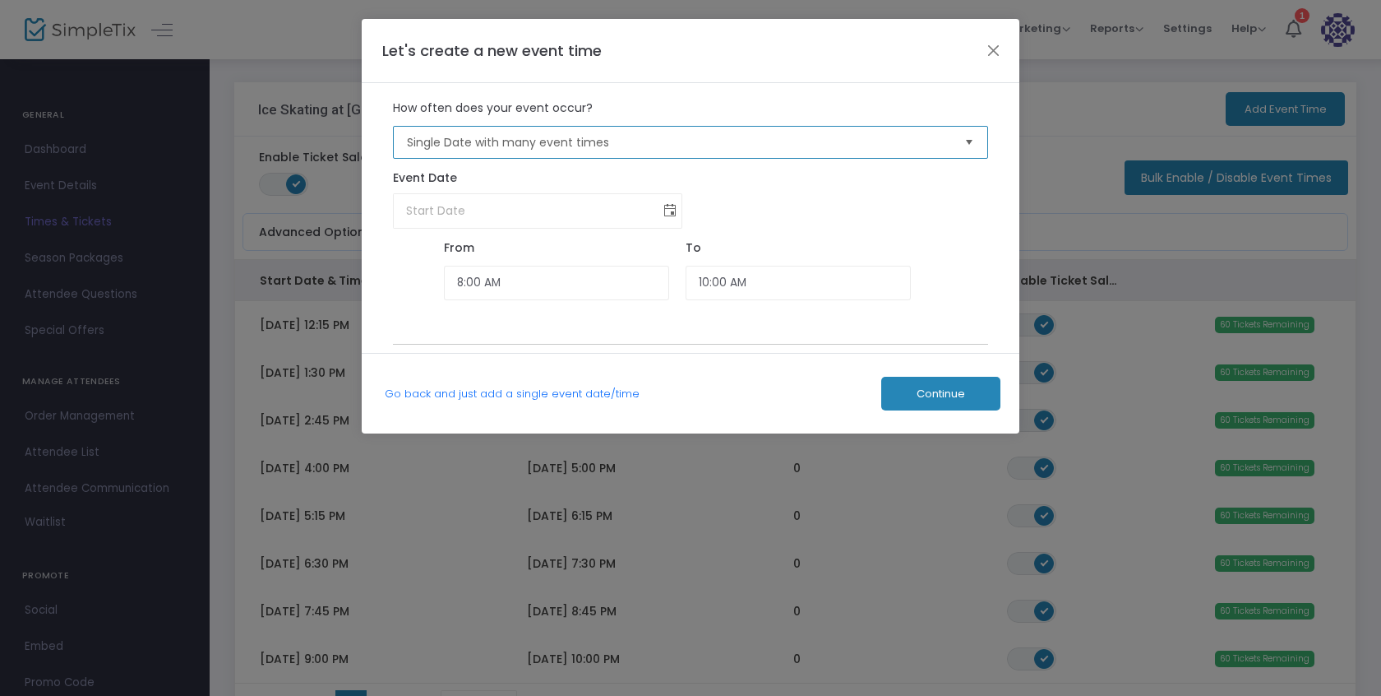
click at [665, 209] on span "Toggle calendar" at bounding box center [670, 210] width 27 height 27
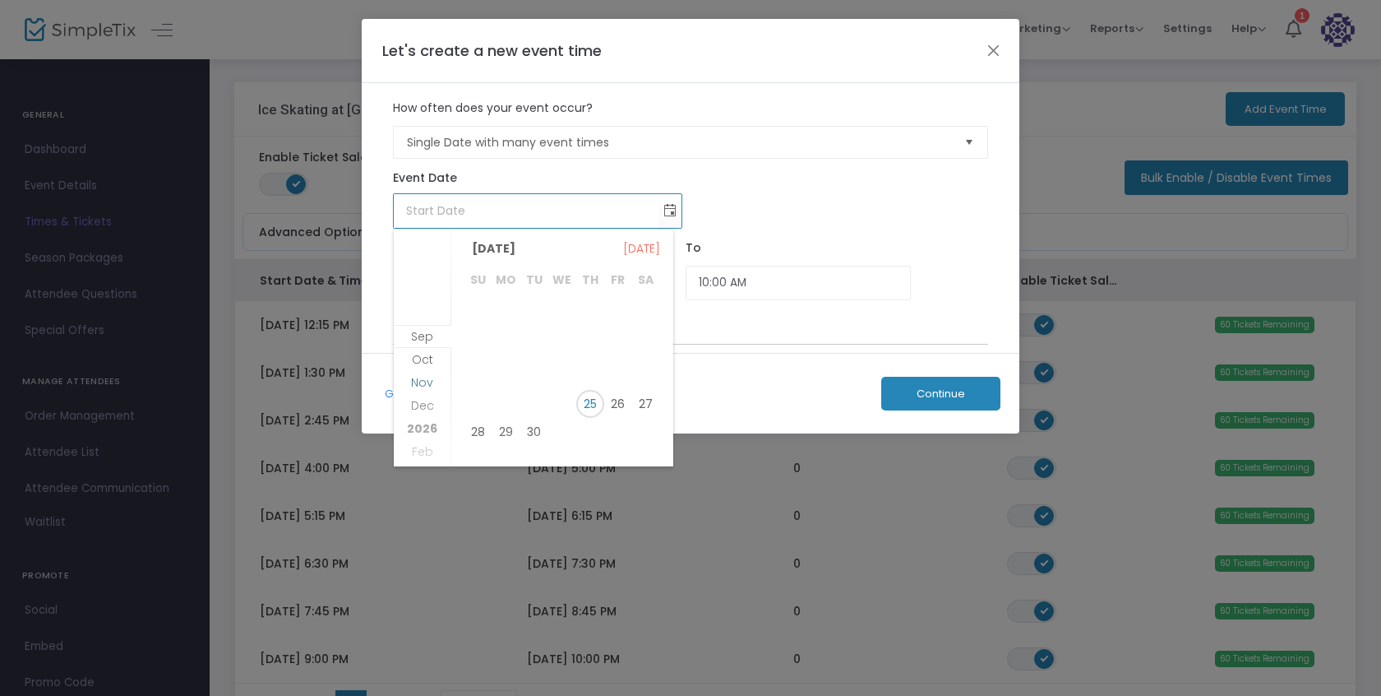
click at [423, 381] on span "Nov" at bounding box center [422, 382] width 22 height 16
click at [479, 418] on span "23" at bounding box center [479, 418] width 28 height 28
type input "[DATE]"
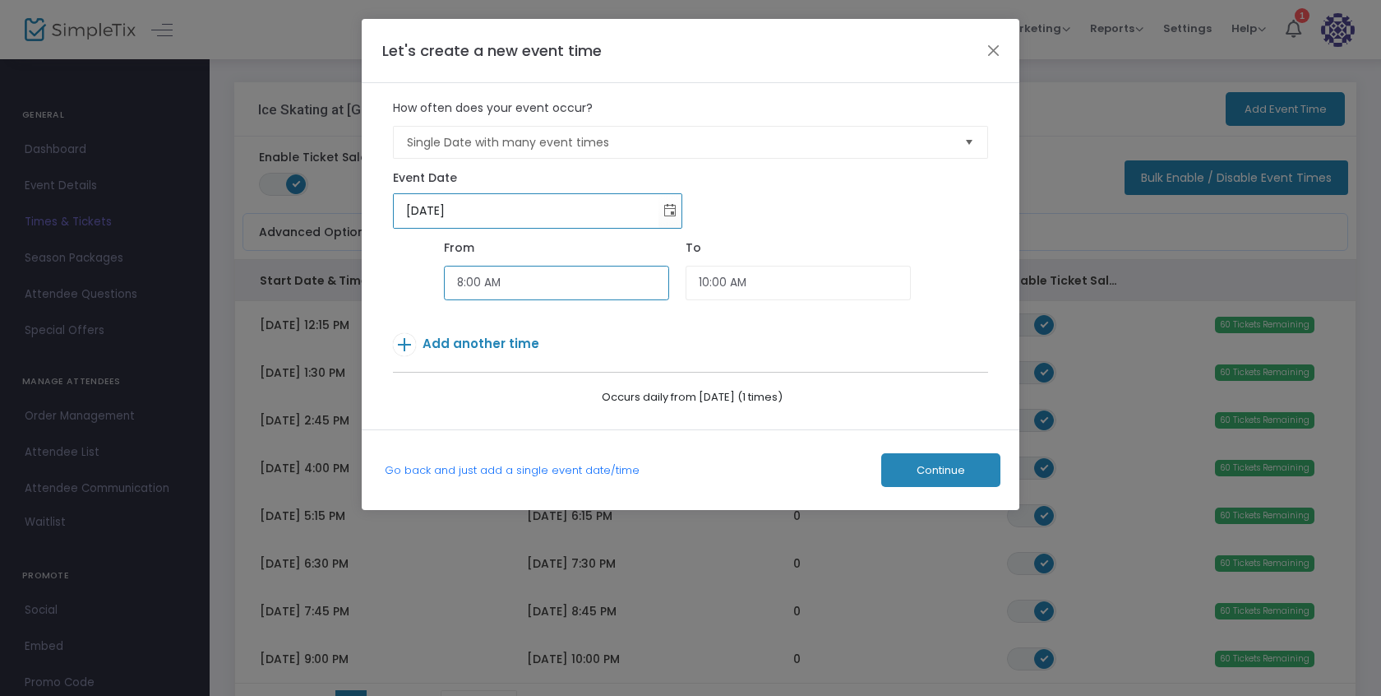
click at [532, 282] on input "8:00 AM" at bounding box center [556, 283] width 225 height 35
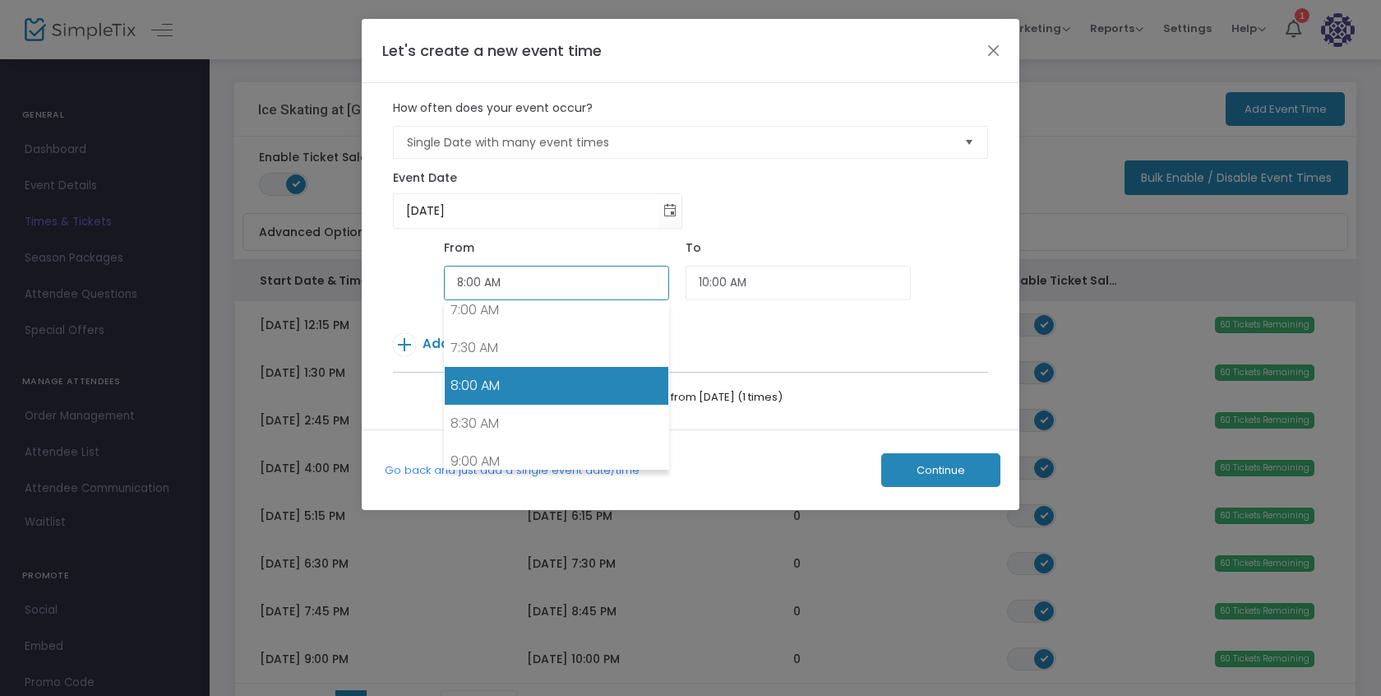
click at [532, 282] on input "8:00 AM" at bounding box center [556, 283] width 225 height 35
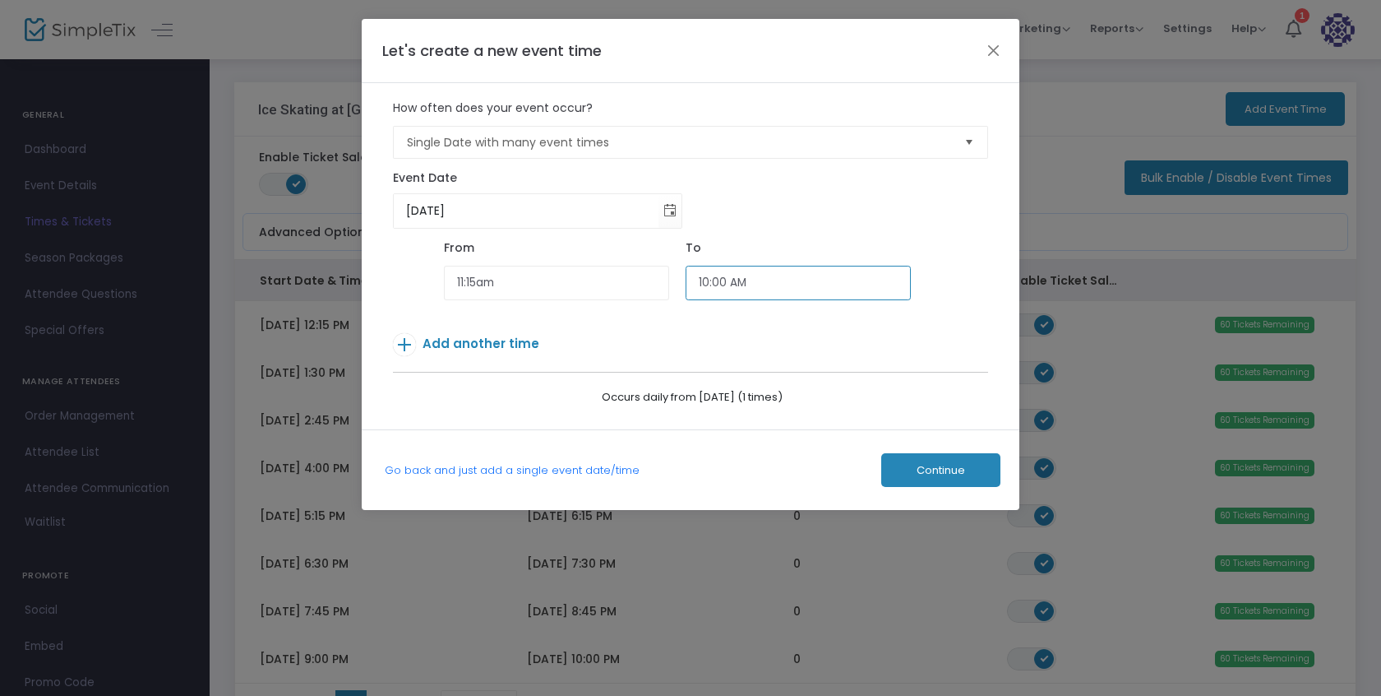
type input "11:15 AM"
type input "12:15 PM"
click at [500, 348] on span "Add another time" at bounding box center [481, 343] width 117 height 17
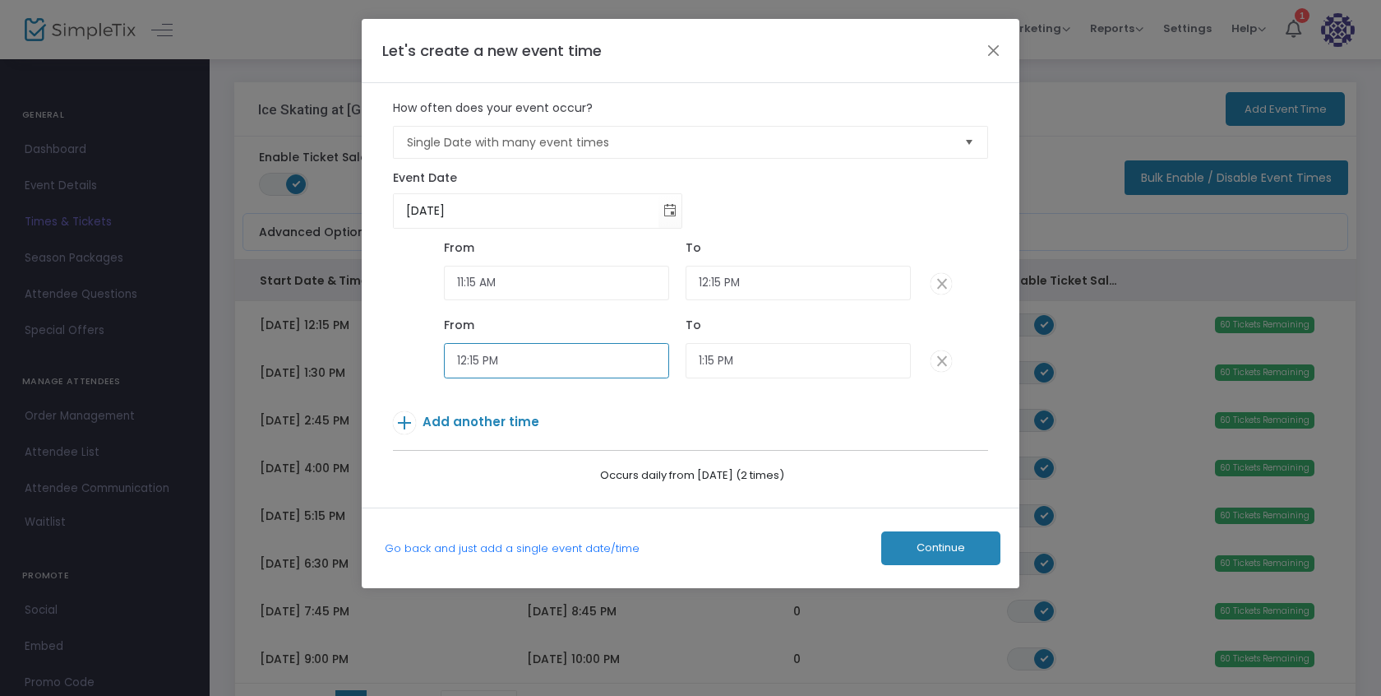
click at [490, 362] on input "12:15 PM" at bounding box center [556, 360] width 225 height 35
type input "12:30 PM"
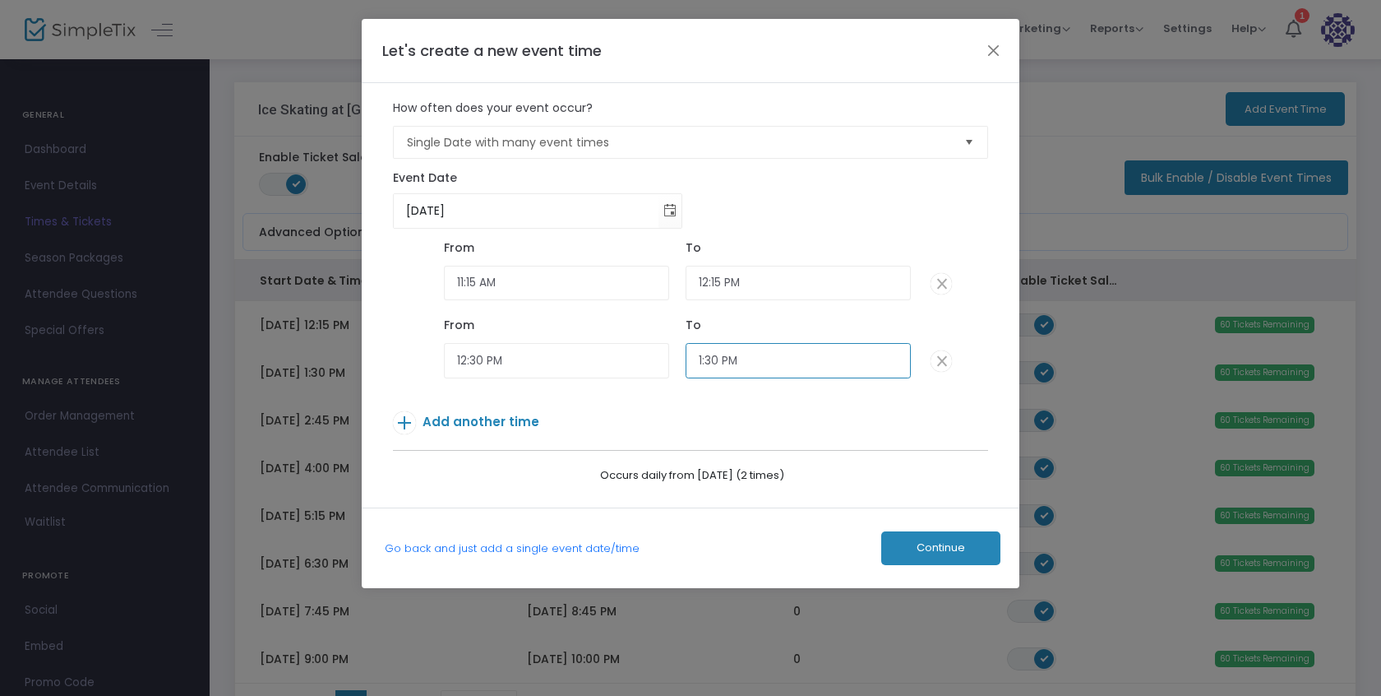
type input "1:30 PM"
click at [454, 416] on span "Add another time" at bounding box center [481, 421] width 117 height 17
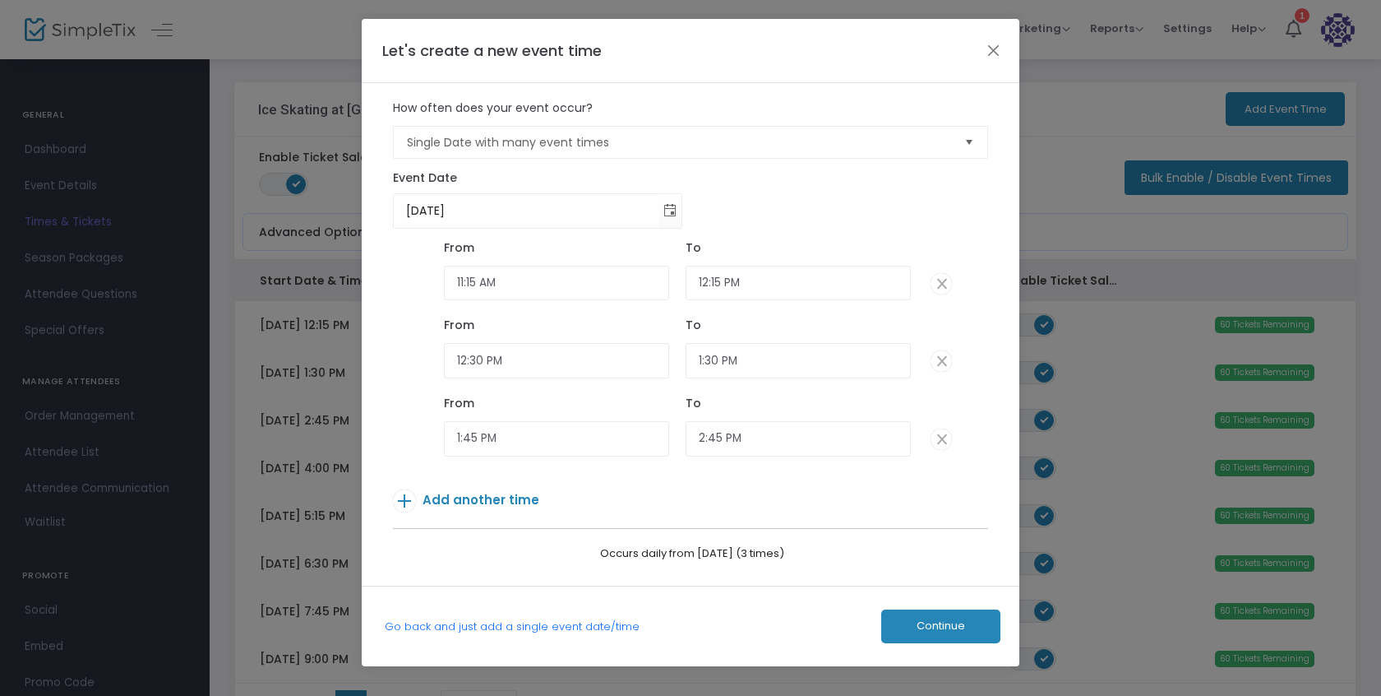
click at [488, 502] on span "Add another time" at bounding box center [481, 499] width 117 height 17
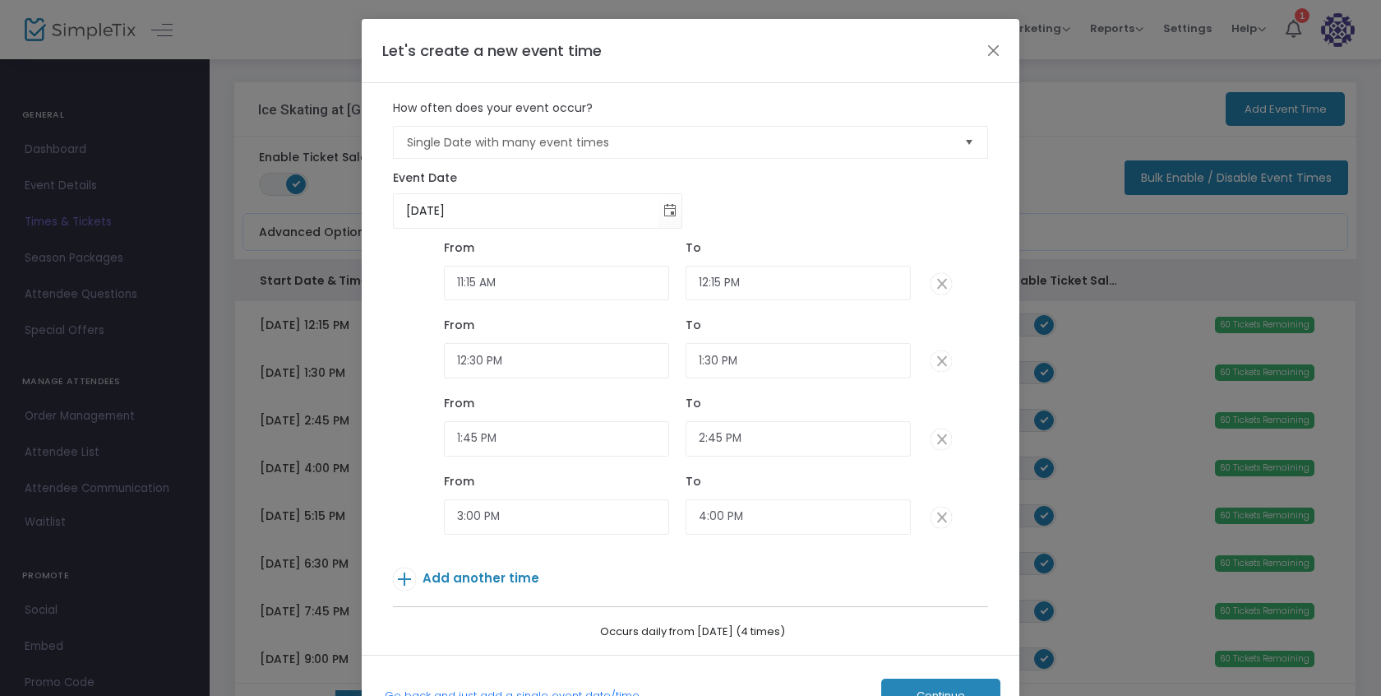
scroll to position [8, 0]
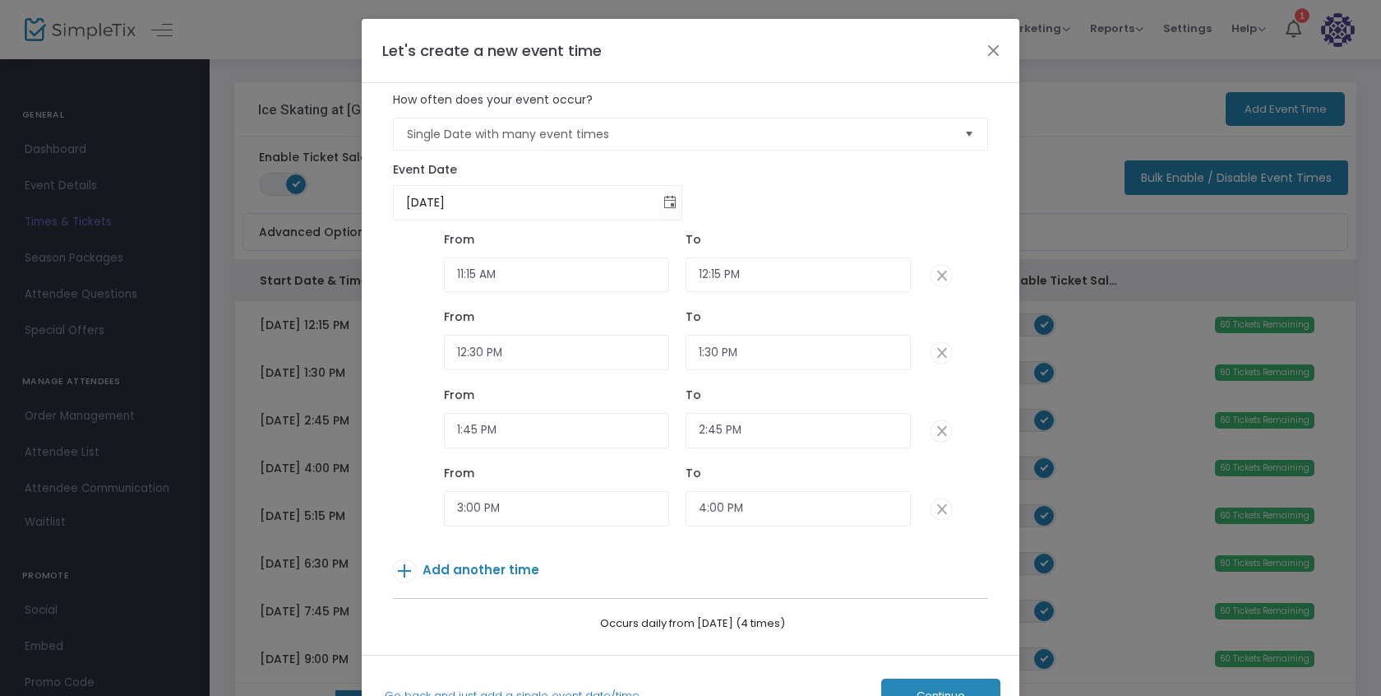
click at [496, 568] on span "Add another time" at bounding box center [481, 569] width 117 height 17
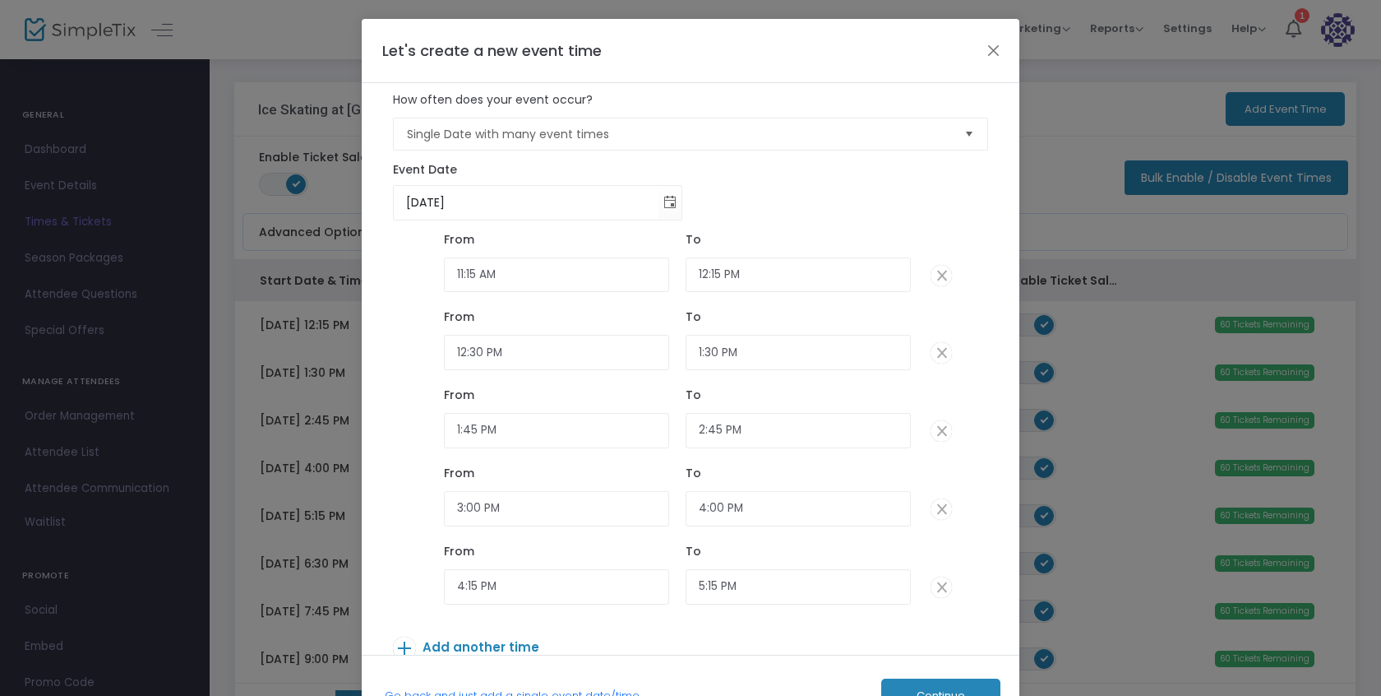
scroll to position [86, 0]
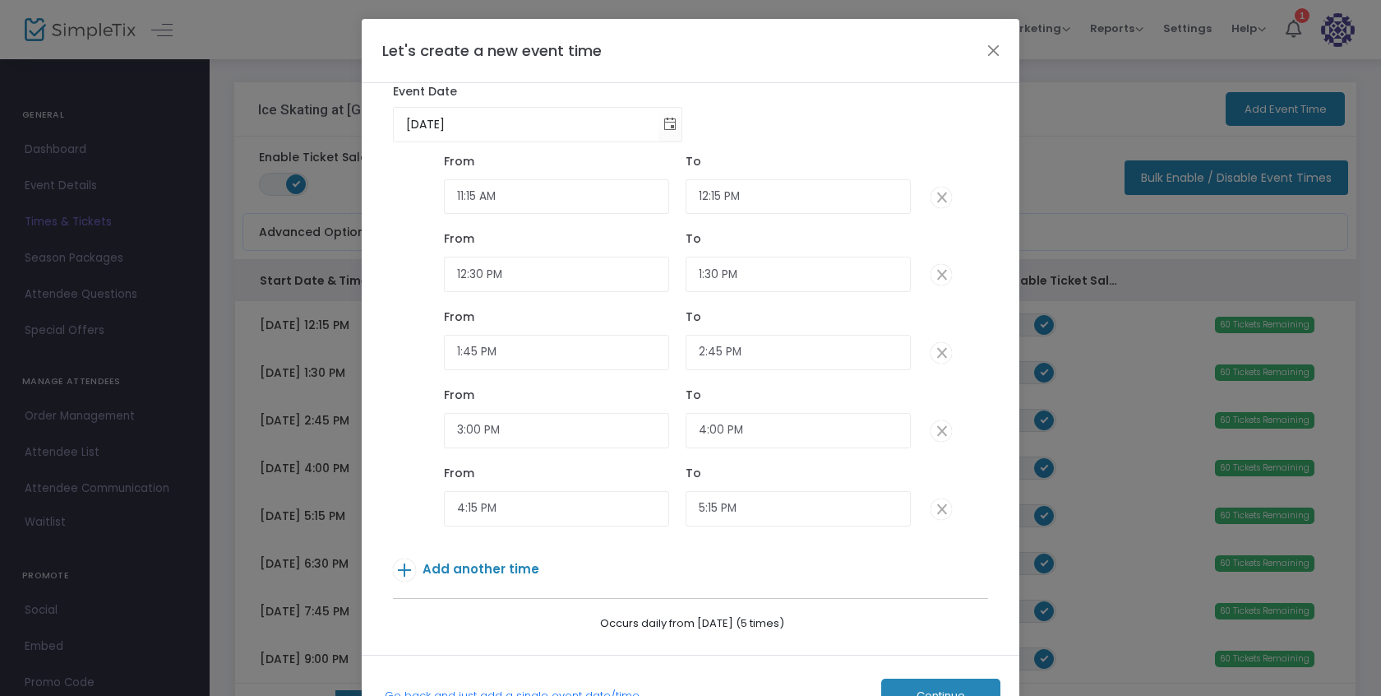
click at [492, 573] on span "Add another time" at bounding box center [481, 568] width 117 height 17
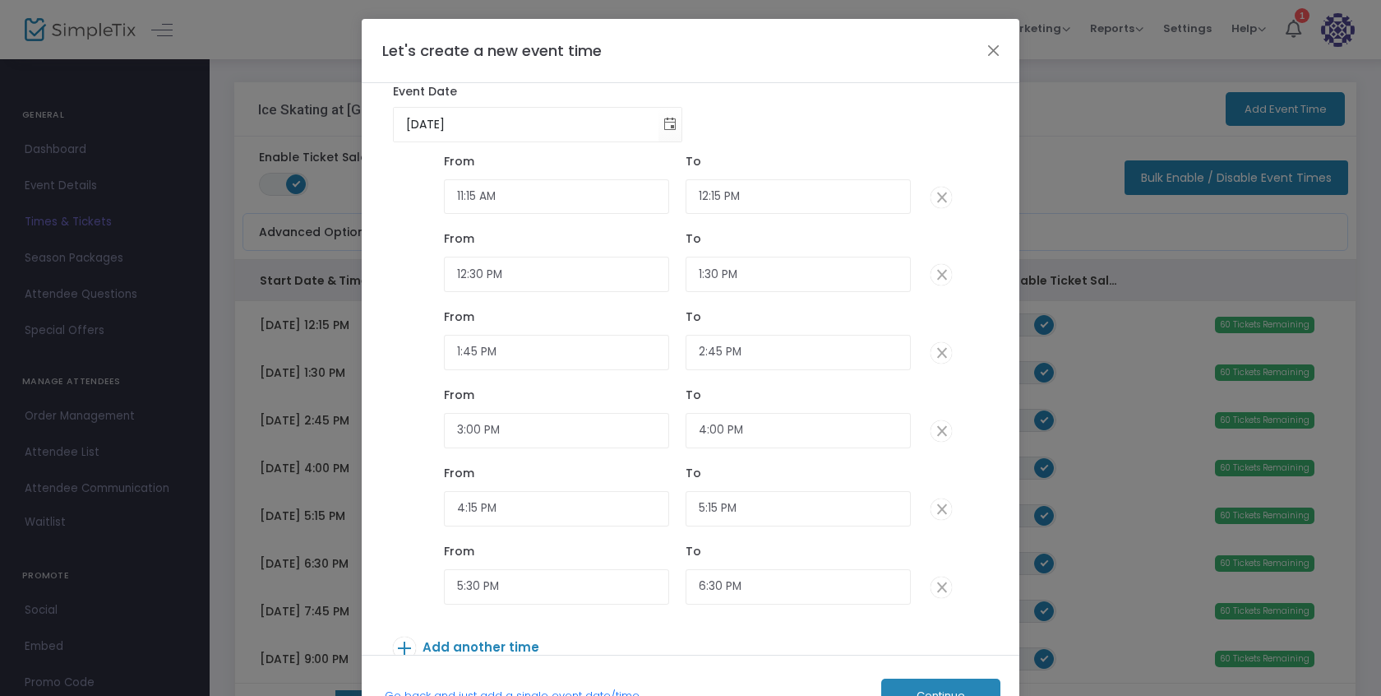
scroll to position [164, 0]
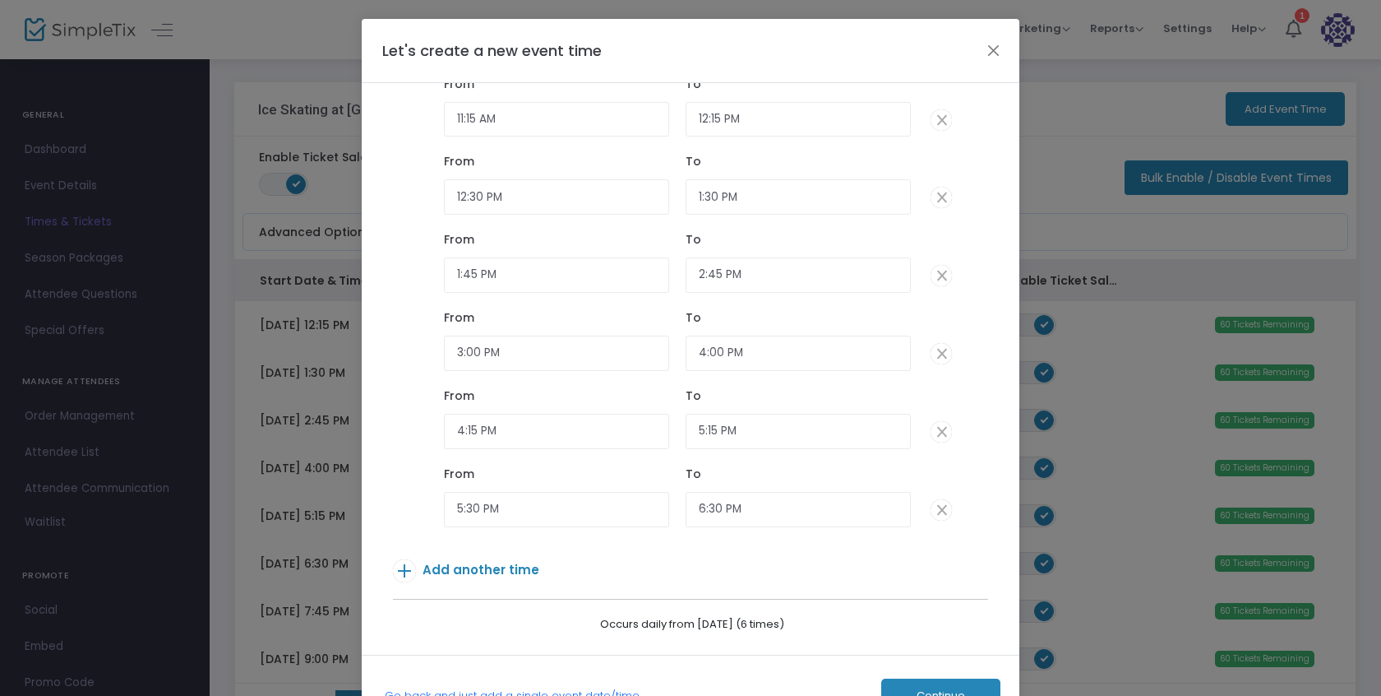
click at [490, 569] on span "Add another time" at bounding box center [481, 569] width 117 height 17
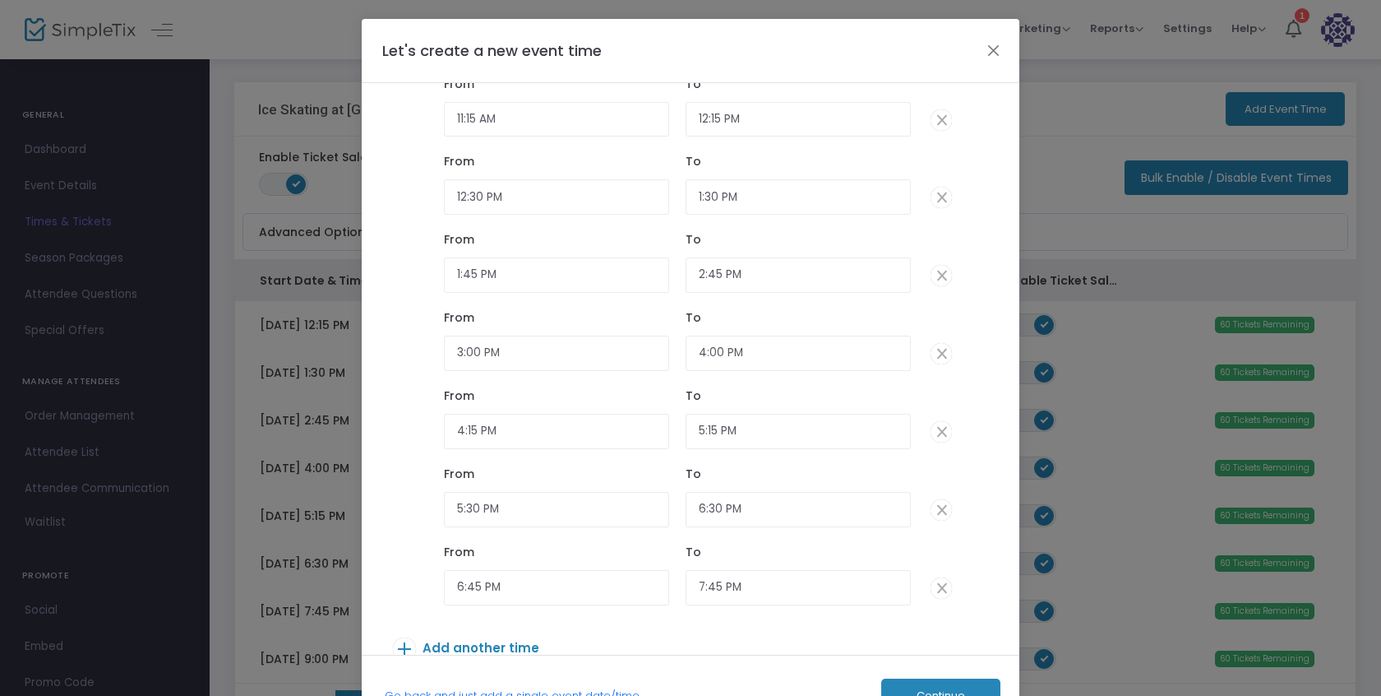
scroll to position [242, 0]
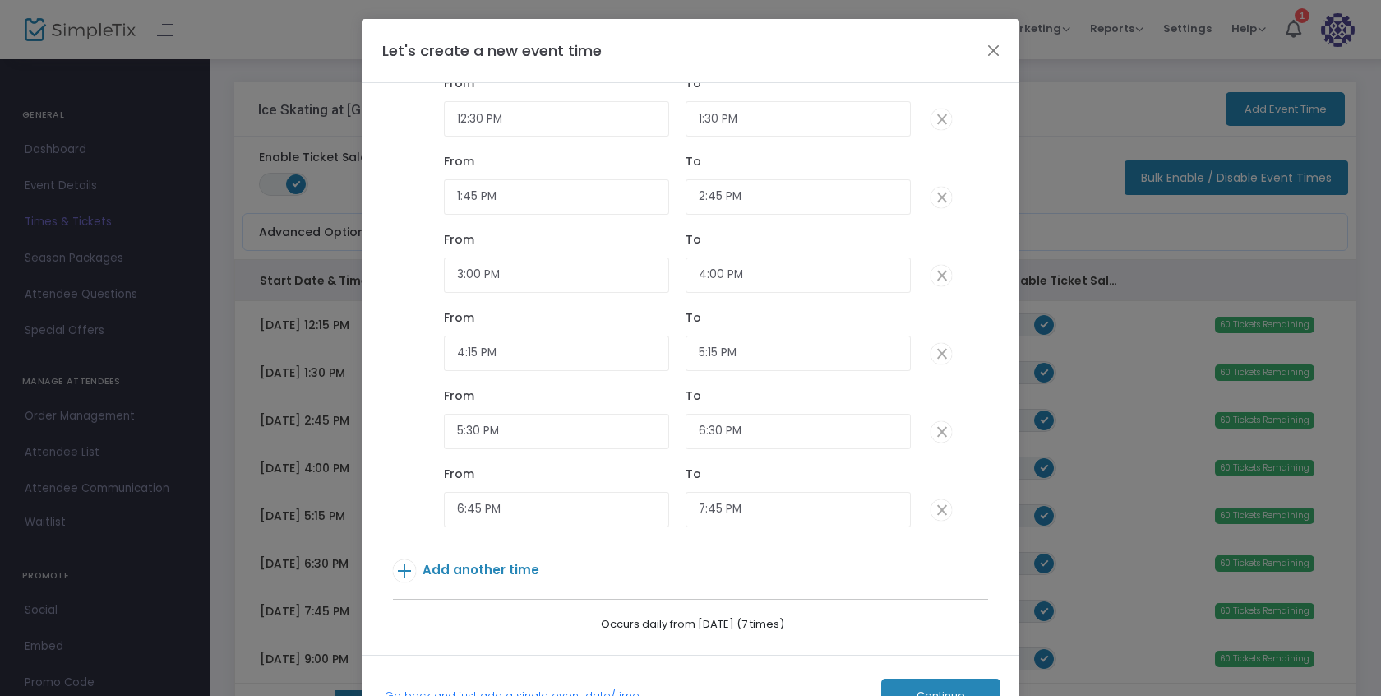
click at [490, 572] on span "Add another time" at bounding box center [481, 569] width 117 height 17
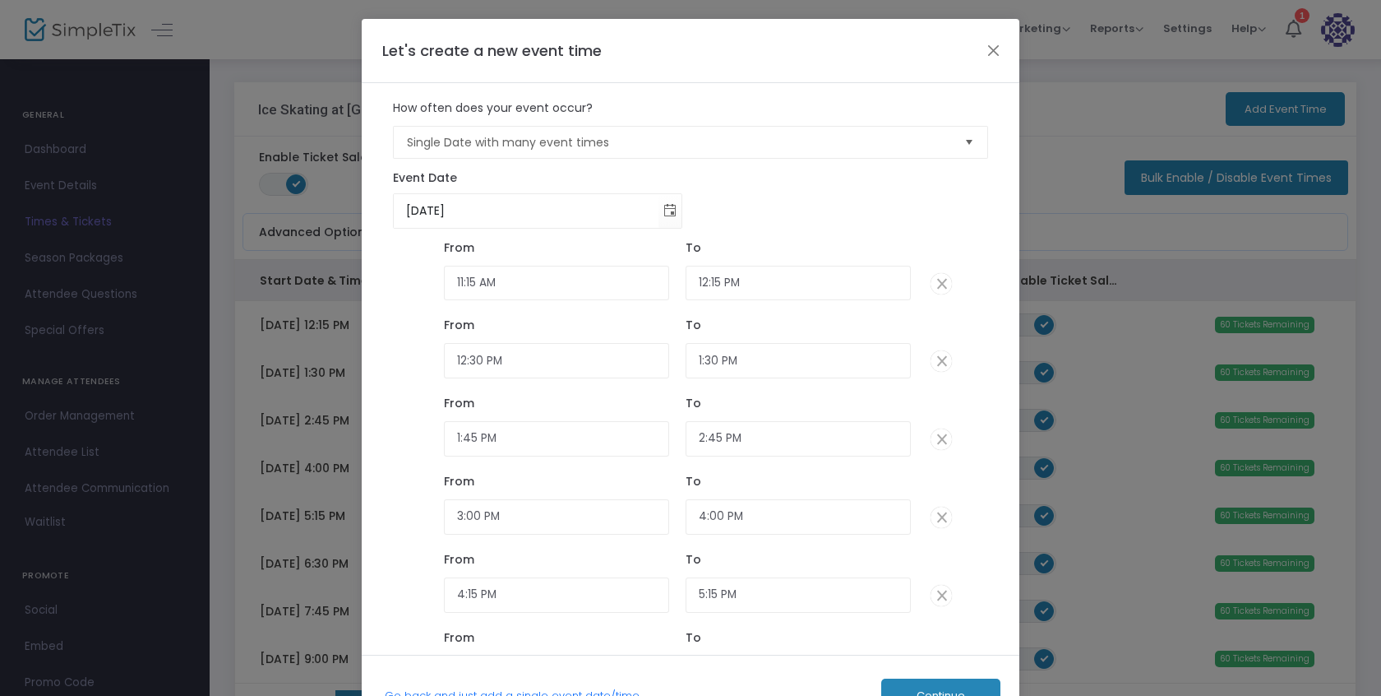
scroll to position [320, 0]
